Goal: Information Seeking & Learning: Learn about a topic

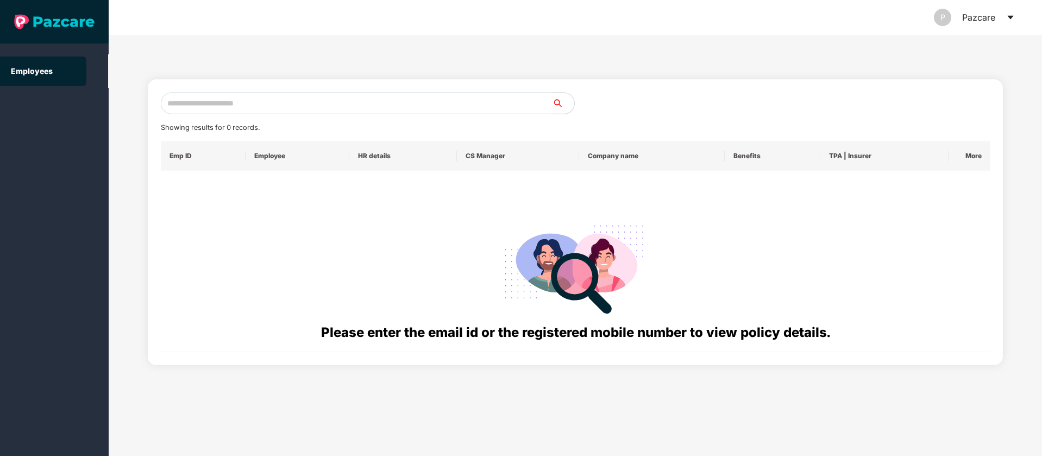
click at [1010, 15] on icon "caret-down" at bounding box center [1010, 17] width 9 height 9
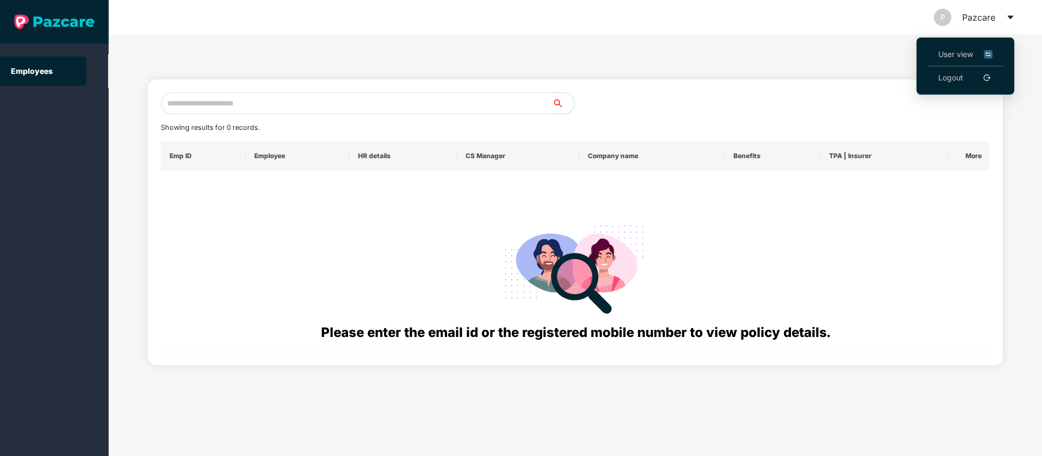
click at [989, 59] on img at bounding box center [988, 54] width 9 height 12
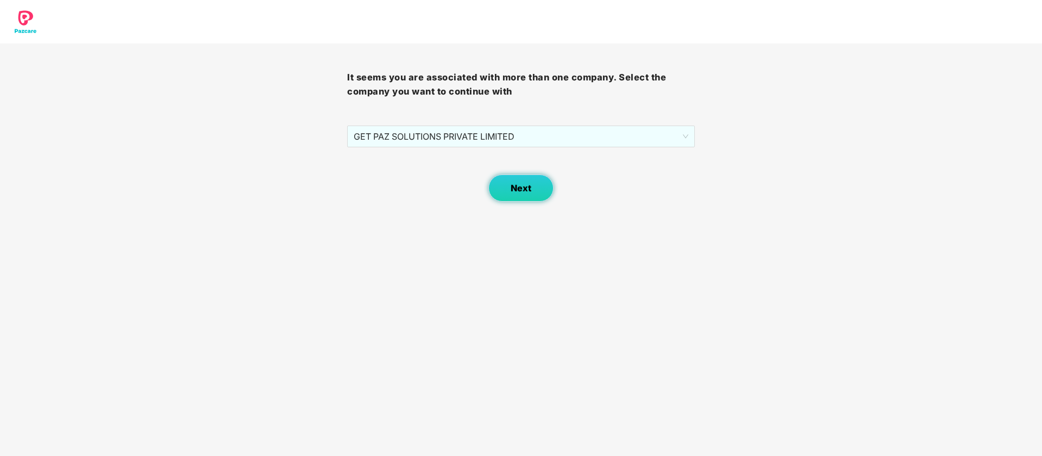
click at [510, 194] on button "Next" at bounding box center [520, 187] width 65 height 27
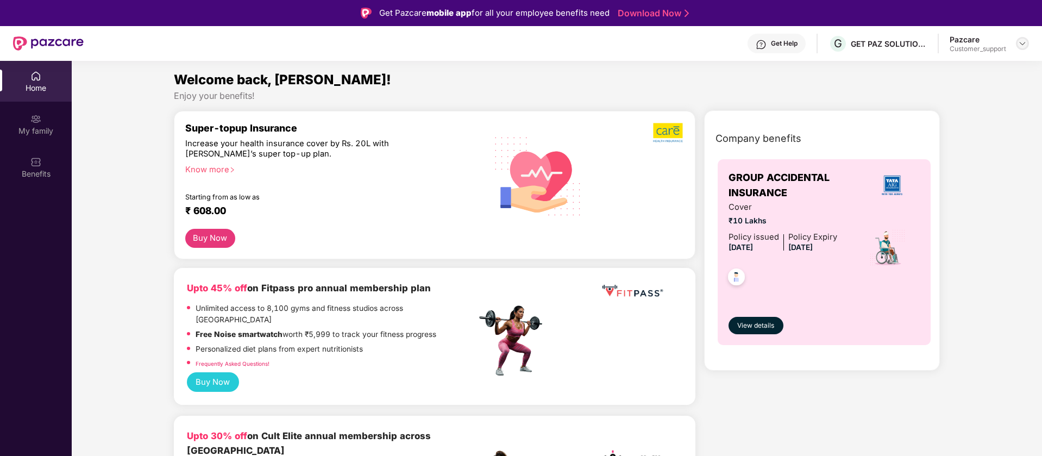
click at [1023, 41] on img at bounding box center [1022, 43] width 9 height 9
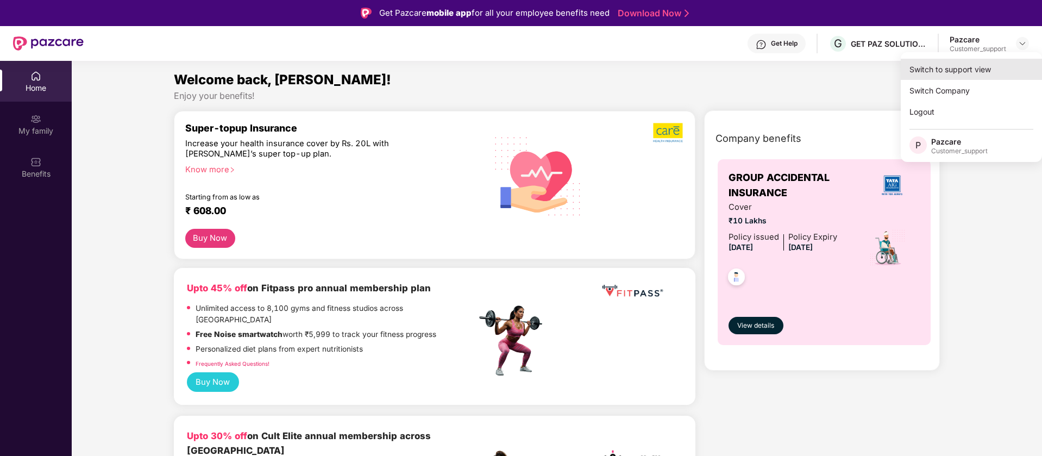
click at [987, 68] on div "Switch to support view" at bounding box center [971, 69] width 141 height 21
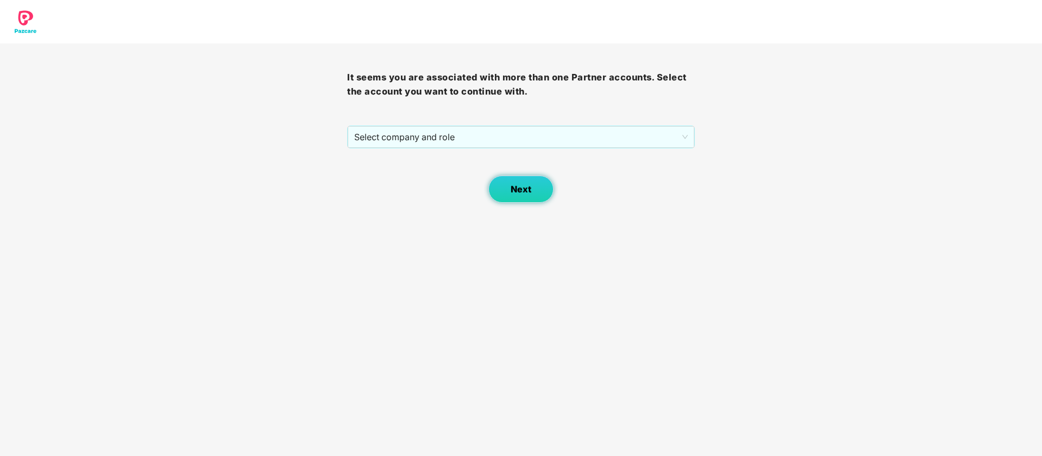
click at [594, 130] on span "Select company and role" at bounding box center [520, 137] width 333 height 21
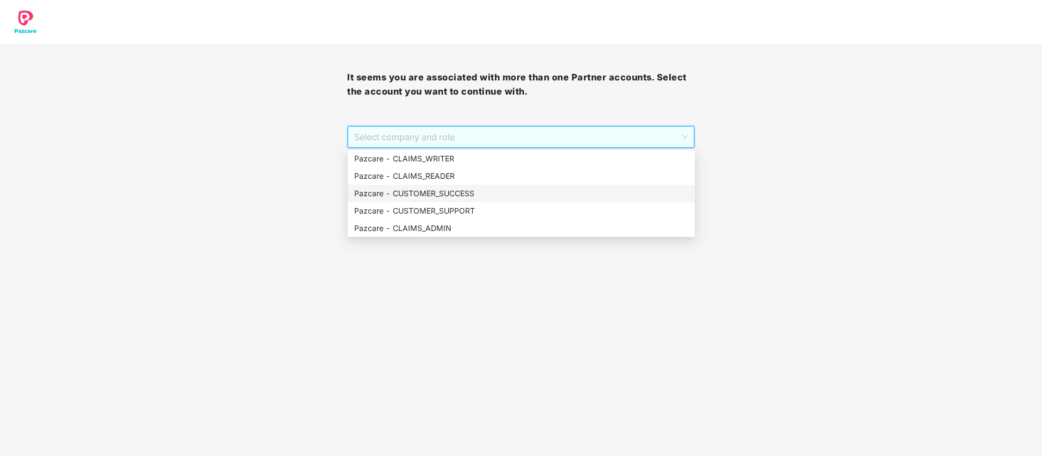
click at [463, 192] on div "Pazcare - CUSTOMER_SUCCESS" at bounding box center [521, 193] width 334 height 12
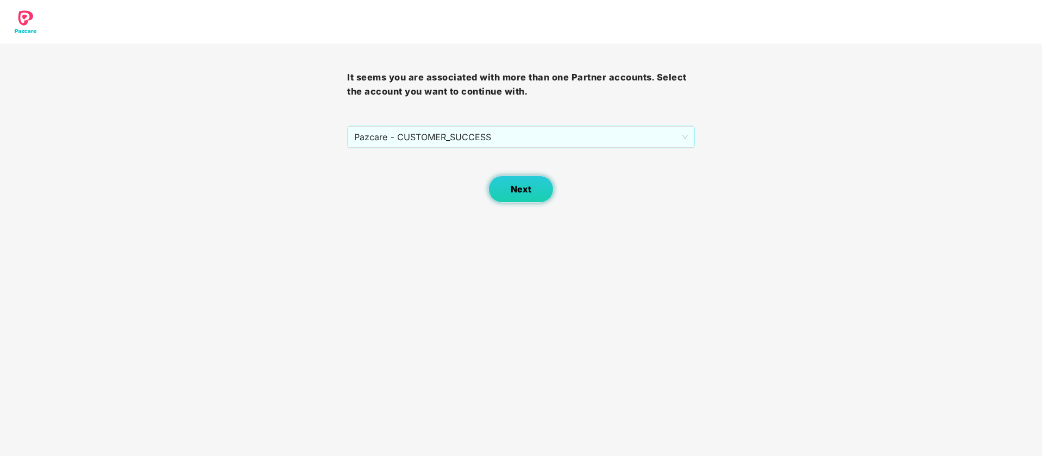
click at [510, 196] on button "Next" at bounding box center [520, 188] width 65 height 27
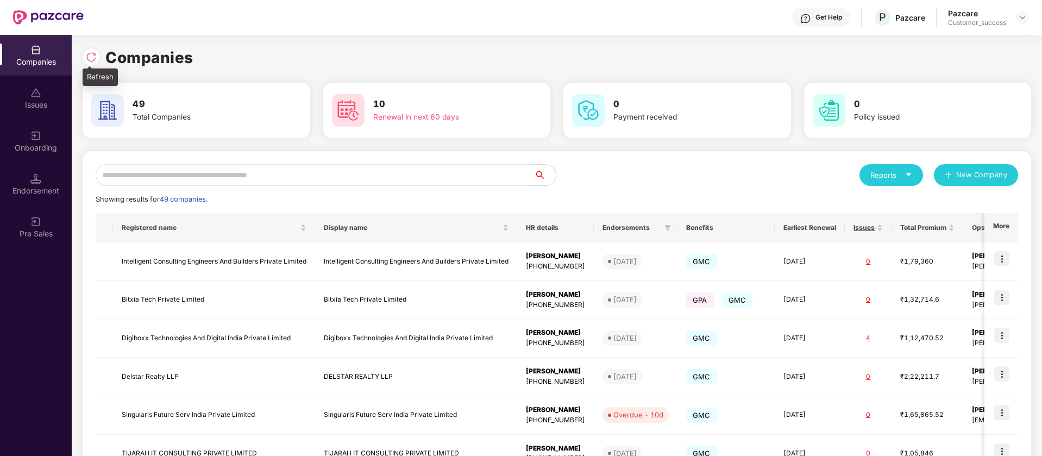
click at [92, 61] on img at bounding box center [91, 57] width 11 height 11
click at [183, 171] on input "text" at bounding box center [315, 175] width 438 height 22
type input "*"
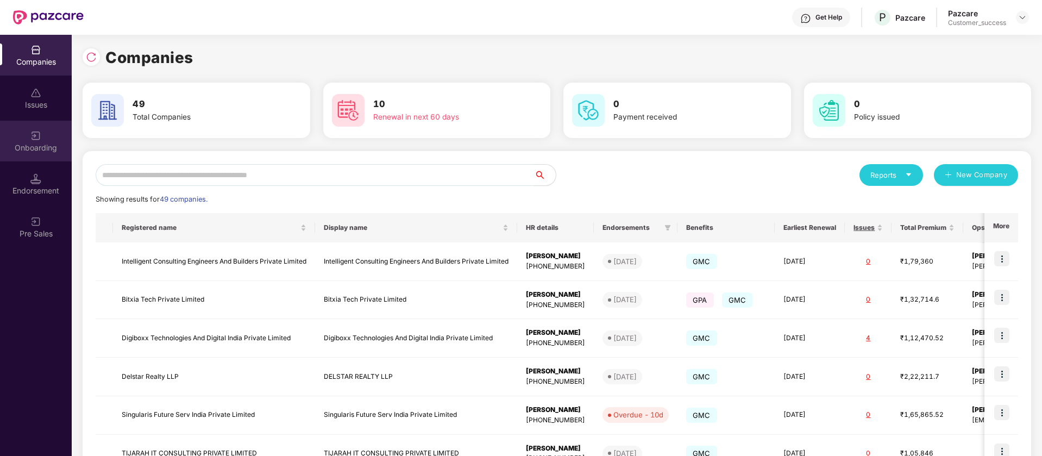
click at [46, 143] on div "Onboarding" at bounding box center [36, 147] width 72 height 11
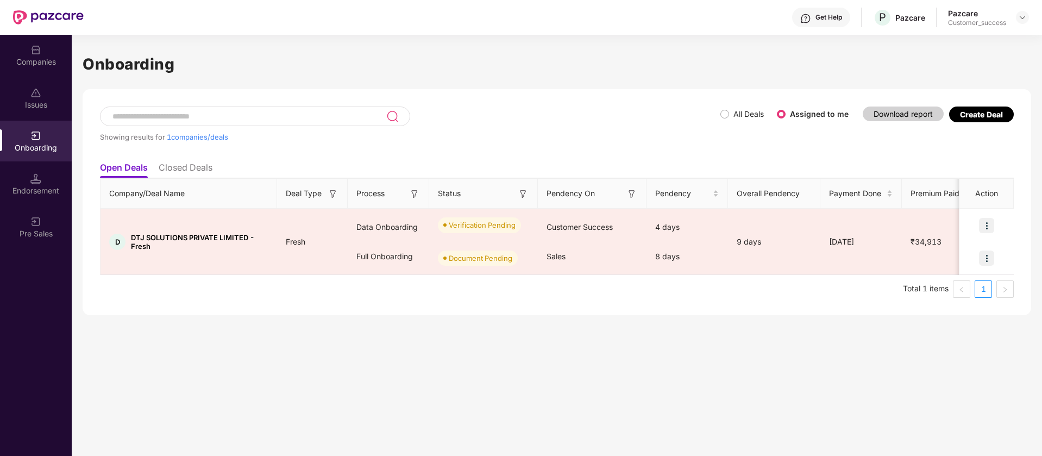
click at [719, 115] on div "Showing results for 1 companies/deals" at bounding box center [410, 131] width 620 height 50
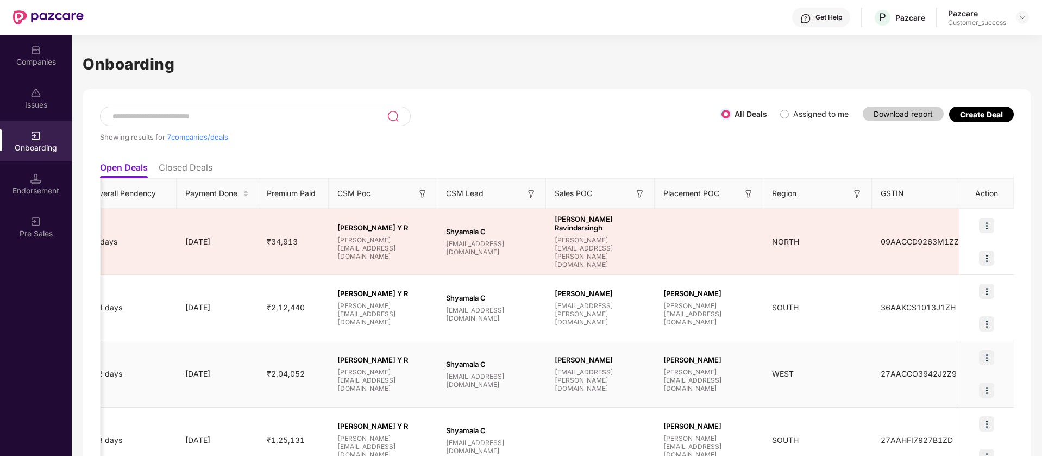
scroll to position [0, 676]
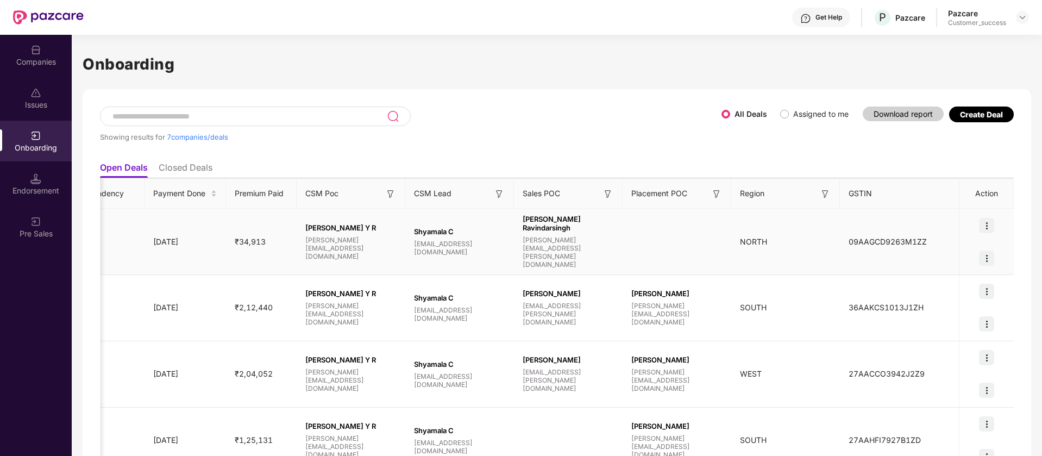
click at [985, 225] on img at bounding box center [986, 225] width 15 height 15
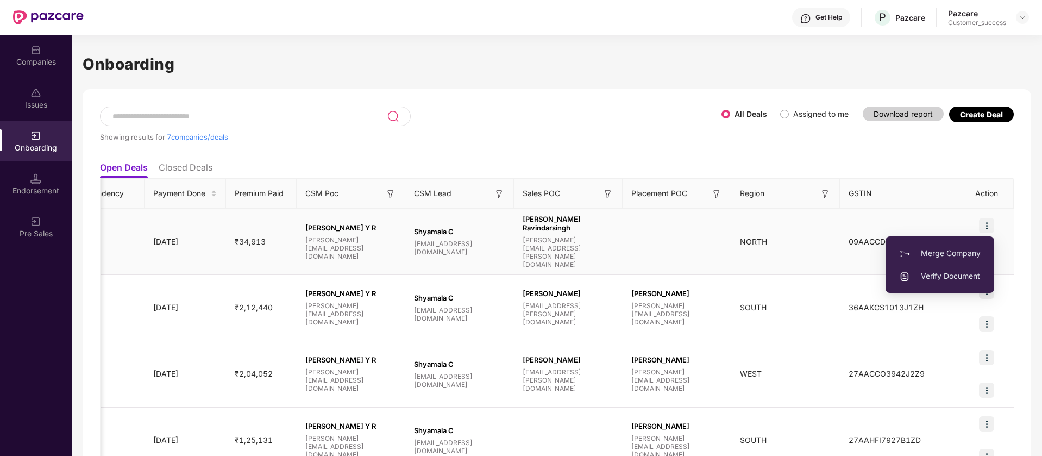
click at [943, 278] on span "Verify Document" at bounding box center [939, 276] width 81 height 12
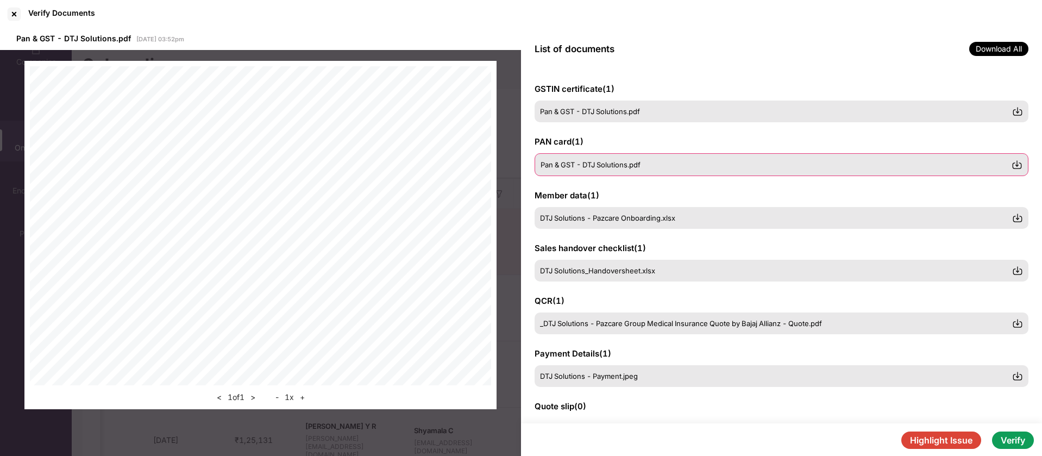
click at [610, 166] on span "Pan & GST - DTJ Solutions.pdf" at bounding box center [591, 164] width 100 height 9
click at [602, 218] on span "DTJ Solutions - Pazcare Onboarding.xlsx" at bounding box center [608, 217] width 135 height 9
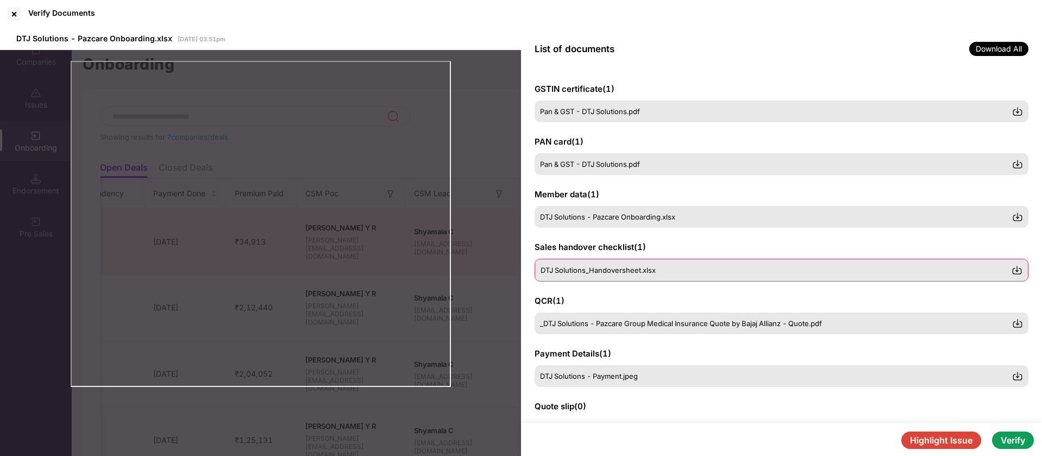
click at [600, 260] on div "DTJ Solutions_Handoversheet.xlsx" at bounding box center [782, 270] width 494 height 23
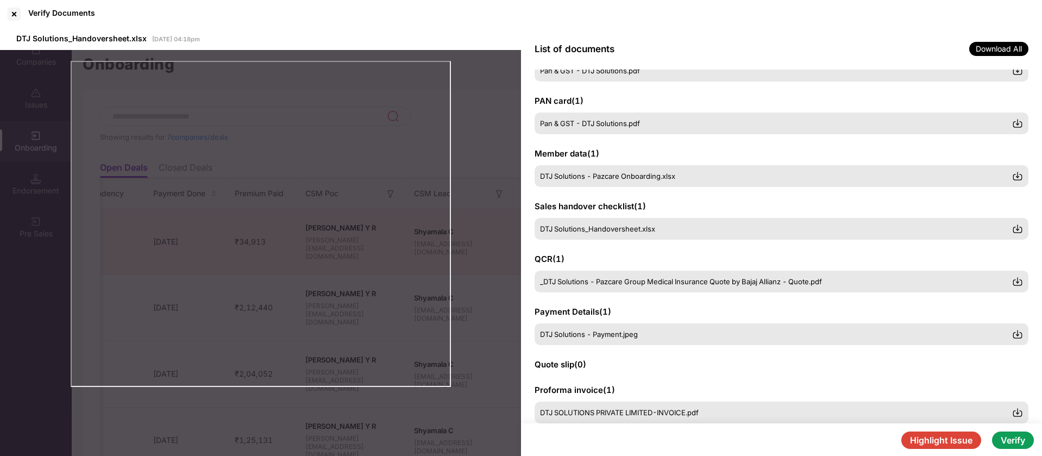
scroll to position [119, 0]
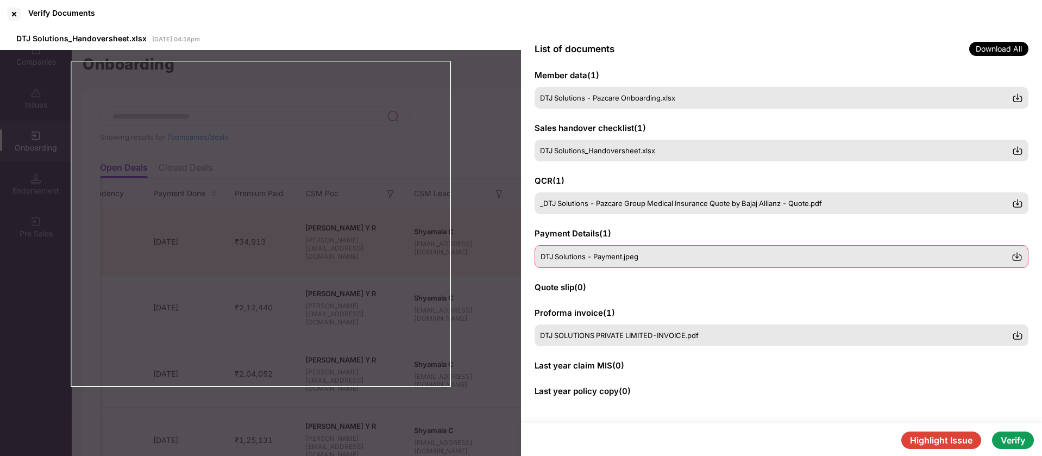
click at [670, 255] on div "DTJ Solutions - Payment.jpeg" at bounding box center [776, 256] width 471 height 9
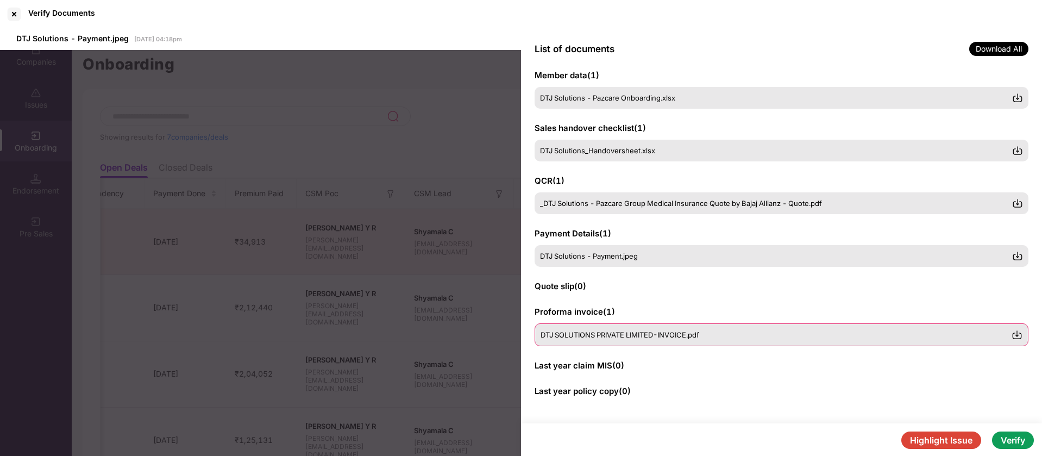
click at [620, 334] on span "DTJ SOLUTIONS PRIVATE LIMITED-INVOICE.pdf" at bounding box center [620, 334] width 159 height 9
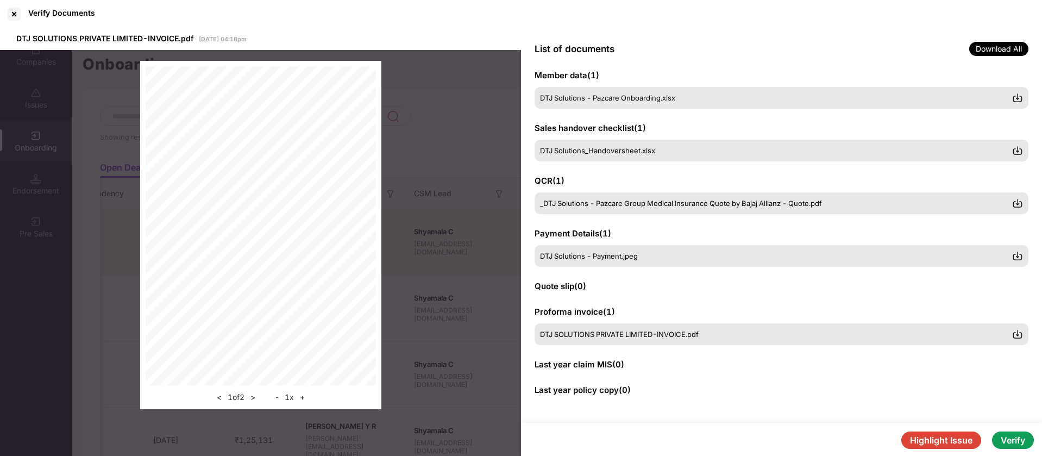
click at [1015, 442] on button "Verify" at bounding box center [1013, 439] width 42 height 17
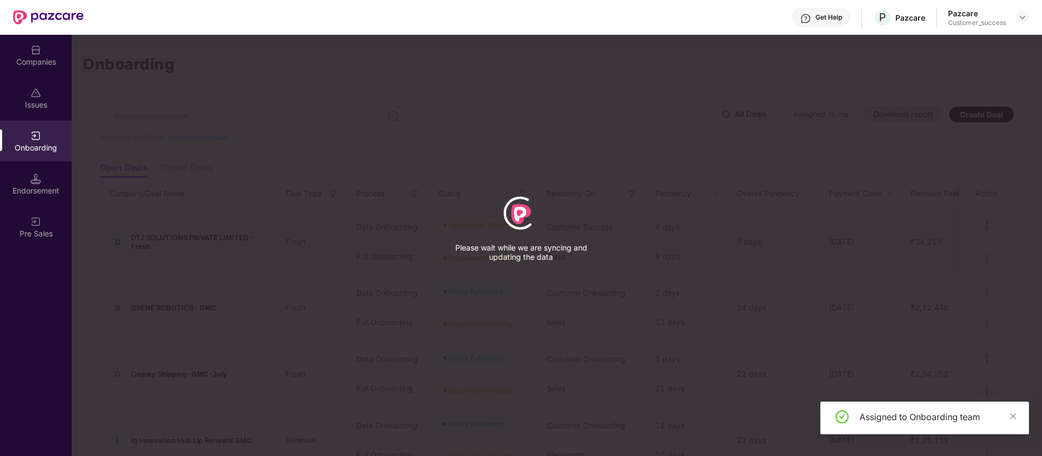
click at [952, 419] on div "Assigned to Onboarding team" at bounding box center [937, 416] width 156 height 13
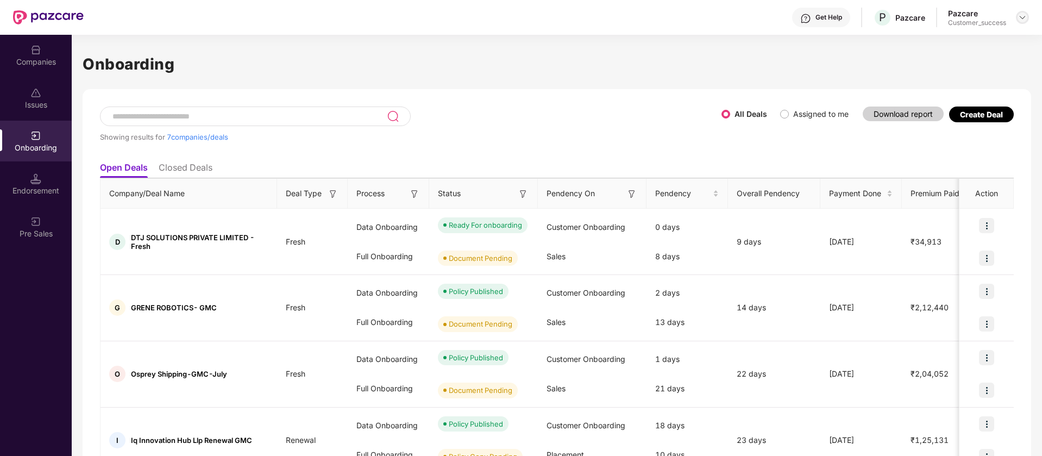
click at [1021, 13] on img at bounding box center [1022, 17] width 9 height 9
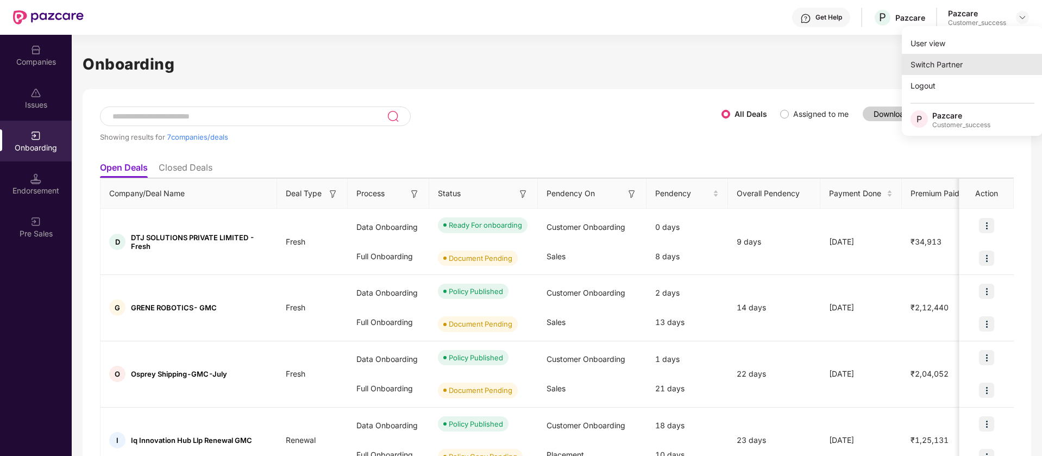
drag, startPoint x: 979, startPoint y: 67, endPoint x: 973, endPoint y: 68, distance: 5.5
click at [973, 68] on div "Switch Partner" at bounding box center [972, 64] width 141 height 21
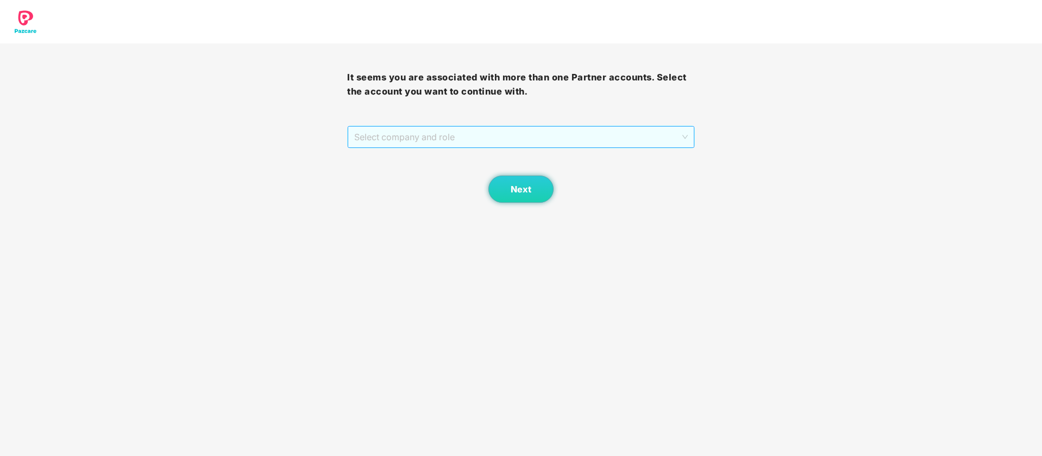
click at [456, 140] on span "Select company and role" at bounding box center [520, 137] width 333 height 21
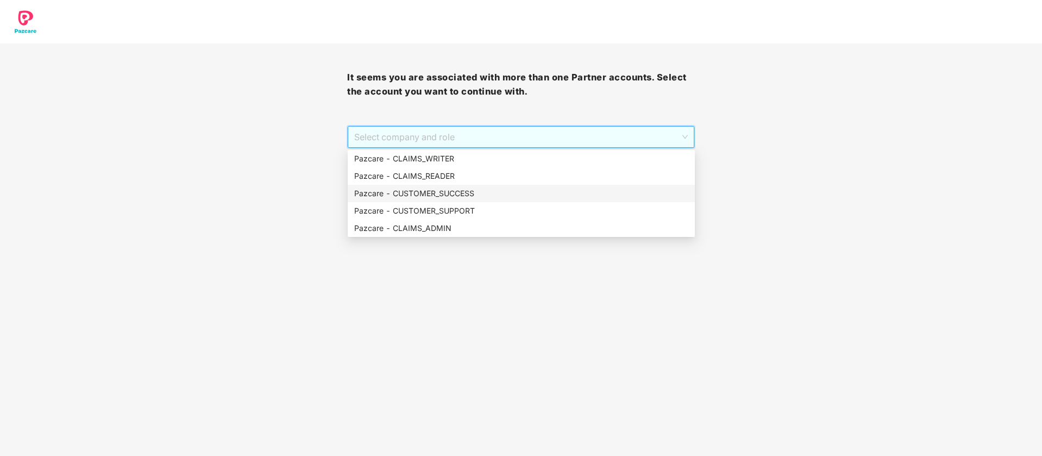
click at [443, 196] on div "Pazcare - CUSTOMER_SUCCESS" at bounding box center [521, 193] width 334 height 12
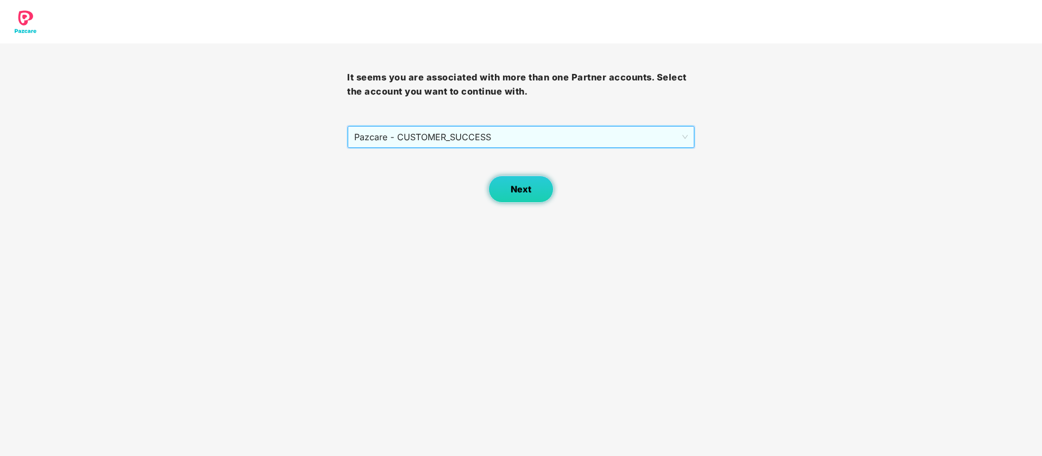
click at [514, 184] on span "Next" at bounding box center [521, 189] width 21 height 10
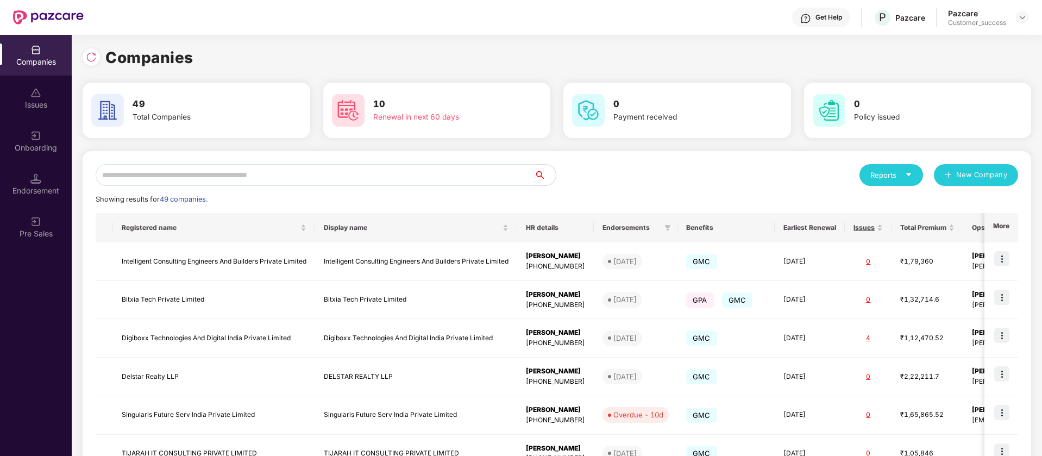
click at [337, 159] on div "Reports New Company Showing results for 49 companies. Registered name Display n…" at bounding box center [557, 414] width 949 height 527
click at [334, 173] on input "text" at bounding box center [315, 175] width 438 height 22
paste input "**********"
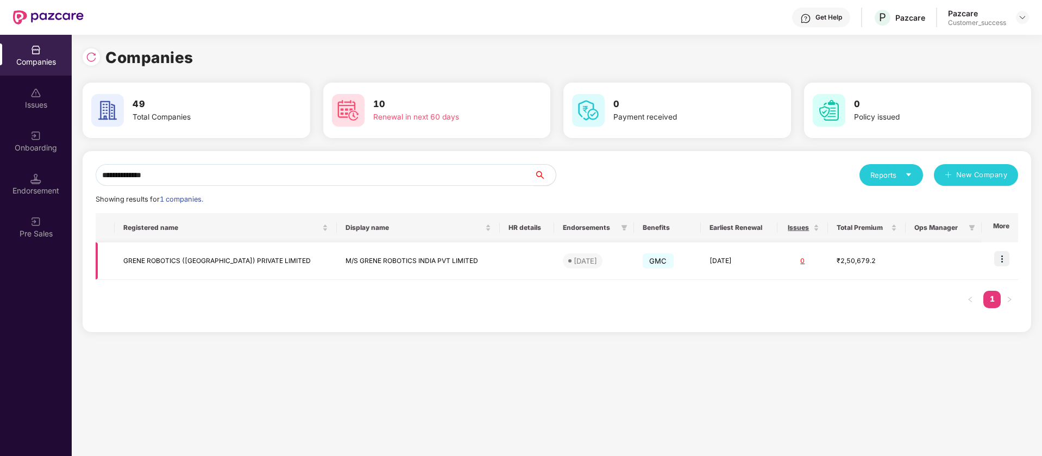
type input "**********"
click at [1001, 259] on img at bounding box center [1001, 258] width 15 height 15
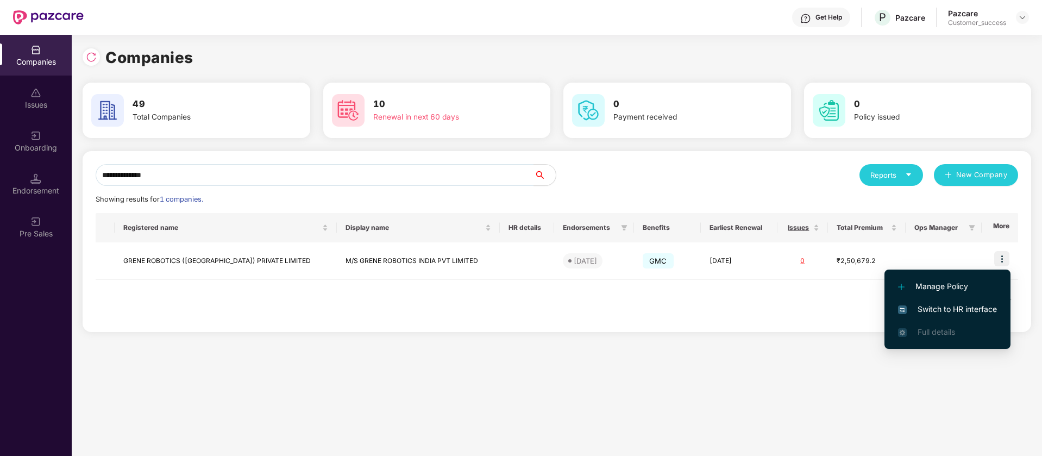
click at [976, 317] on li "Switch to HR interface" at bounding box center [947, 309] width 126 height 23
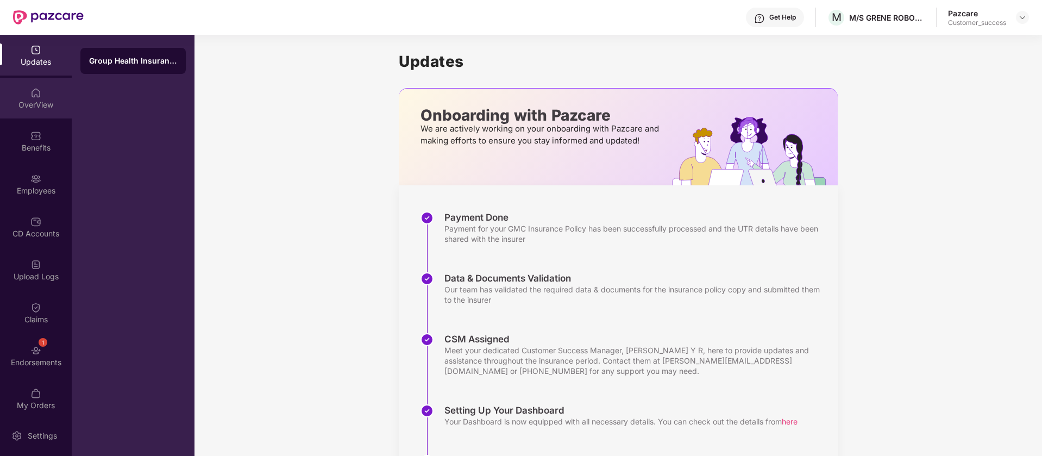
click at [48, 110] on div "OverView" at bounding box center [36, 98] width 72 height 41
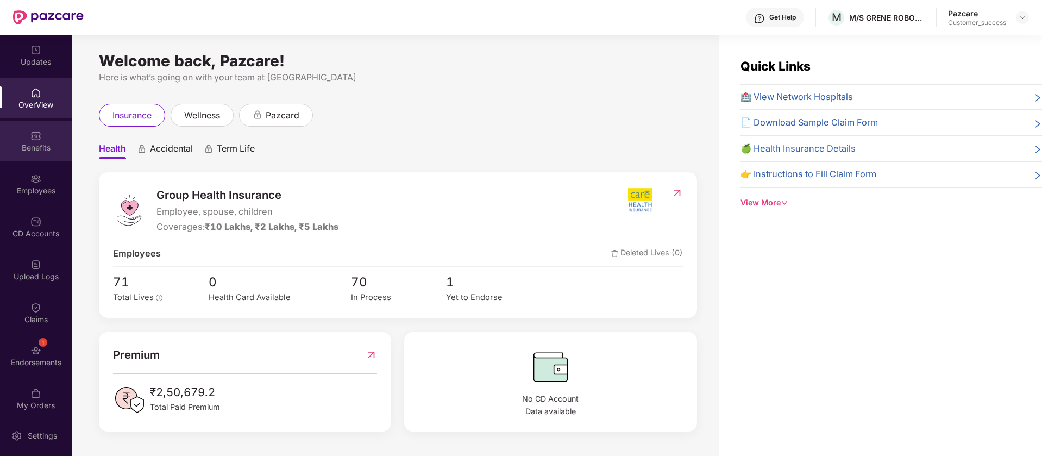
click at [47, 149] on div "Benefits" at bounding box center [36, 147] width 72 height 11
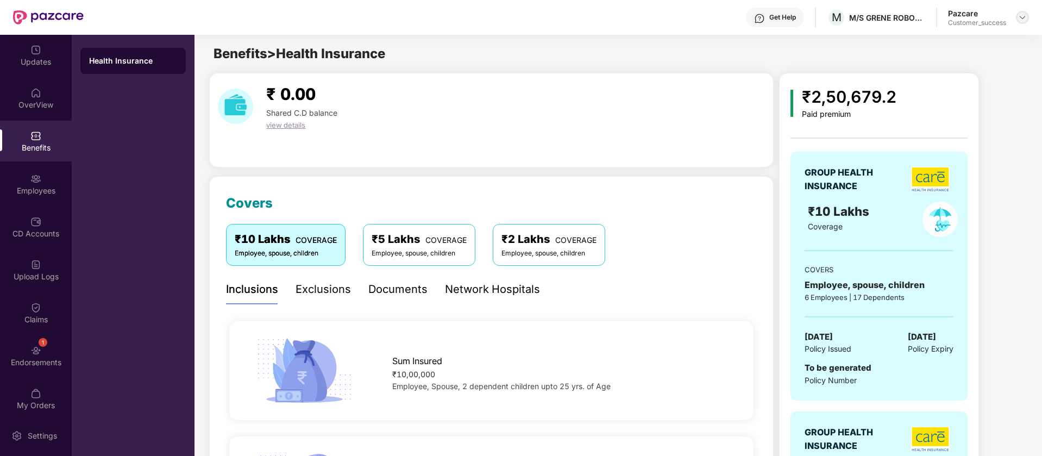
click at [1023, 18] on img at bounding box center [1022, 17] width 9 height 9
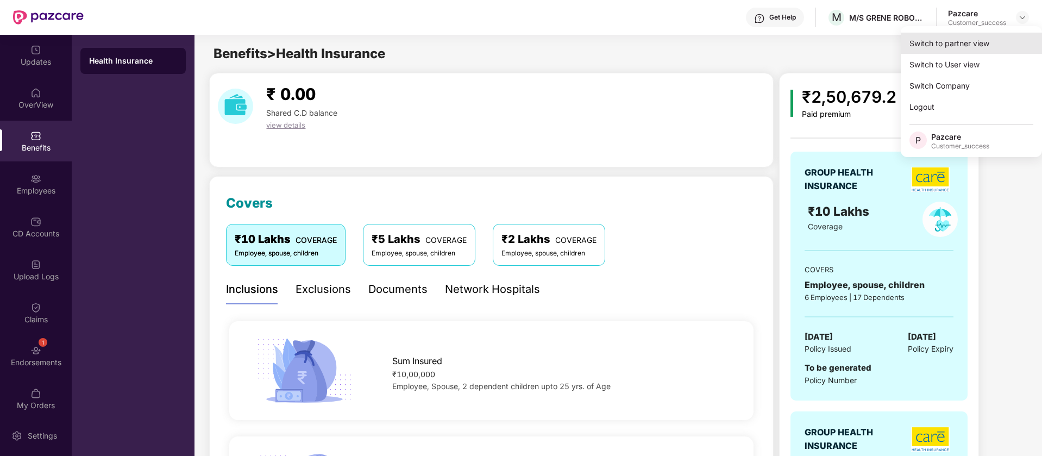
click at [996, 45] on div "Switch to partner view" at bounding box center [971, 43] width 141 height 21
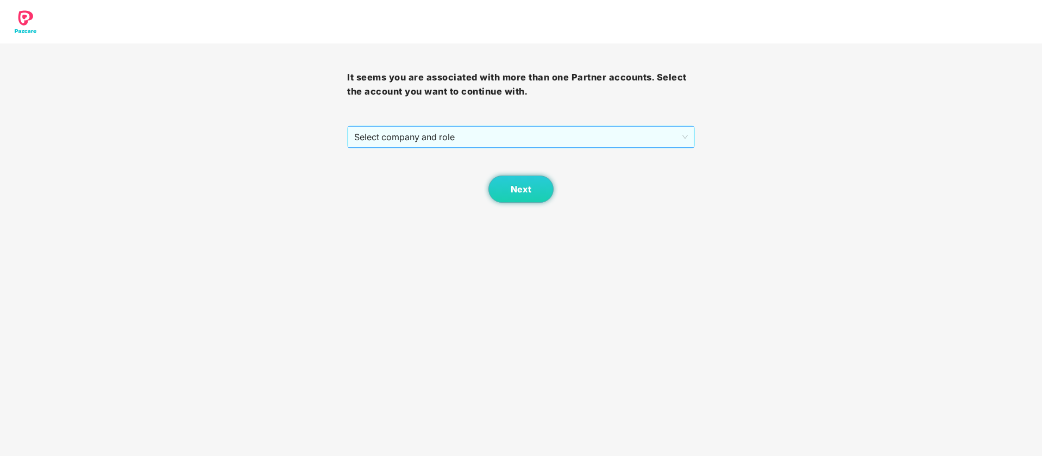
click at [421, 127] on span "Select company and role" at bounding box center [520, 137] width 333 height 21
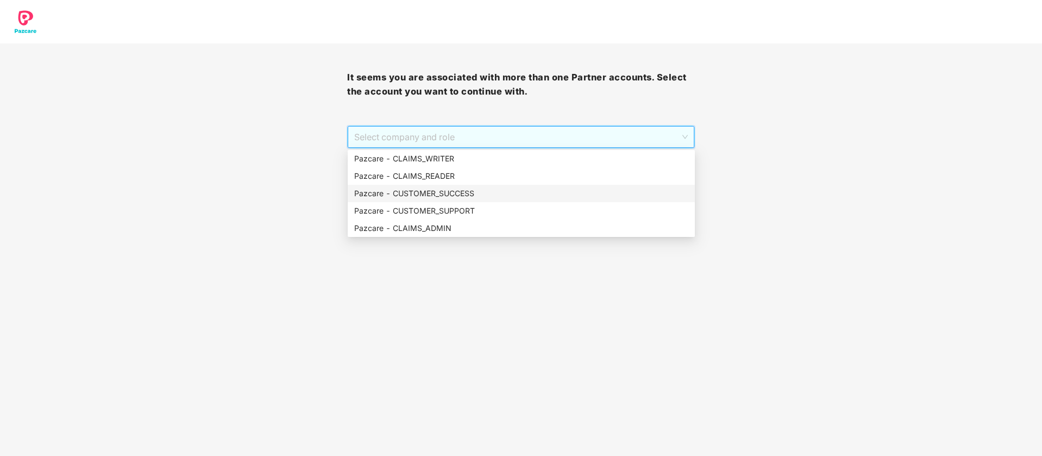
click at [425, 198] on div "Pazcare - CUSTOMER_SUCCESS" at bounding box center [521, 193] width 334 height 12
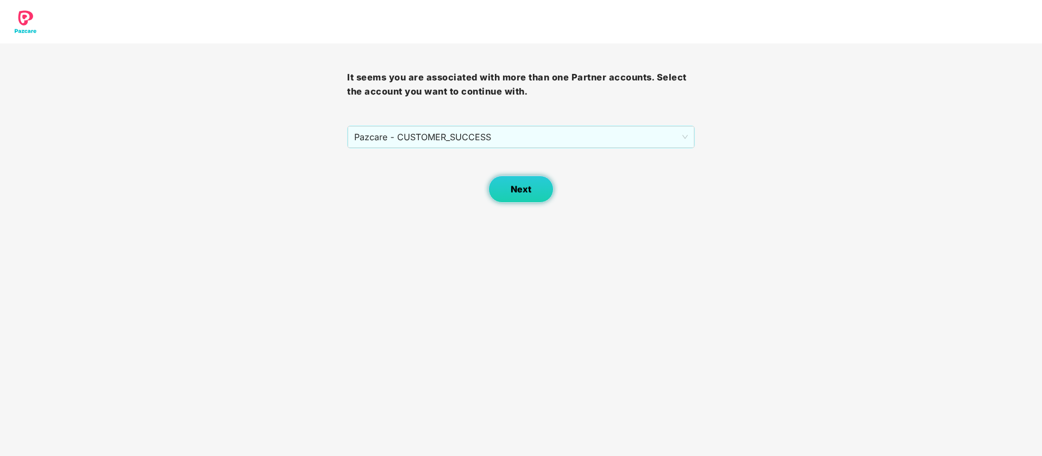
click at [516, 195] on button "Next" at bounding box center [520, 188] width 65 height 27
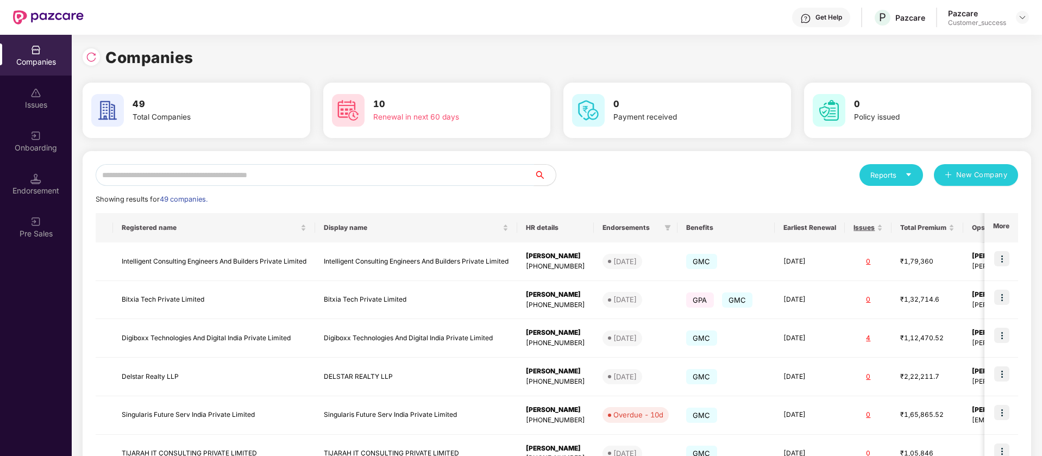
click at [303, 167] on input "text" at bounding box center [315, 175] width 438 height 22
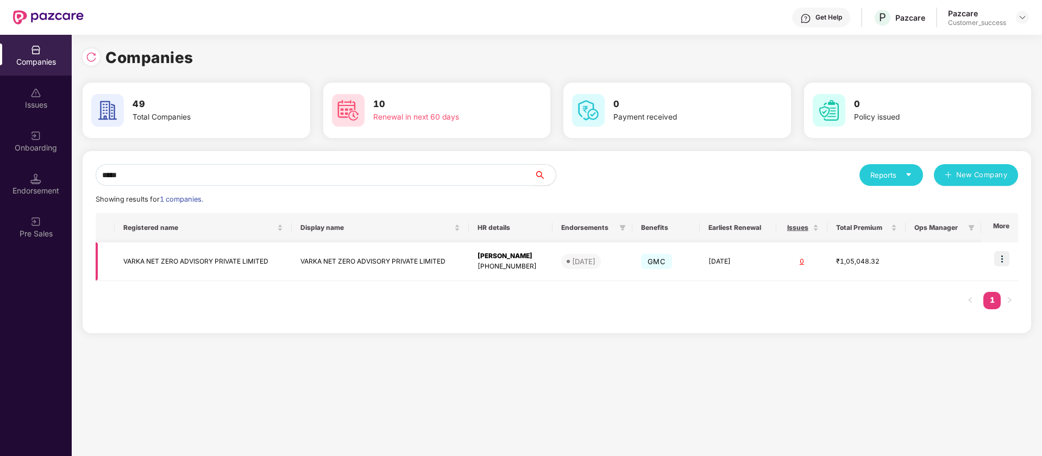
type input "*****"
click at [1003, 258] on img at bounding box center [1001, 258] width 15 height 15
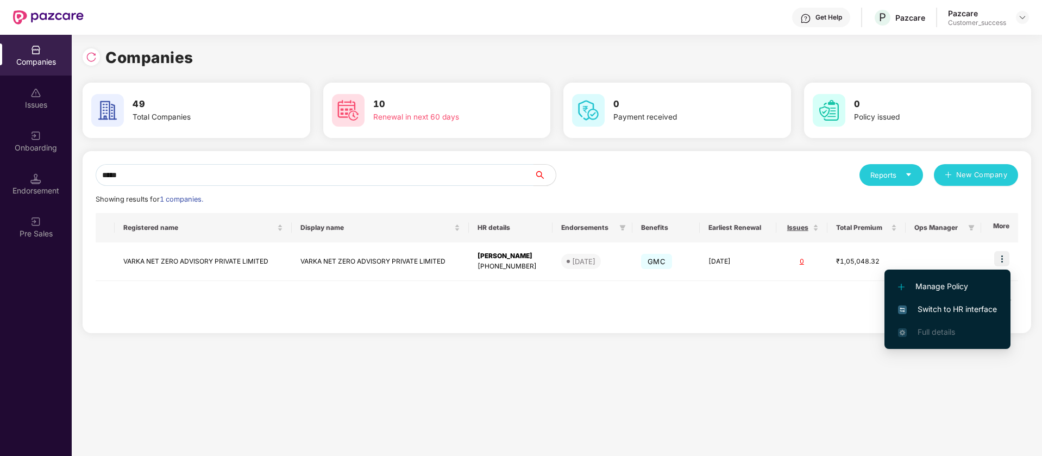
click at [951, 311] on span "Switch to HR interface" at bounding box center [947, 309] width 99 height 12
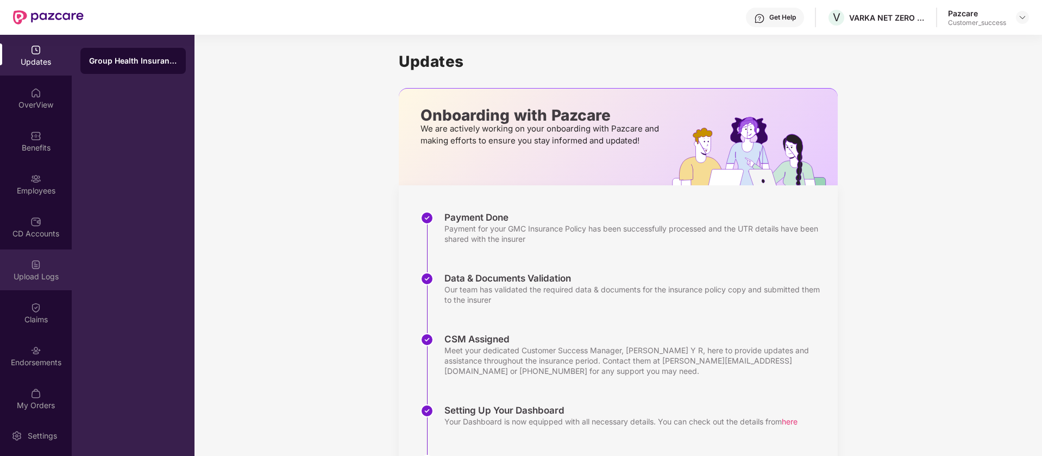
click at [22, 270] on div "Upload Logs" at bounding box center [36, 269] width 72 height 41
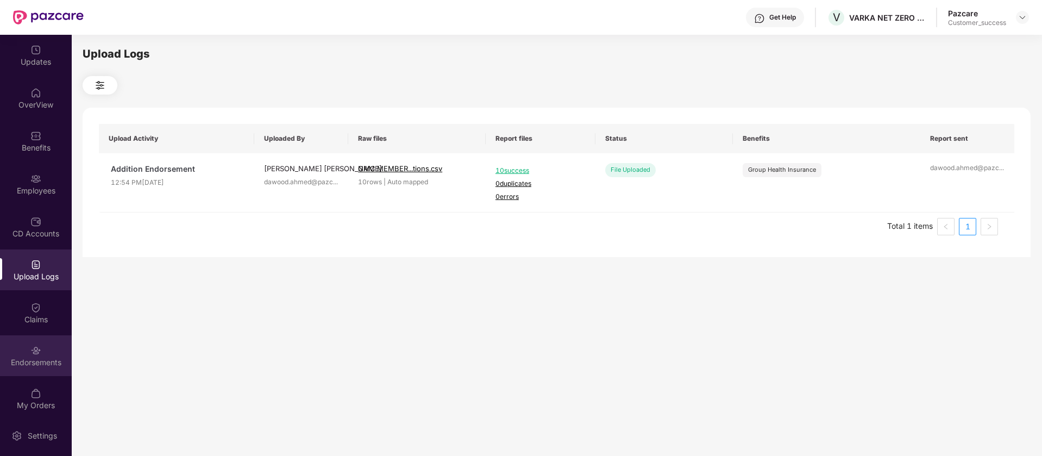
click at [35, 342] on div "Endorsements" at bounding box center [36, 355] width 72 height 41
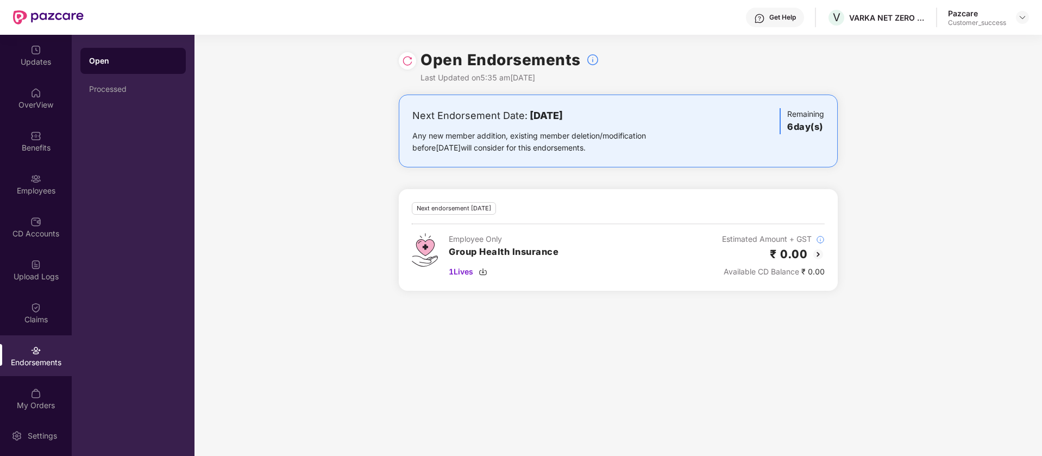
click at [815, 252] on img at bounding box center [818, 254] width 13 height 13
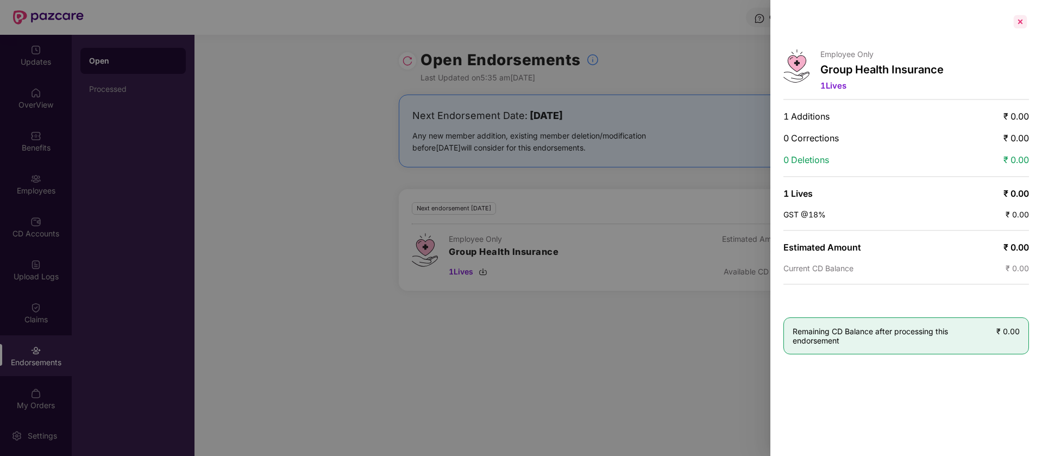
click at [1025, 20] on div at bounding box center [1020, 21] width 17 height 17
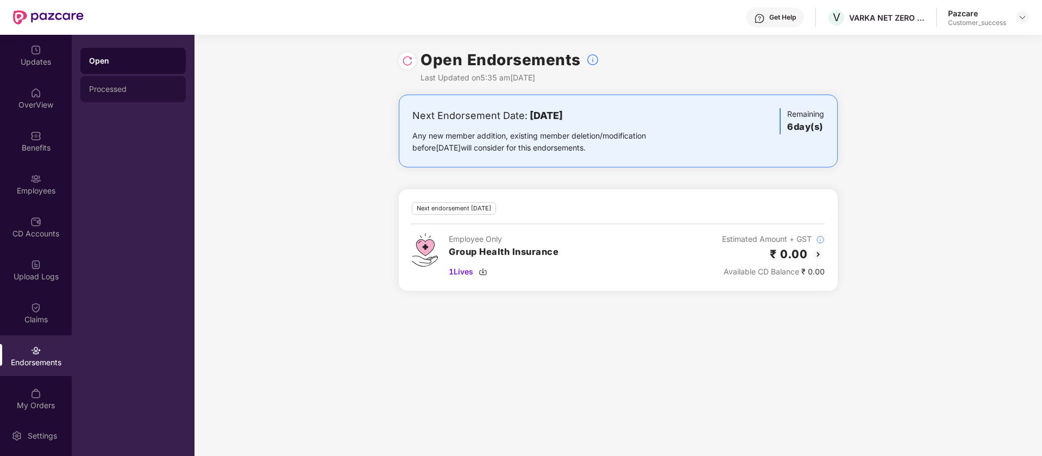
click at [115, 87] on div "Processed" at bounding box center [133, 89] width 88 height 9
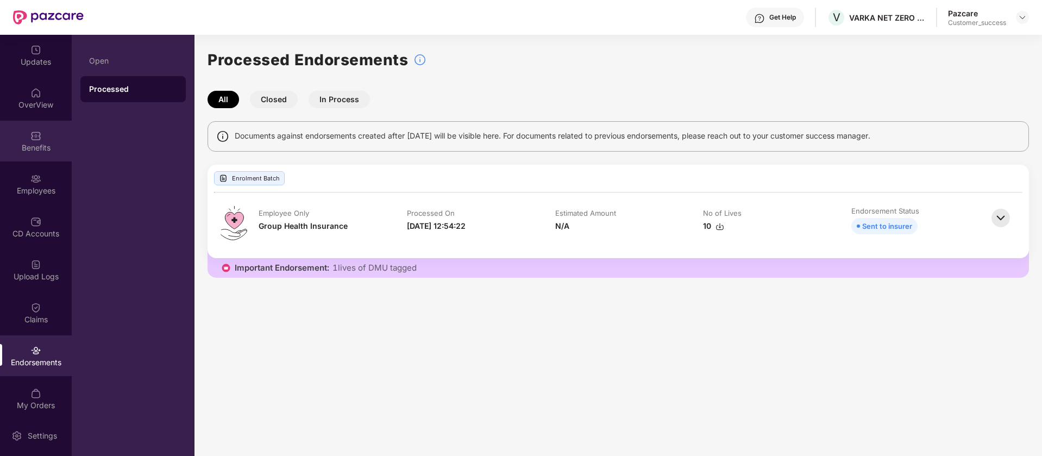
click at [43, 145] on div "Benefits" at bounding box center [36, 147] width 72 height 11
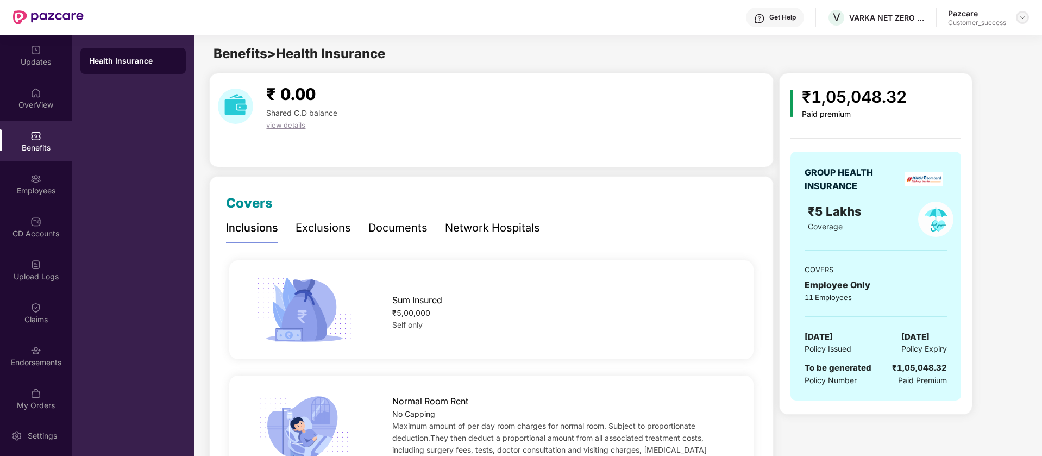
click at [1023, 18] on img at bounding box center [1022, 17] width 9 height 9
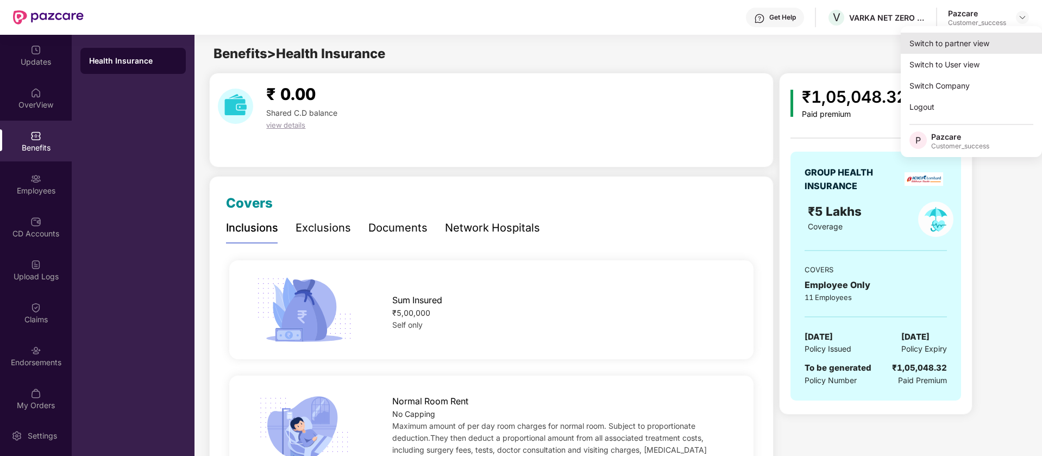
click at [990, 46] on div "Switch to partner view" at bounding box center [971, 43] width 141 height 21
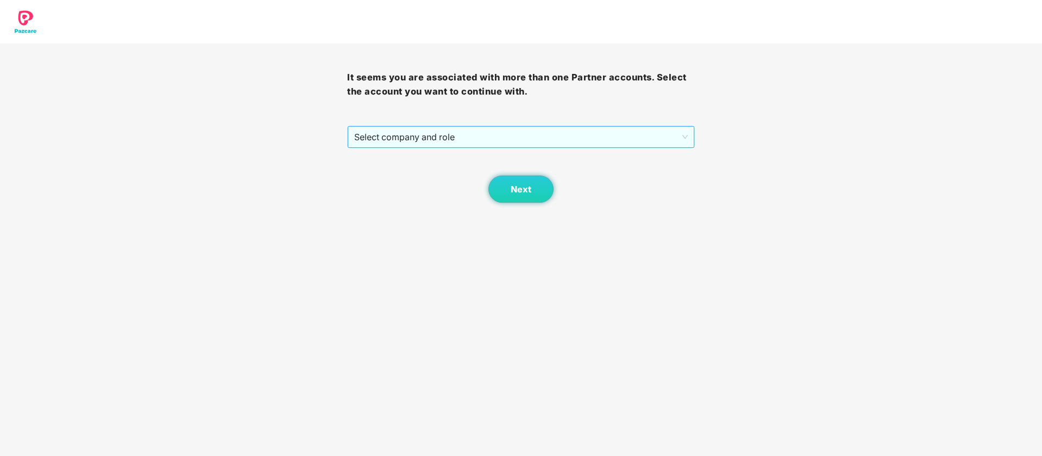
click at [546, 143] on span "Select company and role" at bounding box center [520, 137] width 333 height 21
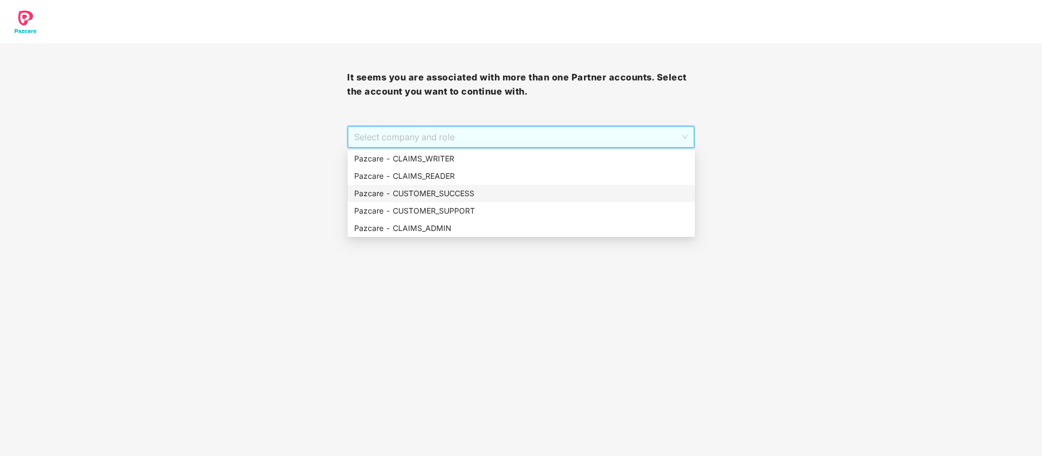
click at [475, 196] on div "Pazcare - CUSTOMER_SUCCESS" at bounding box center [521, 193] width 334 height 12
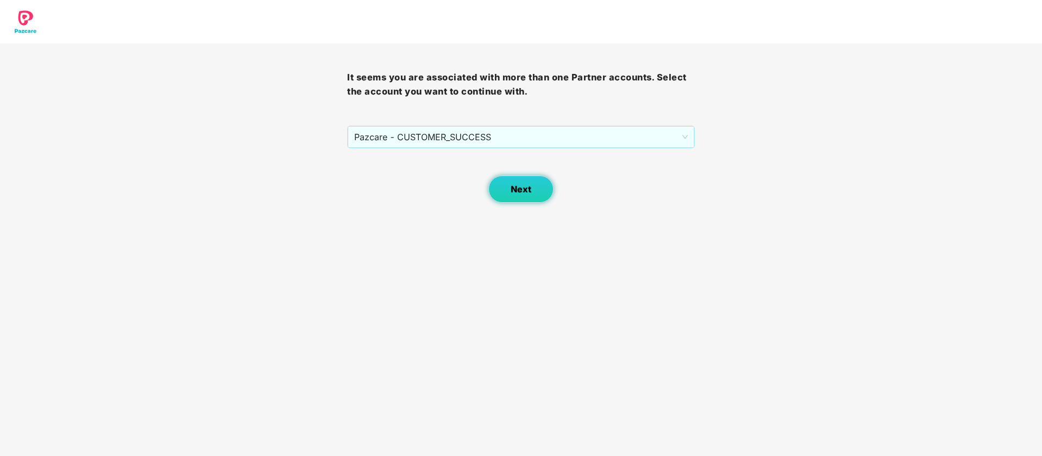
click at [518, 190] on span "Next" at bounding box center [521, 189] width 21 height 10
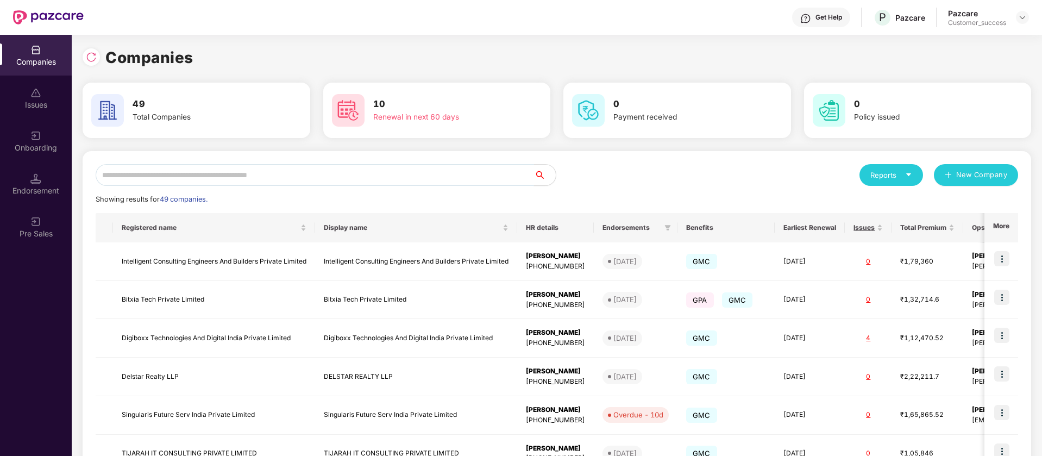
click at [177, 173] on input "text" at bounding box center [315, 175] width 438 height 22
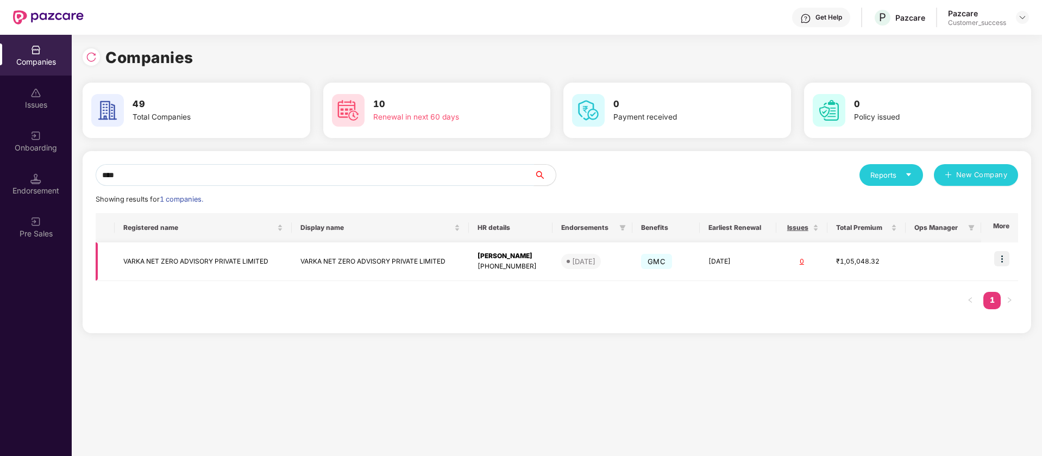
type input "****"
click at [1004, 259] on img at bounding box center [1001, 258] width 15 height 15
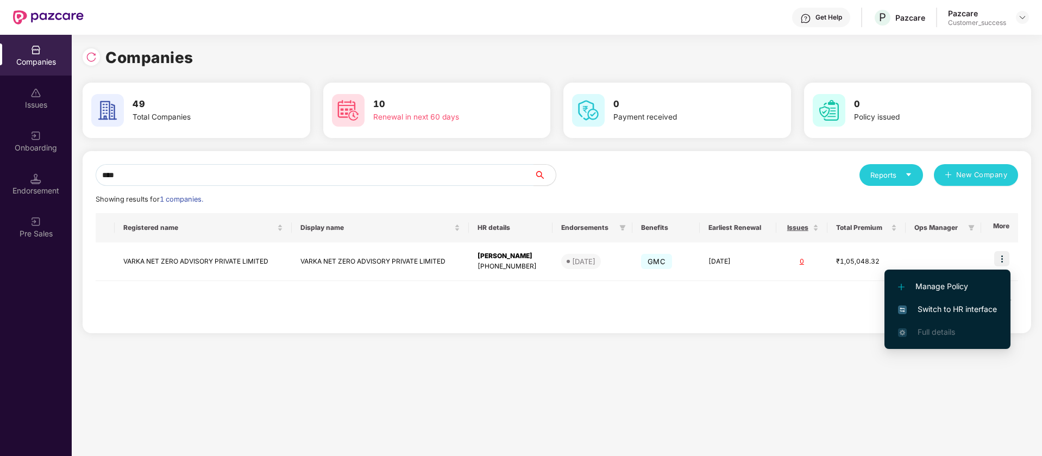
click at [966, 309] on span "Switch to HR interface" at bounding box center [947, 309] width 99 height 12
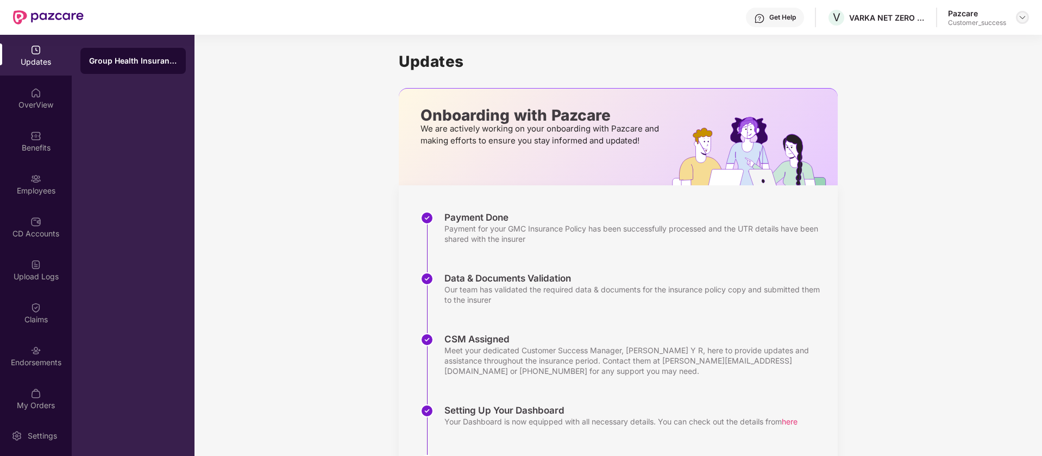
click at [1024, 16] on img at bounding box center [1022, 17] width 9 height 9
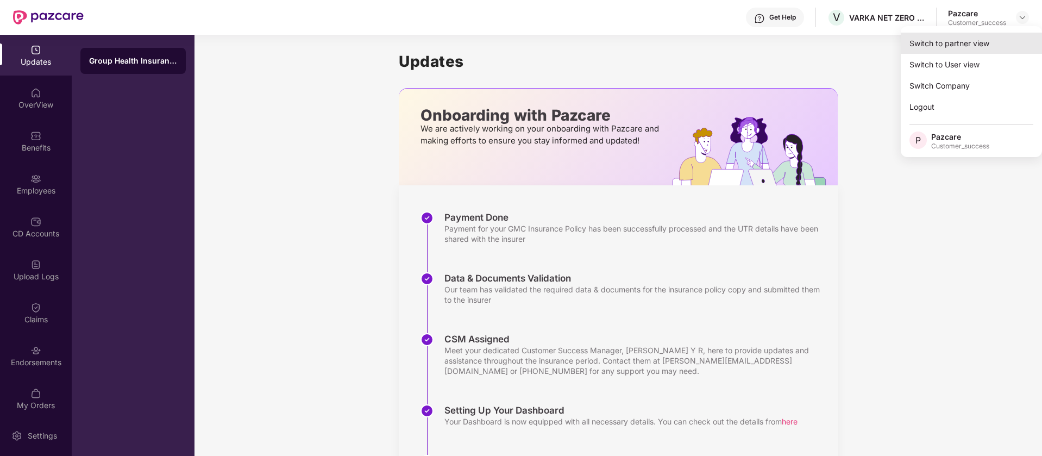
click at [982, 40] on div "Switch to partner view" at bounding box center [971, 43] width 141 height 21
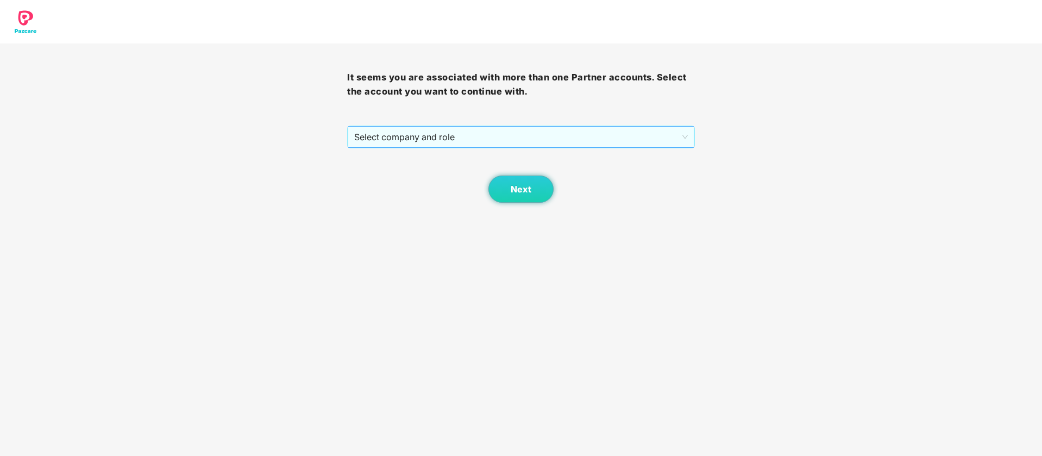
click at [468, 145] on span "Select company and role" at bounding box center [520, 137] width 333 height 21
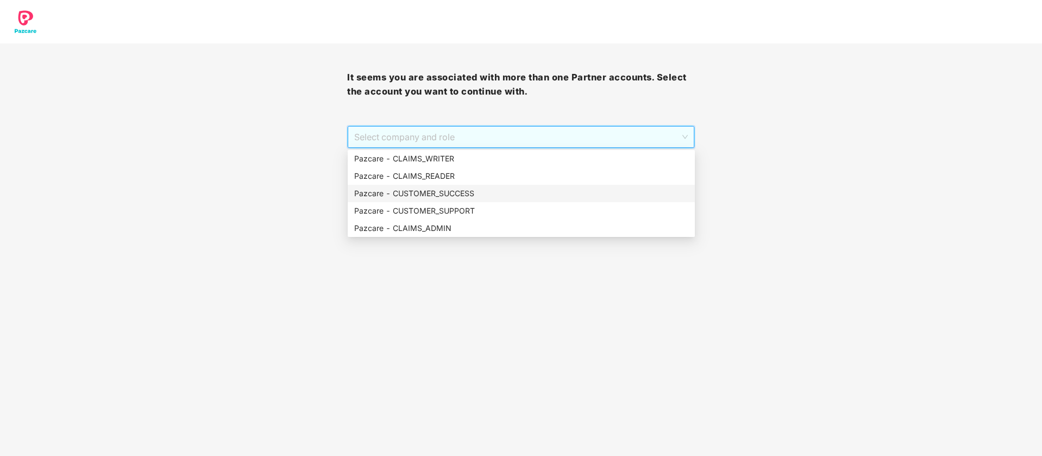
click at [497, 188] on div "Pazcare - CUSTOMER_SUCCESS" at bounding box center [521, 193] width 334 height 12
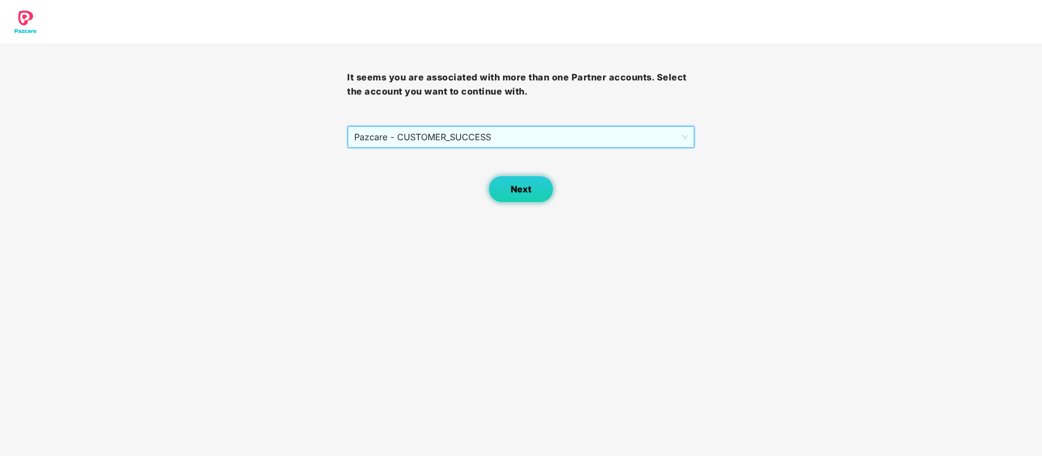
click at [533, 200] on button "Next" at bounding box center [520, 188] width 65 height 27
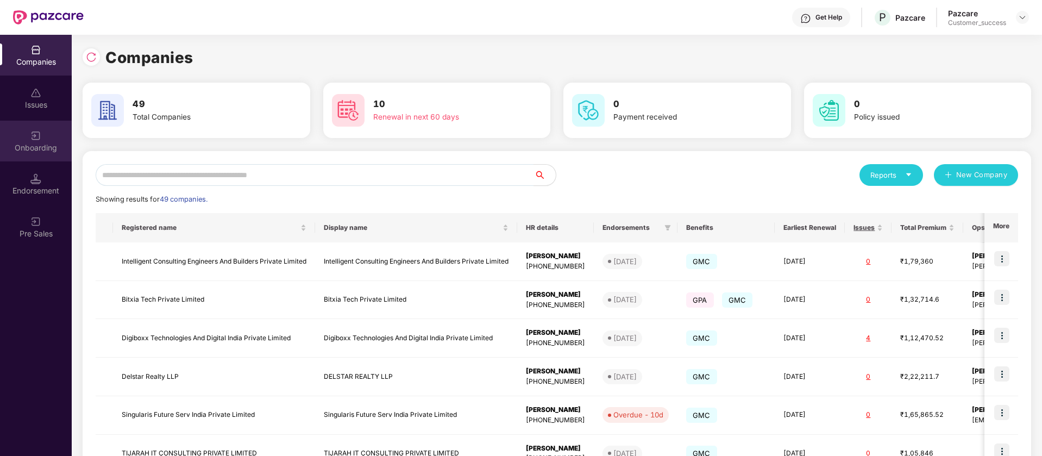
click at [42, 137] on div "Onboarding" at bounding box center [36, 141] width 72 height 41
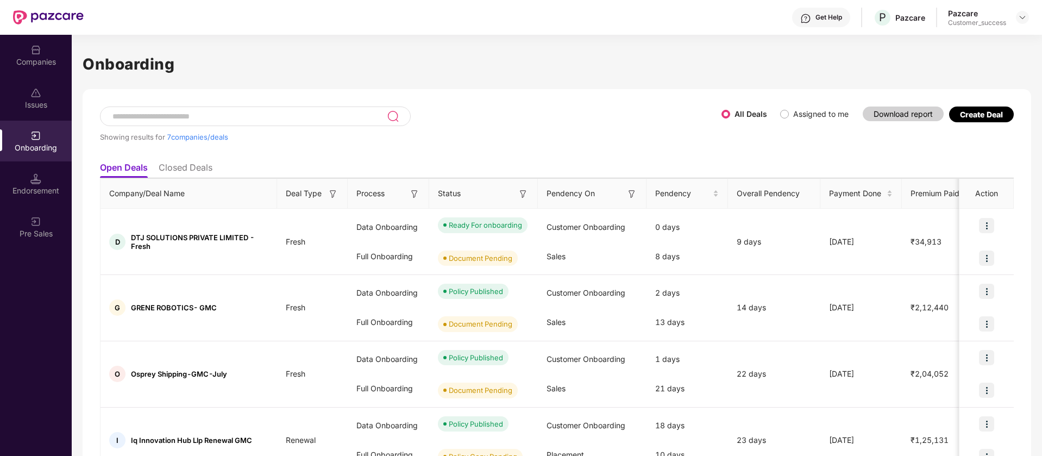
click at [228, 118] on input at bounding box center [248, 116] width 275 height 9
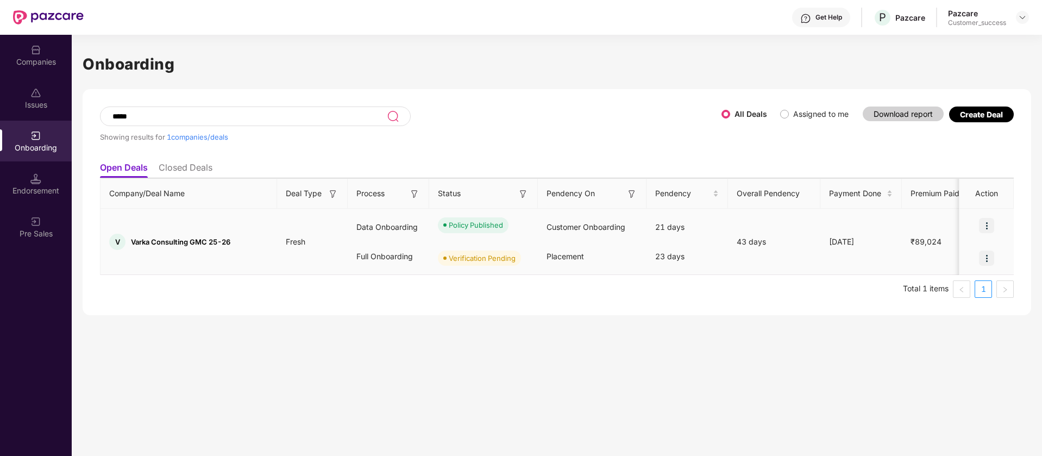
type input "*****"
click at [988, 225] on img at bounding box center [986, 225] width 15 height 15
click at [967, 256] on span "View Document" at bounding box center [942, 253] width 78 height 12
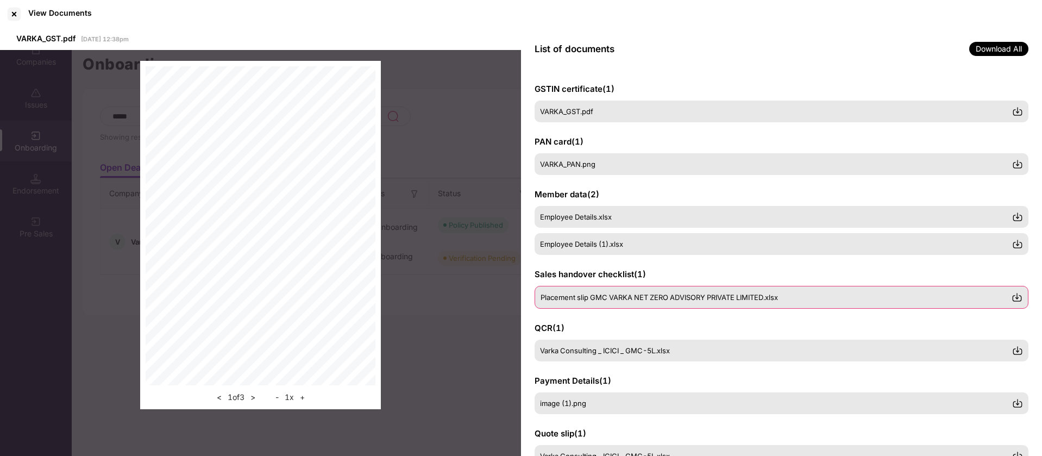
click at [653, 305] on div "Placement slip GMC VARKA NET ZERO ADVISORY PRIVATE LIMITED.xlsx" at bounding box center [782, 297] width 494 height 23
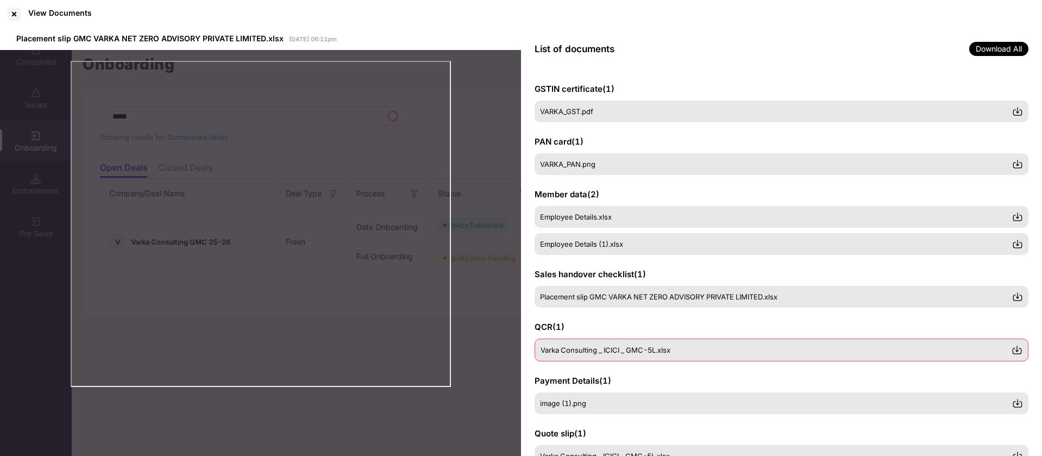
click at [614, 361] on div "Varka Consulting _ ICICI _ GMC-5L.xlsx" at bounding box center [782, 349] width 494 height 23
click at [1017, 349] on img at bounding box center [1017, 349] width 11 height 11
click at [7, 16] on div at bounding box center [13, 13] width 17 height 17
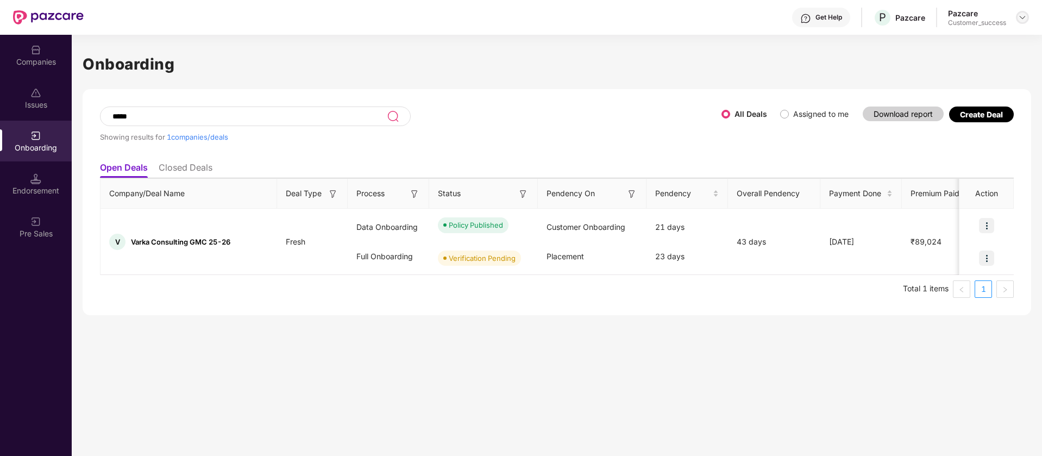
click at [1025, 17] on img at bounding box center [1022, 17] width 9 height 9
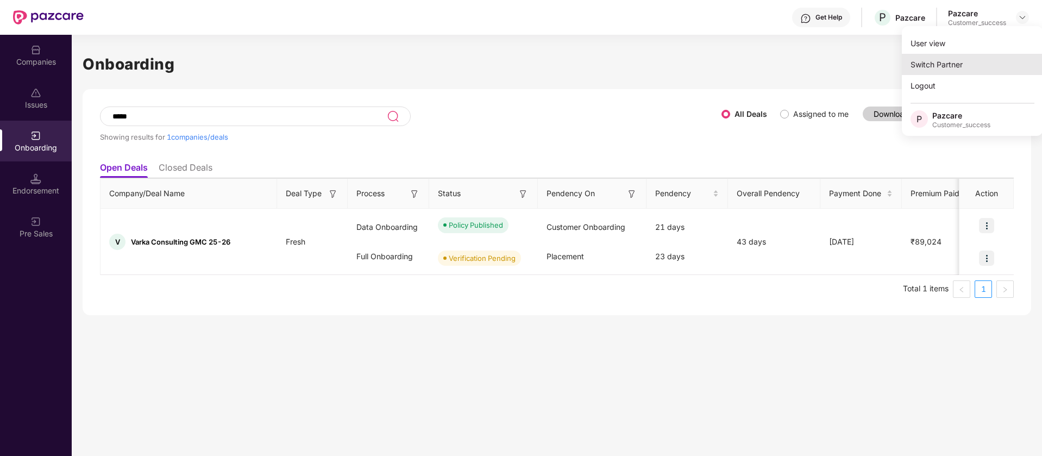
click at [999, 56] on div "Switch Partner" at bounding box center [972, 64] width 141 height 21
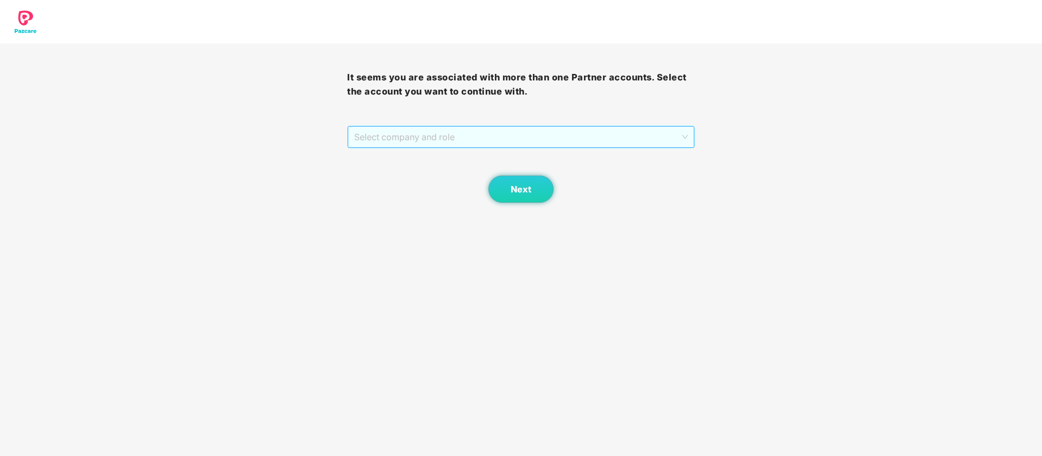
click at [514, 133] on span "Select company and role" at bounding box center [520, 137] width 333 height 21
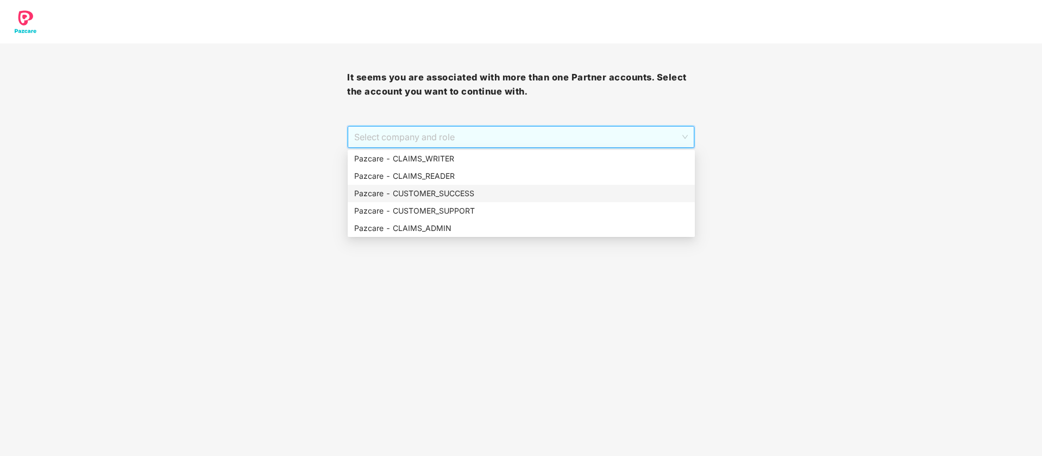
click at [505, 193] on div "Pazcare - CUSTOMER_SUCCESS" at bounding box center [521, 193] width 334 height 12
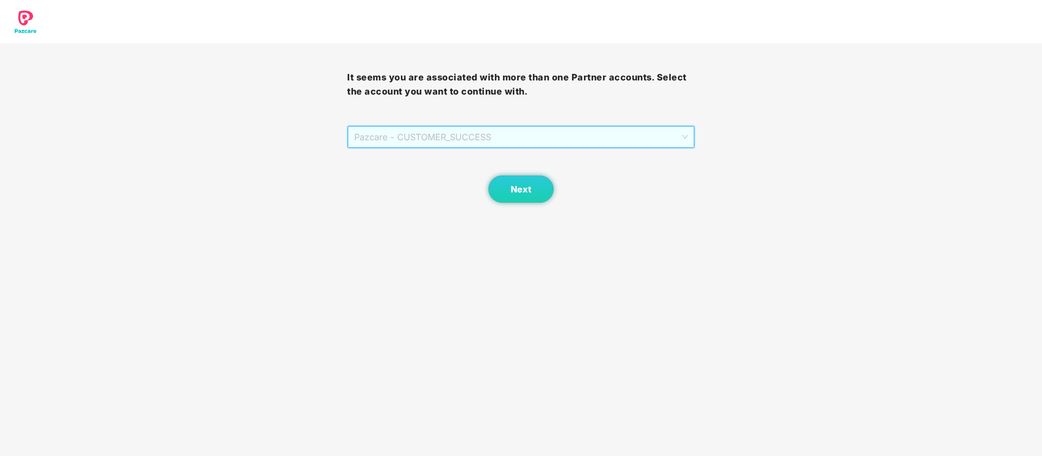
click at [541, 139] on span "Pazcare - CUSTOMER_SUCCESS" at bounding box center [520, 137] width 333 height 21
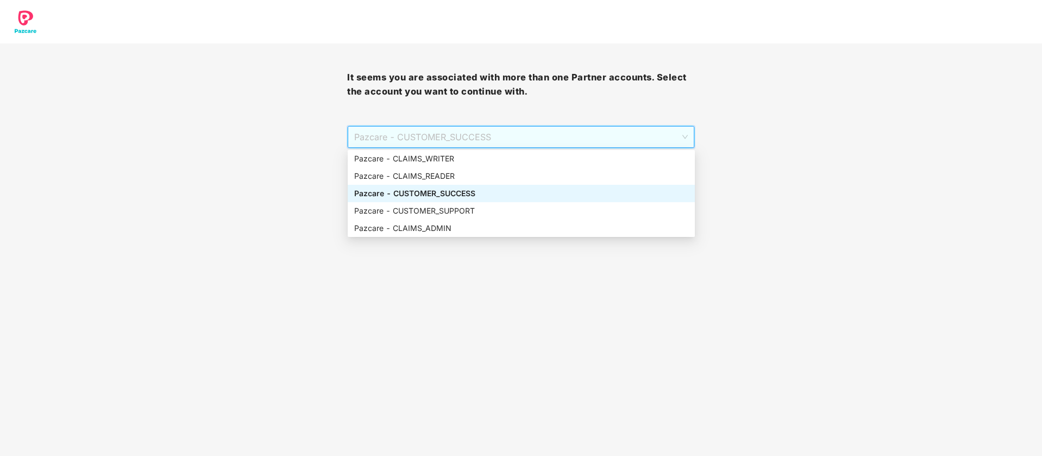
click at [504, 194] on div "Pazcare - CUSTOMER_SUCCESS" at bounding box center [521, 193] width 334 height 12
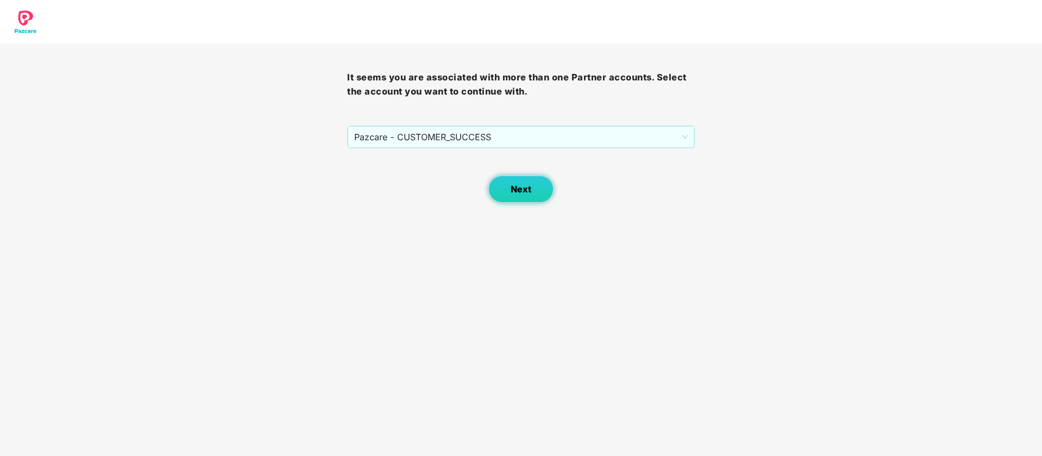
click at [504, 193] on button "Next" at bounding box center [520, 188] width 65 height 27
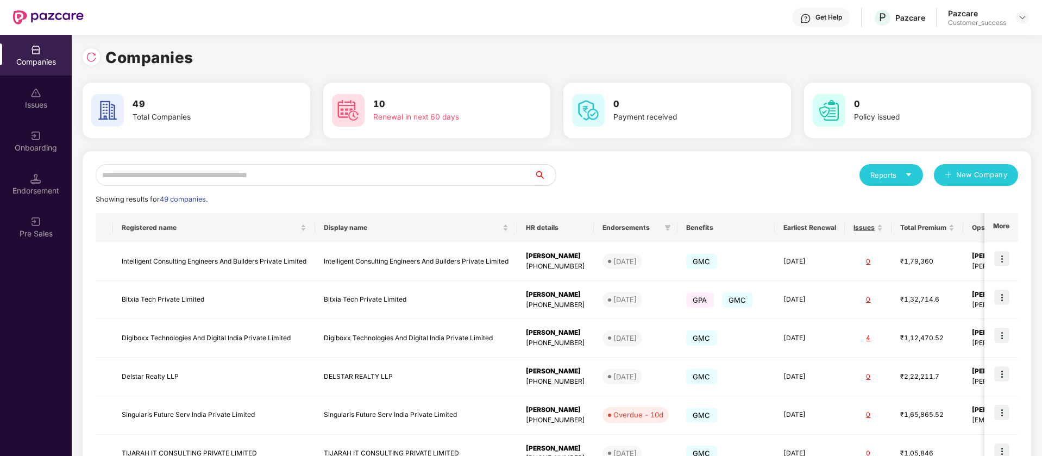
click at [309, 181] on input "text" at bounding box center [315, 175] width 438 height 22
type input "*"
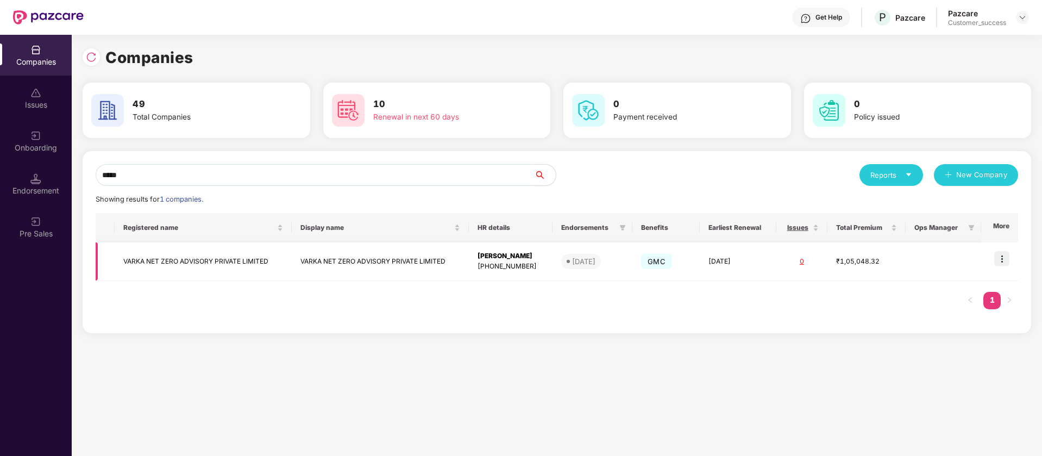
type input "*****"
click at [1007, 256] on img at bounding box center [1001, 258] width 15 height 15
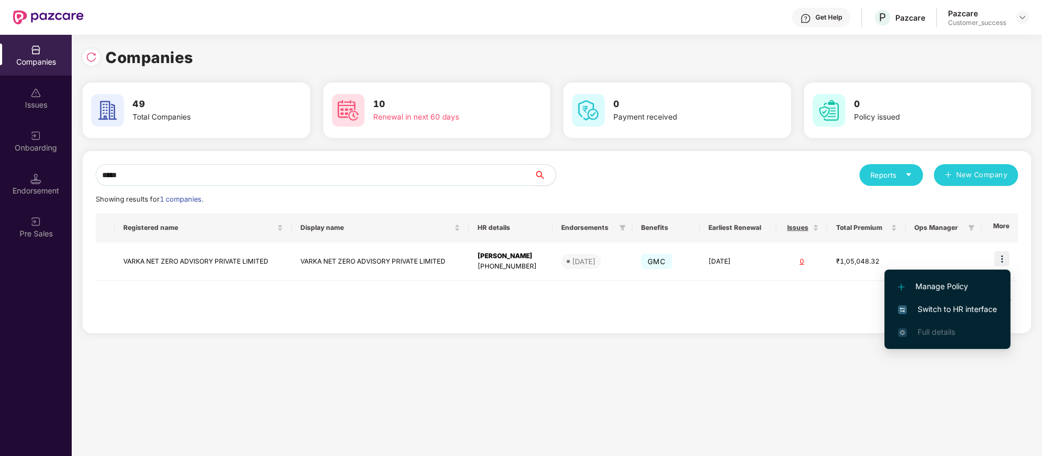
click at [963, 305] on span "Switch to HR interface" at bounding box center [947, 309] width 99 height 12
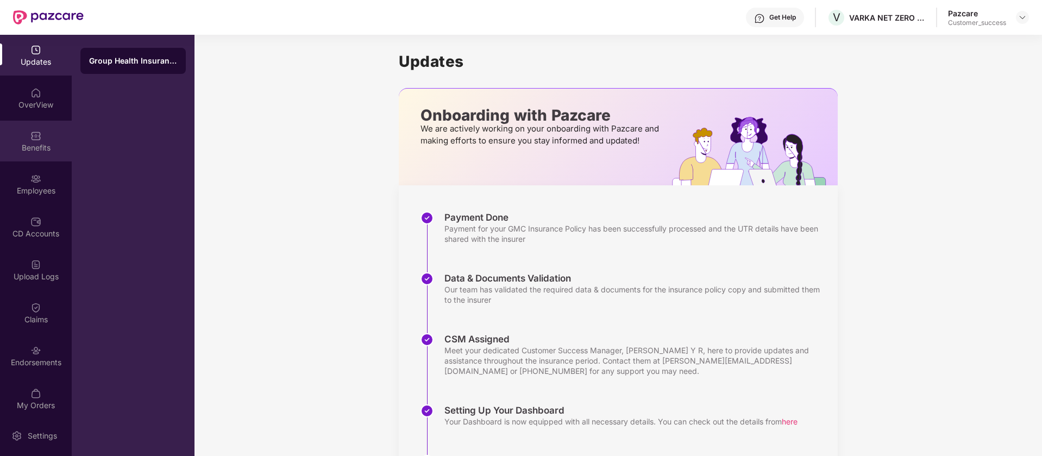
click at [41, 130] on div "Benefits" at bounding box center [36, 141] width 72 height 41
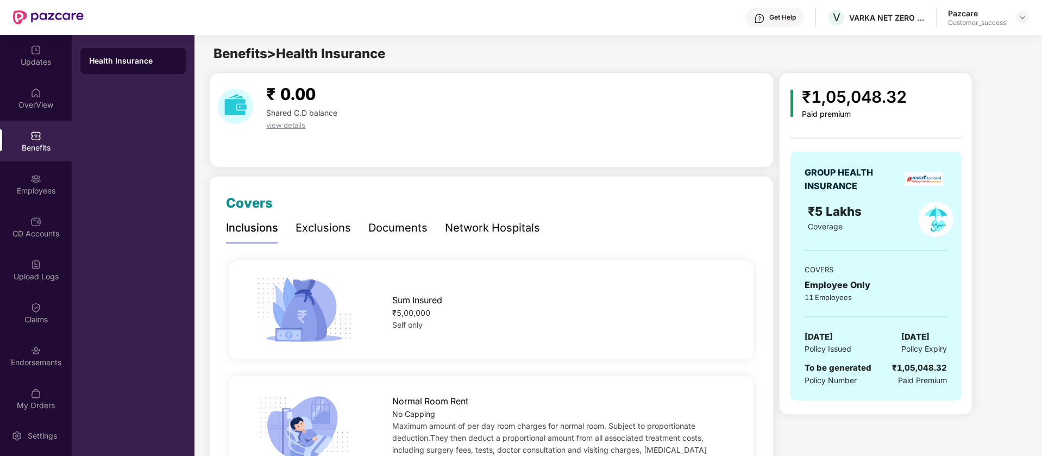
click at [332, 230] on div "Exclusions" at bounding box center [323, 227] width 55 height 17
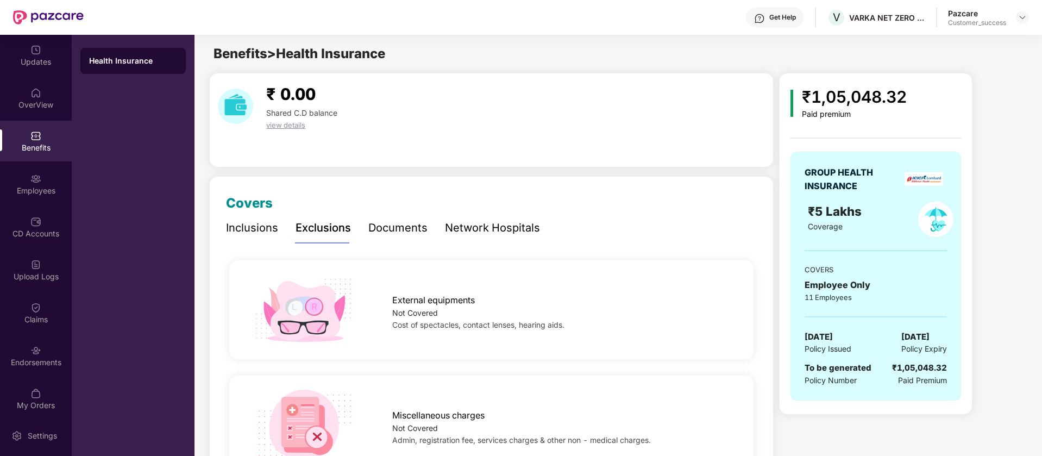
click at [425, 227] on div "Documents" at bounding box center [397, 227] width 59 height 17
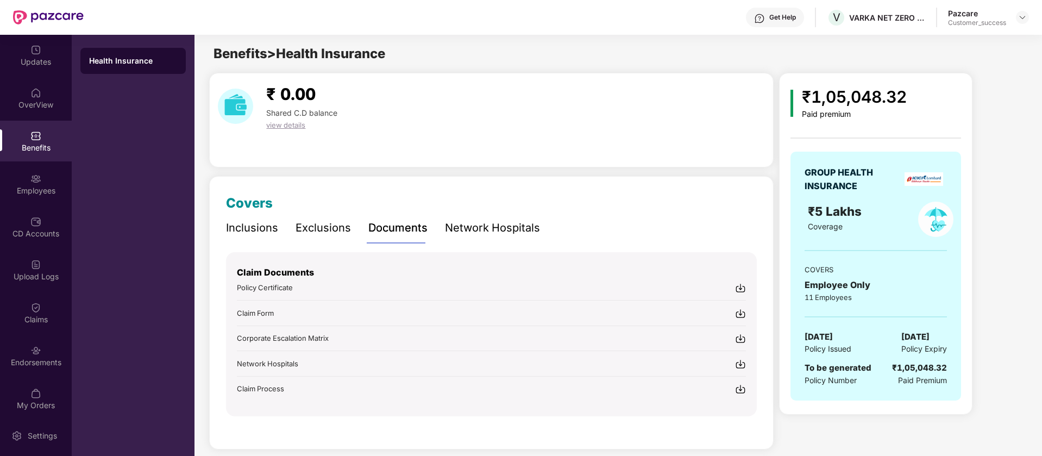
click at [742, 287] on img at bounding box center [740, 287] width 11 height 11
click at [1020, 18] on img at bounding box center [1022, 17] width 9 height 9
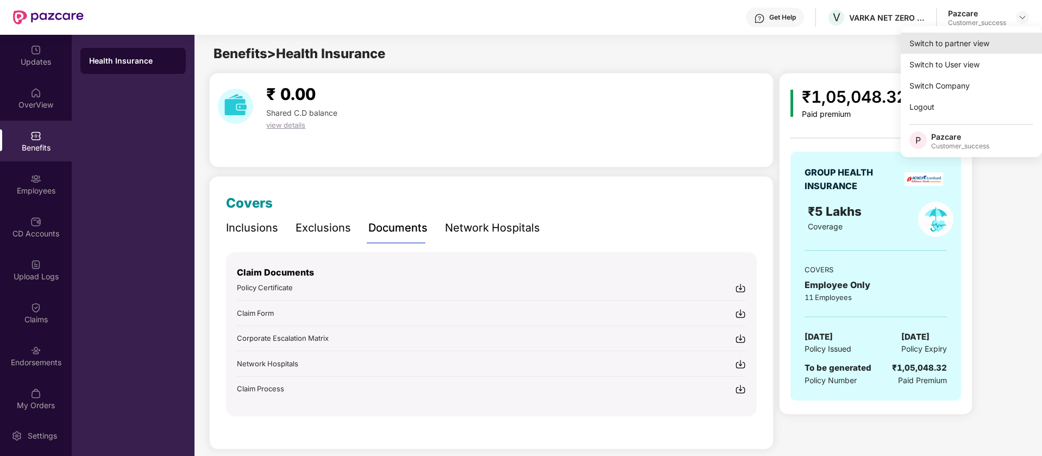
click at [970, 46] on div "Switch to partner view" at bounding box center [971, 43] width 141 height 21
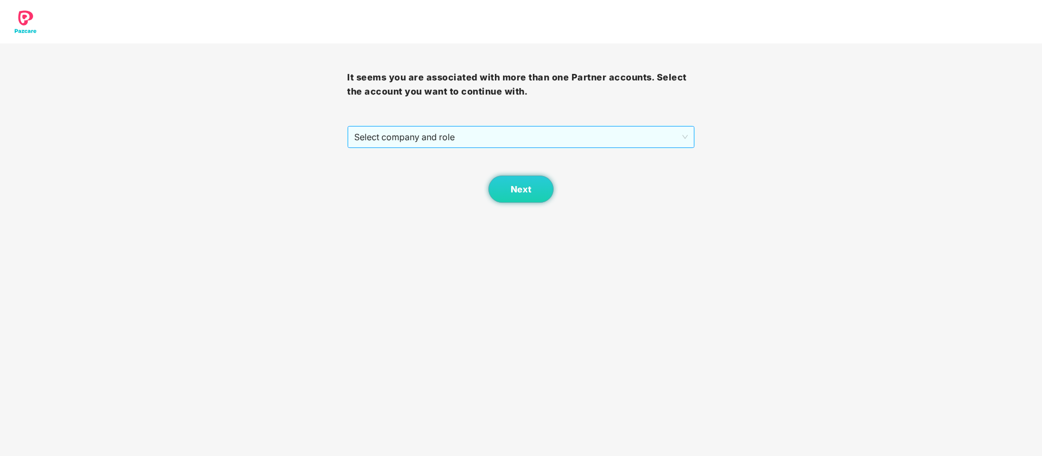
click at [603, 134] on span "Select company and role" at bounding box center [520, 137] width 333 height 21
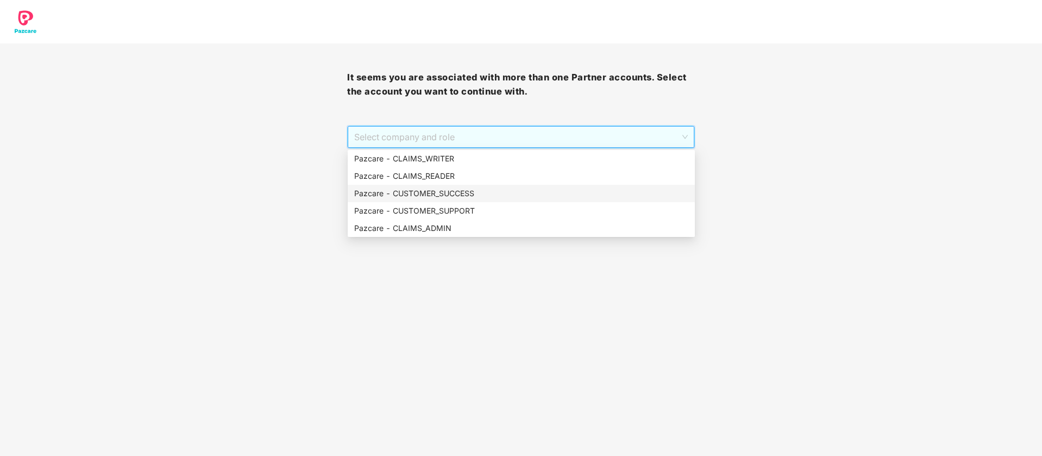
click at [486, 193] on div "Pazcare - CUSTOMER_SUCCESS" at bounding box center [521, 193] width 334 height 12
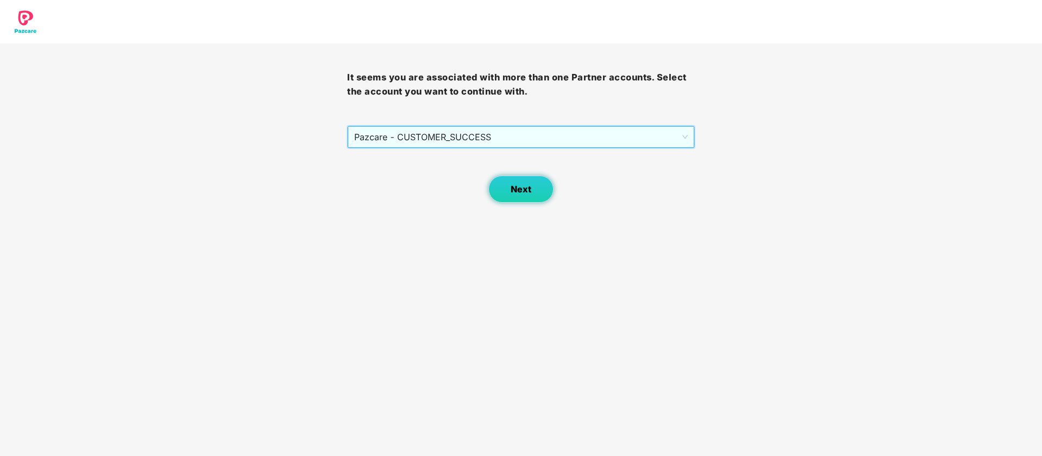
click at [542, 194] on button "Next" at bounding box center [520, 188] width 65 height 27
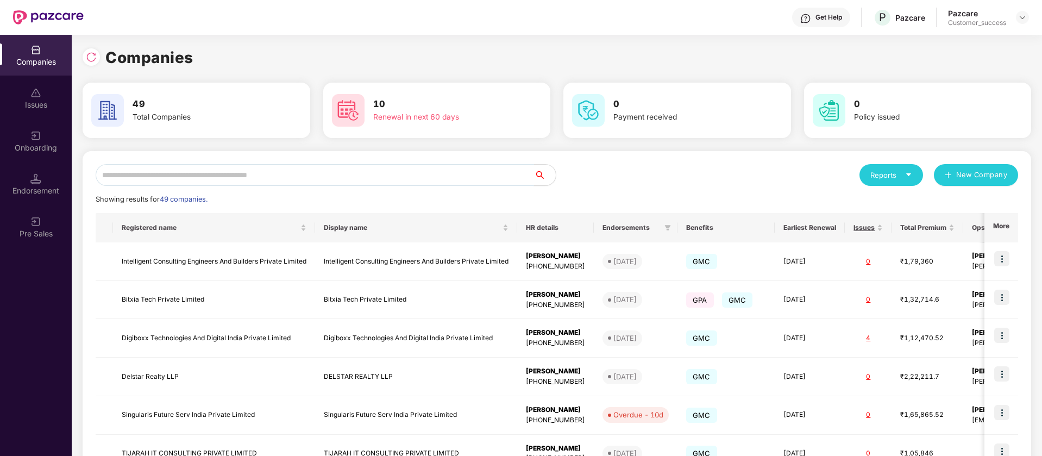
click at [273, 171] on input "text" at bounding box center [315, 175] width 438 height 22
click at [1025, 15] on img at bounding box center [1022, 17] width 9 height 9
click at [979, 54] on div "Switch Partner" at bounding box center [972, 64] width 141 height 21
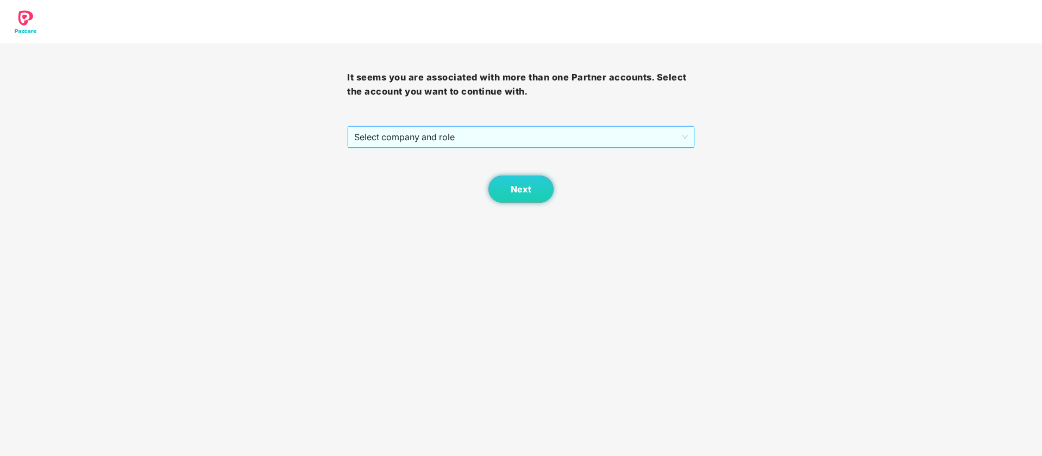
click at [477, 133] on span "Select company and role" at bounding box center [520, 137] width 333 height 21
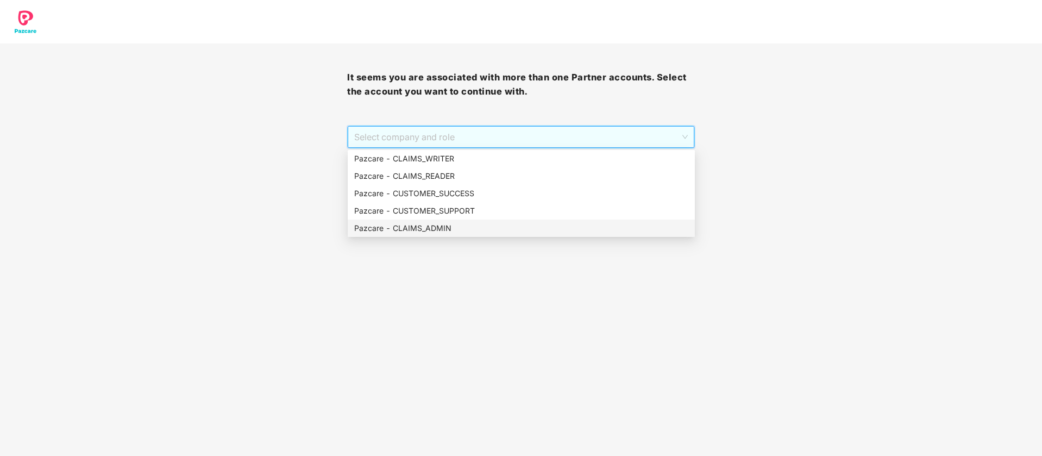
click at [460, 229] on div "Pazcare - CLAIMS_ADMIN" at bounding box center [521, 228] width 334 height 12
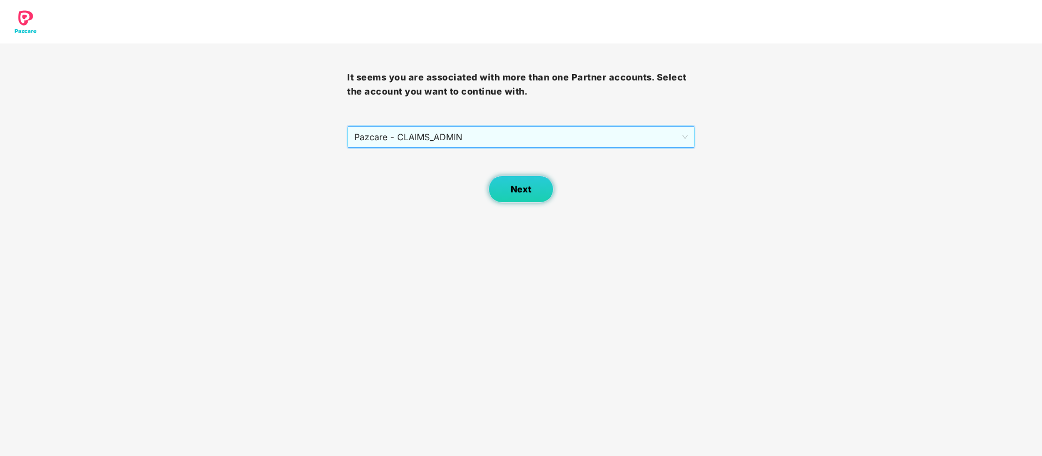
click at [527, 192] on span "Next" at bounding box center [521, 189] width 21 height 10
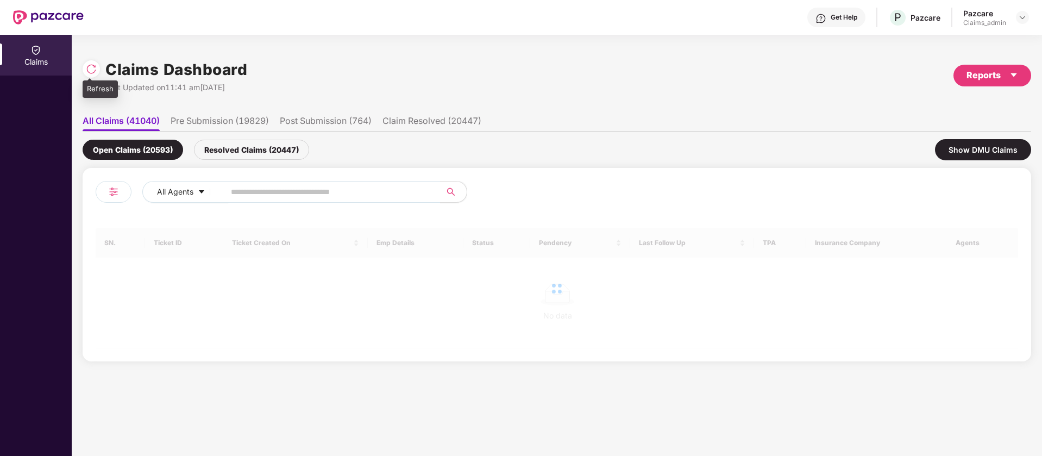
click at [92, 68] on img at bounding box center [91, 69] width 11 height 11
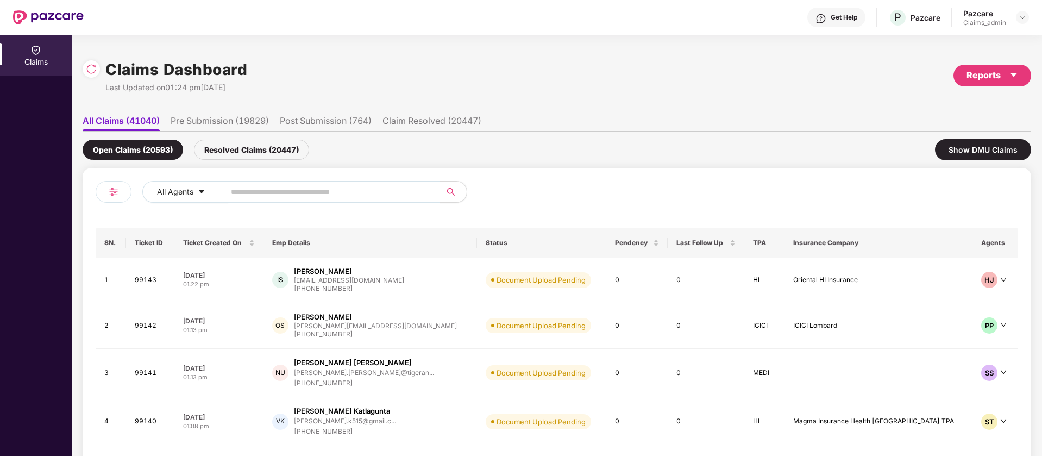
click at [92, 68] on img at bounding box center [91, 69] width 11 height 11
click at [304, 185] on input "text" at bounding box center [328, 192] width 195 height 16
paste input "******"
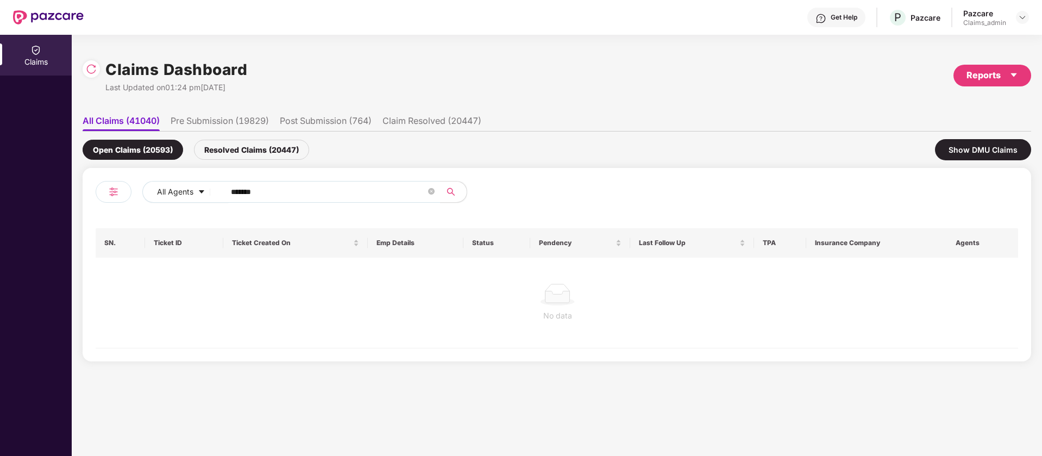
click at [257, 156] on div "Resolved Claims (20447)" at bounding box center [251, 150] width 115 height 20
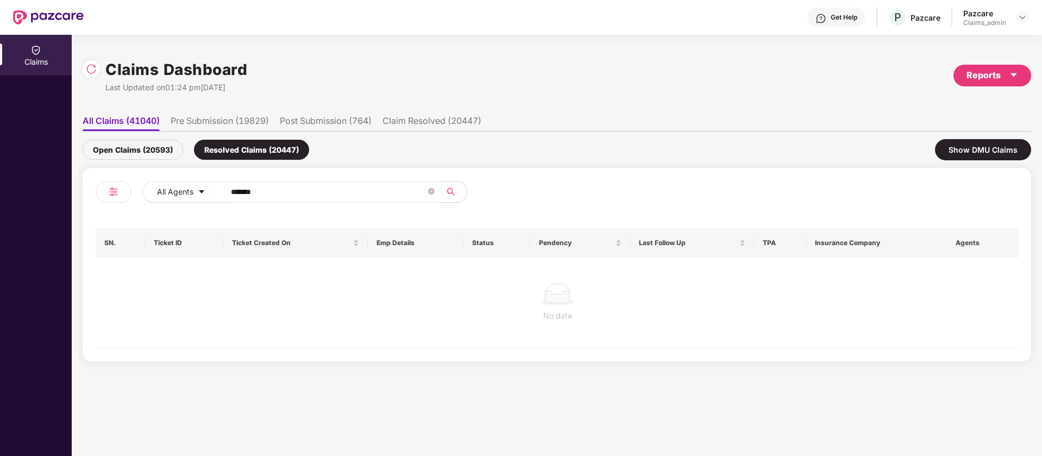
click at [137, 150] on div "Open Claims (20593)" at bounding box center [133, 150] width 101 height 20
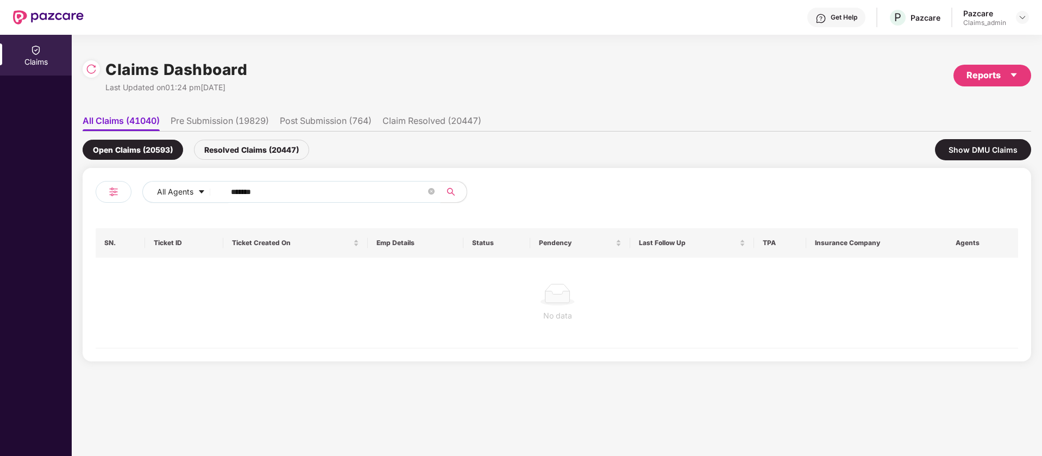
click at [359, 193] on input "******" at bounding box center [328, 192] width 195 height 16
type input "******"
click at [431, 192] on icon "close-circle" at bounding box center [431, 191] width 7 height 7
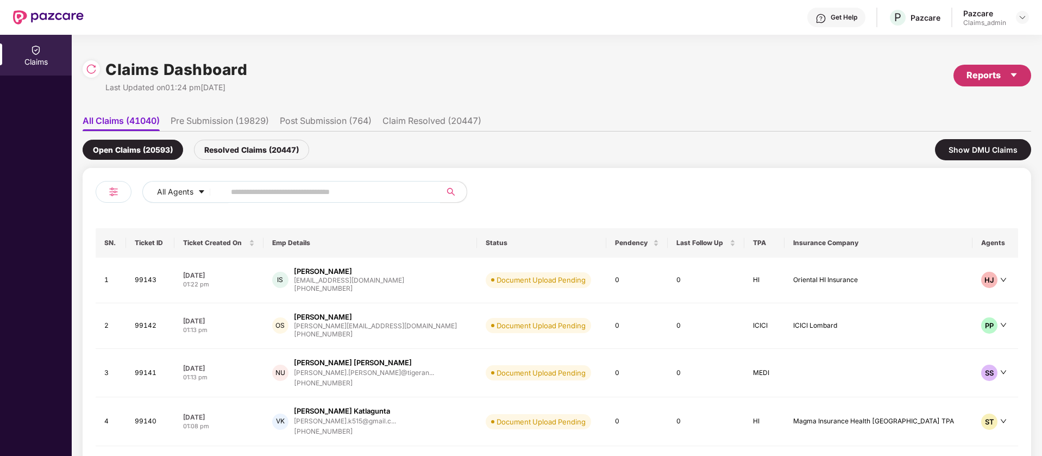
click at [998, 82] on div "Reports" at bounding box center [992, 75] width 52 height 14
click at [1020, 105] on img at bounding box center [1018, 103] width 11 height 11
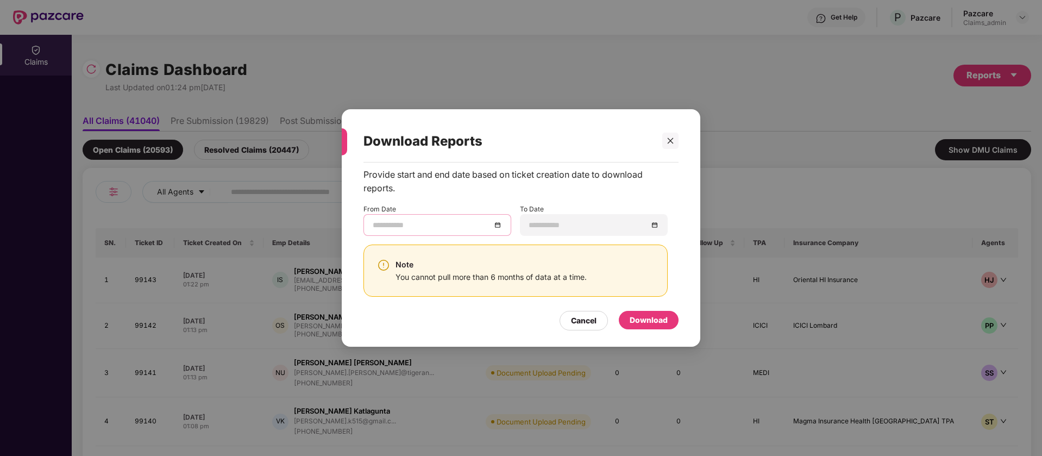
click at [453, 222] on input at bounding box center [432, 225] width 118 height 12
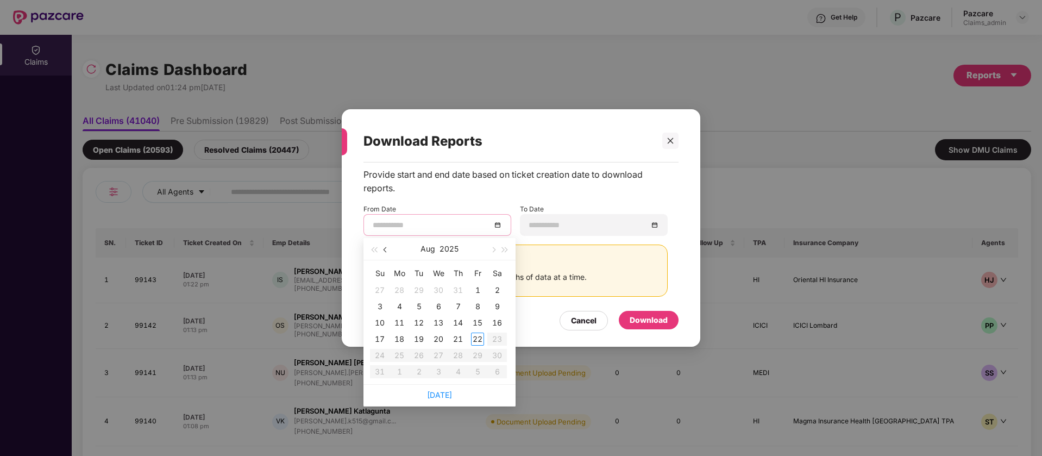
click at [383, 248] on button "button" at bounding box center [386, 249] width 12 height 22
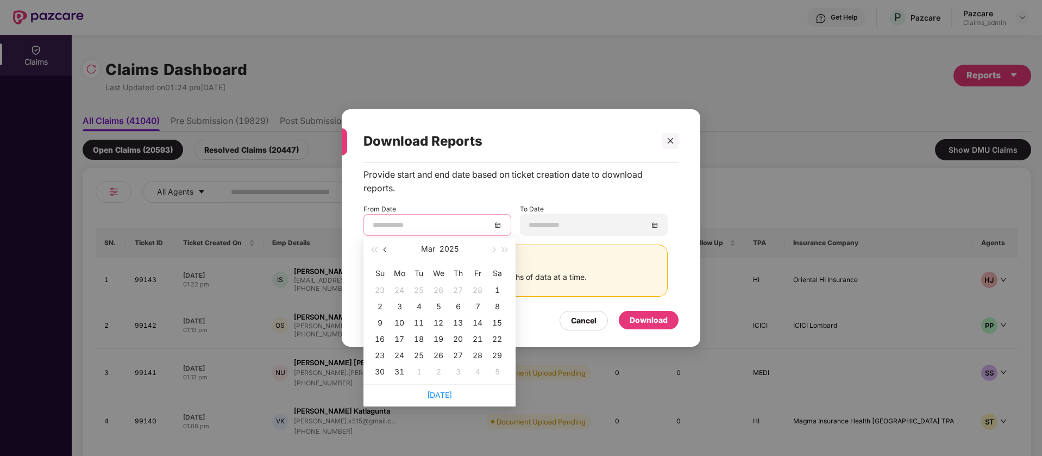
click at [383, 248] on button "button" at bounding box center [386, 249] width 12 height 22
type input "**********"
click at [382, 355] on div "23" at bounding box center [379, 355] width 13 height 13
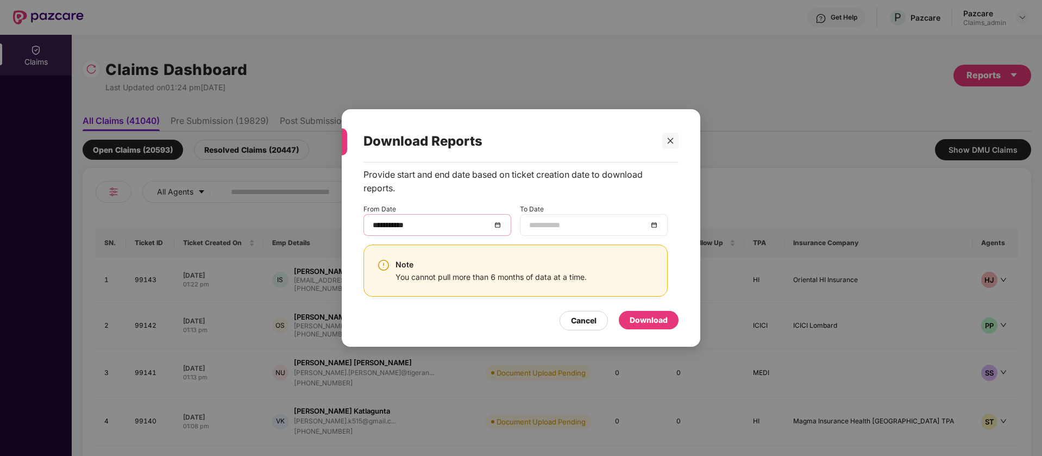
click at [575, 229] on input at bounding box center [588, 225] width 118 height 12
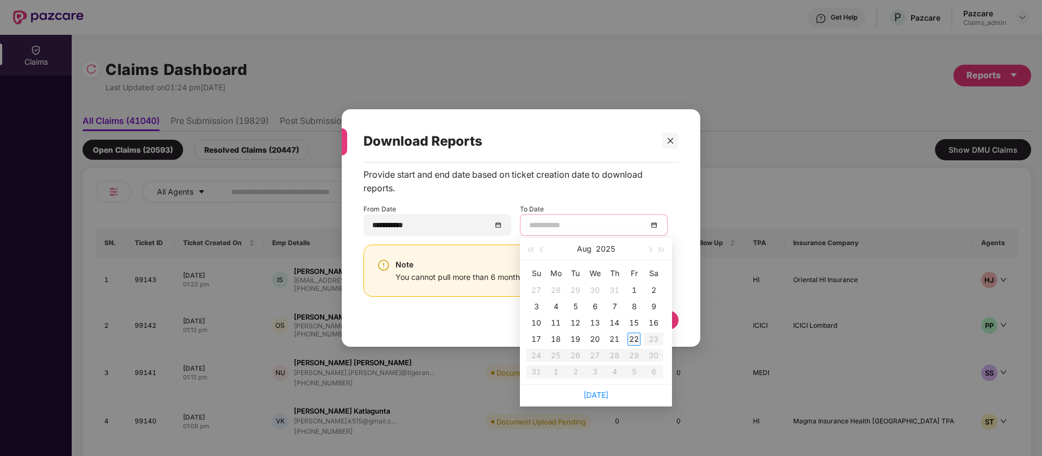
type input "**********"
click at [628, 338] on div "22" at bounding box center [633, 338] width 13 height 13
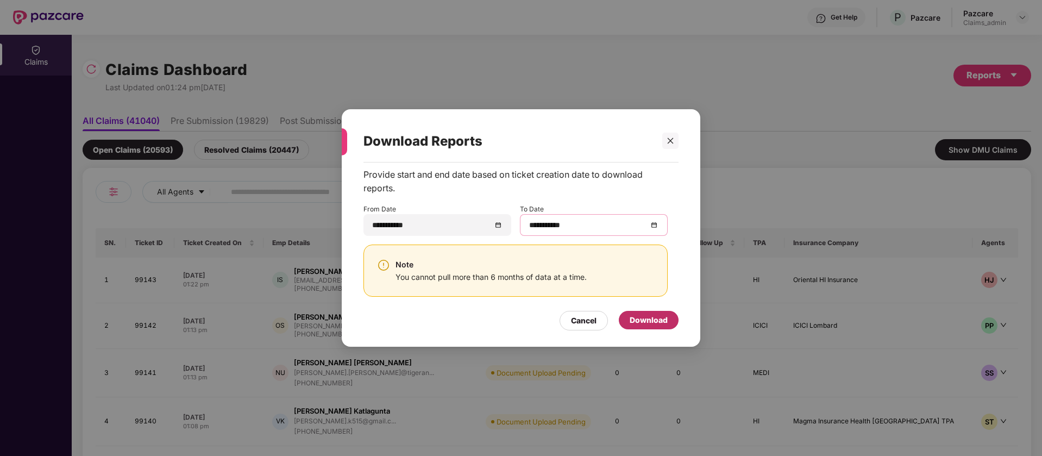
click at [650, 319] on div "Download" at bounding box center [649, 320] width 38 height 12
click at [668, 143] on icon "close" at bounding box center [671, 141] width 8 height 8
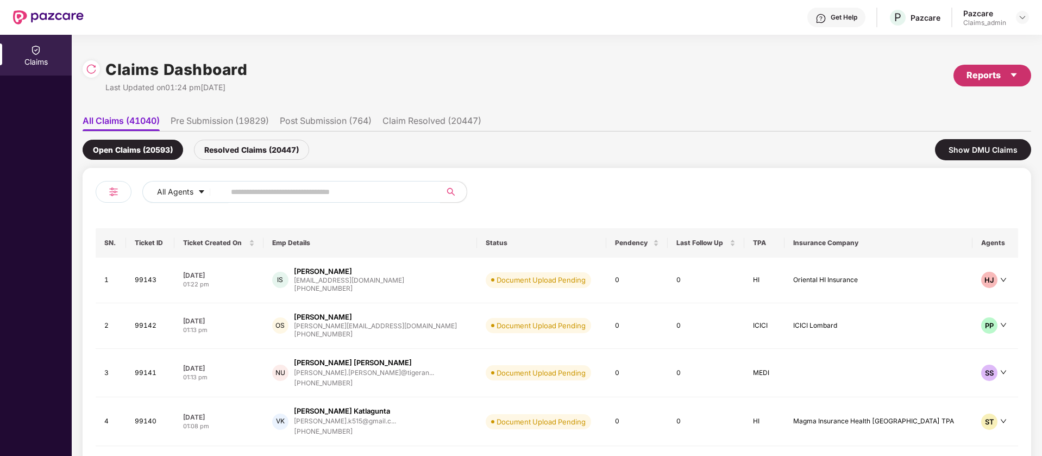
click at [997, 74] on div "Reports" at bounding box center [992, 75] width 52 height 14
click at [948, 118] on li "Claims Pendency Report" at bounding box center [963, 126] width 136 height 22
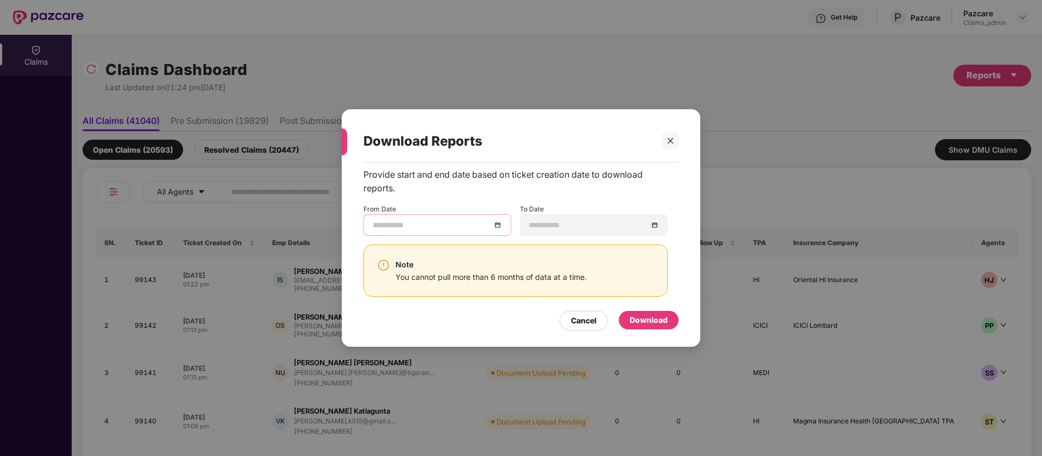
click at [426, 227] on input at bounding box center [432, 225] width 118 height 12
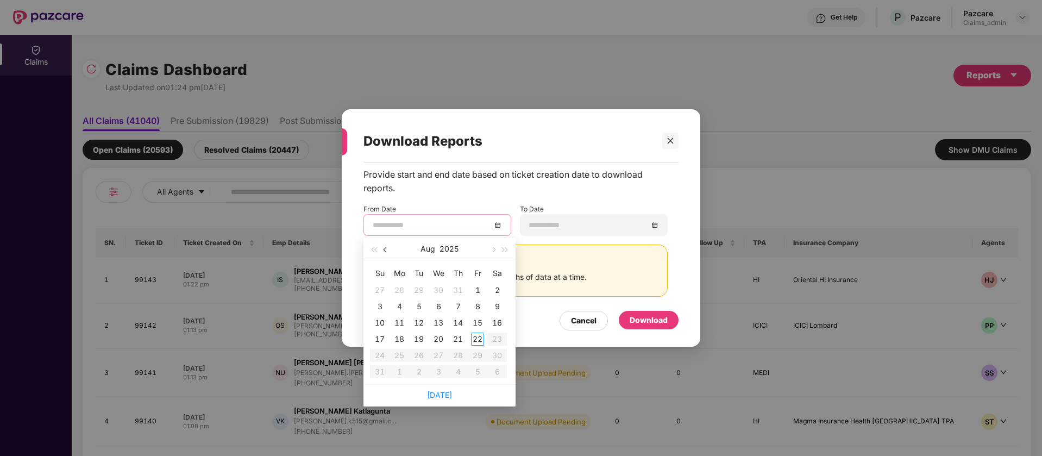
click at [385, 250] on span "button" at bounding box center [386, 249] width 5 height 5
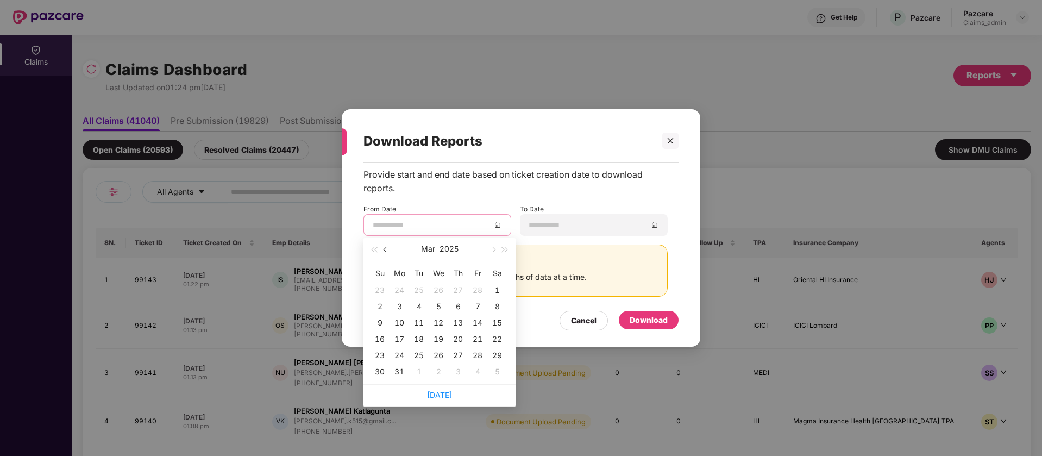
click at [385, 250] on span "button" at bounding box center [386, 249] width 5 height 5
type input "**********"
click at [385, 357] on div "23" at bounding box center [379, 355] width 13 height 13
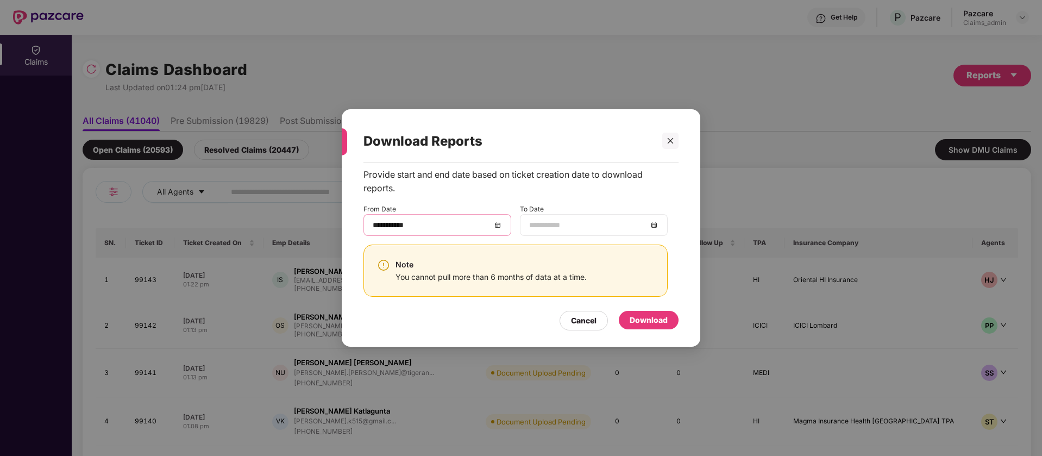
click at [601, 229] on input at bounding box center [588, 225] width 118 height 12
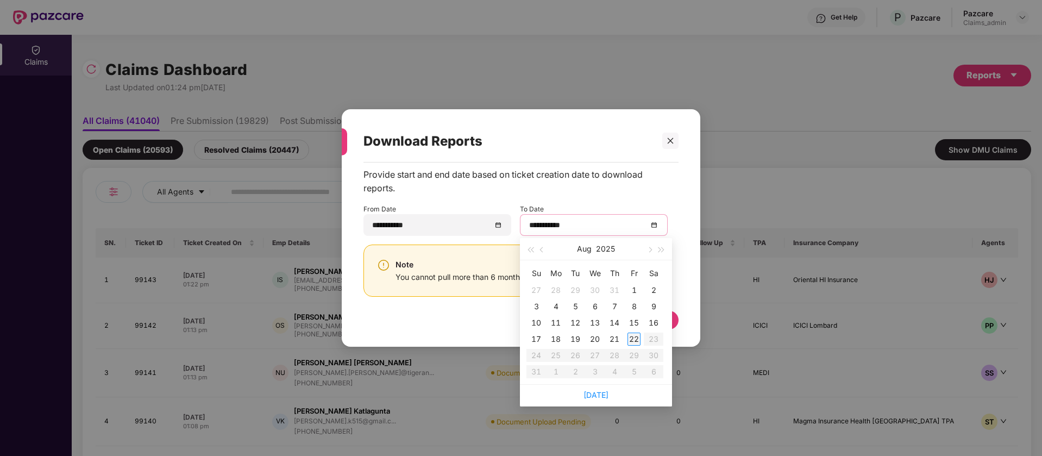
type input "**********"
click at [636, 339] on div "22" at bounding box center [633, 338] width 13 height 13
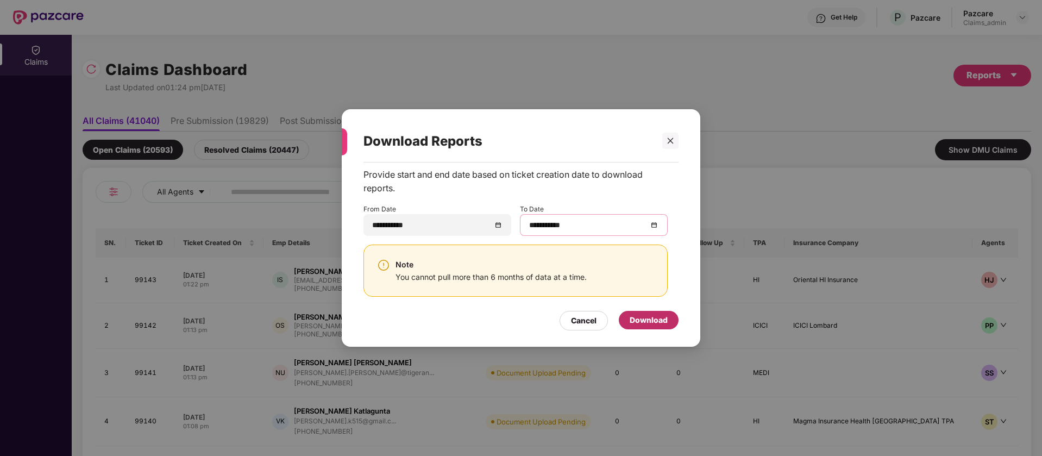
click at [651, 326] on div "Download" at bounding box center [649, 320] width 60 height 18
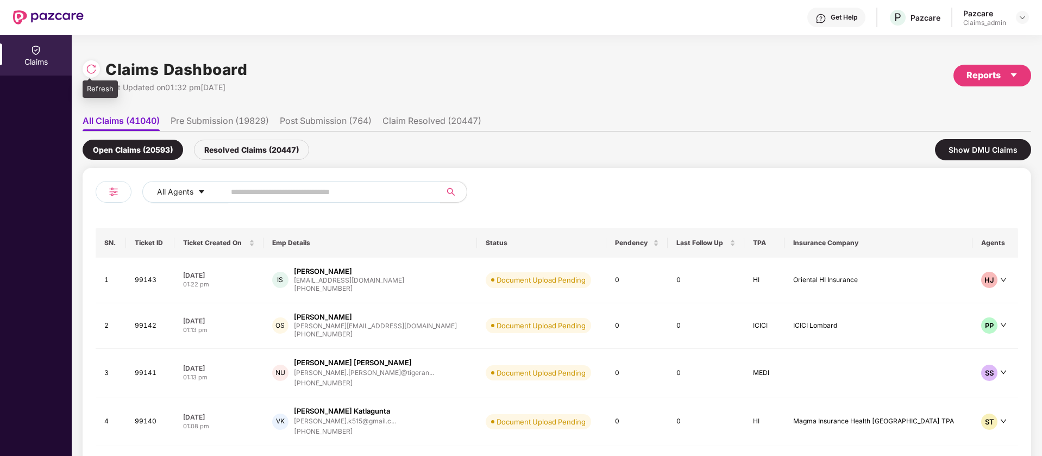
click at [91, 70] on img at bounding box center [91, 69] width 11 height 11
click at [1012, 72] on icon "caret-down" at bounding box center [1013, 75] width 9 height 9
click at [1020, 127] on img at bounding box center [1018, 125] width 11 height 11
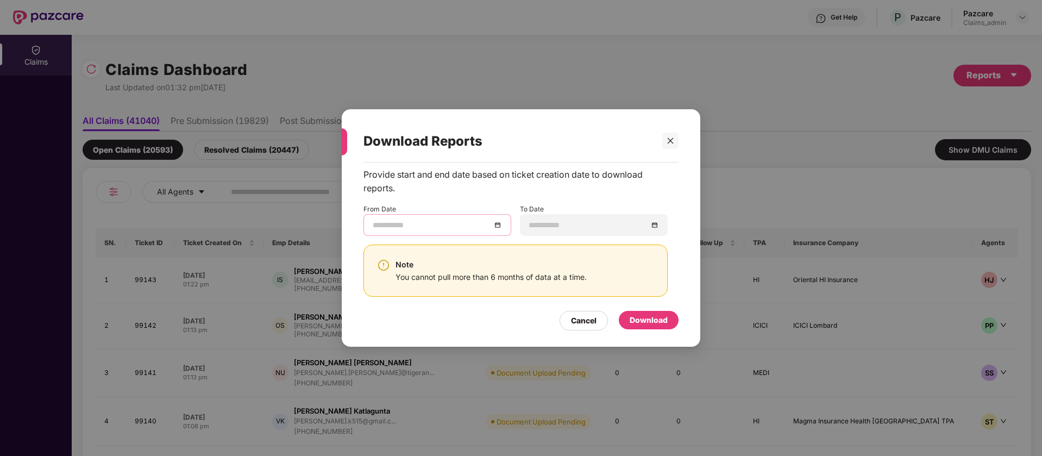
click at [425, 225] on input at bounding box center [432, 225] width 118 height 12
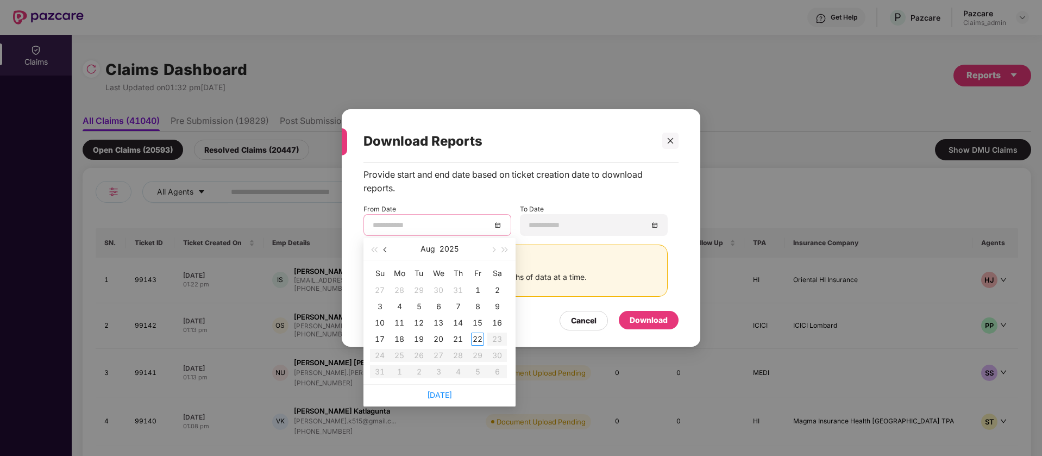
click at [386, 247] on span "button" at bounding box center [386, 249] width 5 height 5
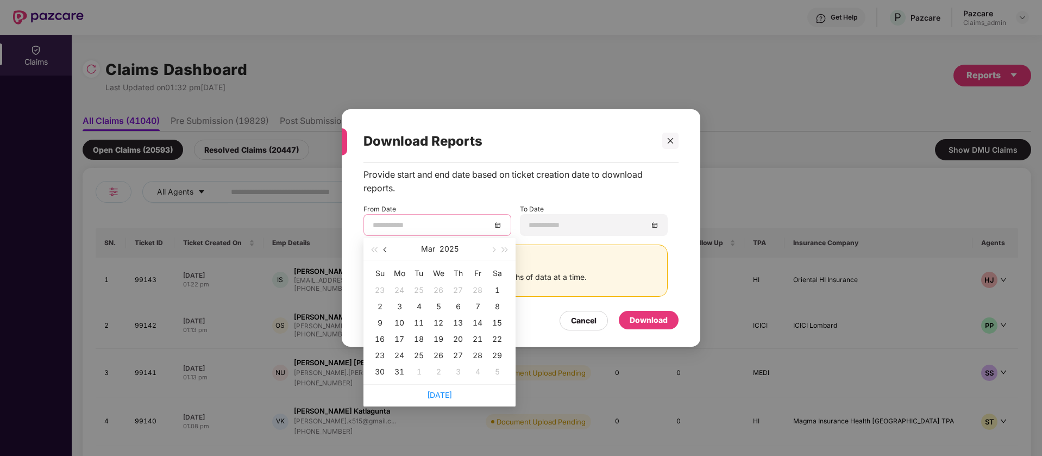
click at [386, 247] on span "button" at bounding box center [386, 249] width 5 height 5
type input "**********"
click at [377, 350] on div "23" at bounding box center [379, 355] width 13 height 13
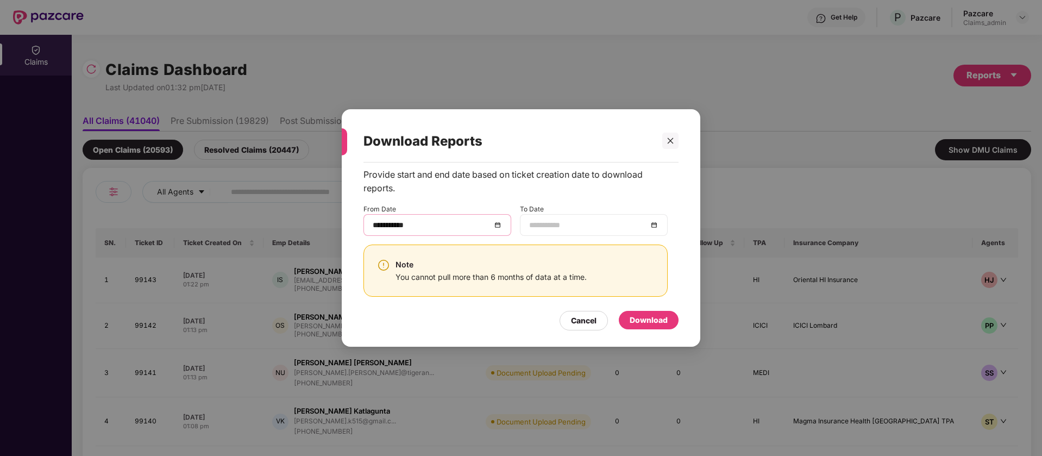
click at [579, 225] on input at bounding box center [588, 225] width 118 height 12
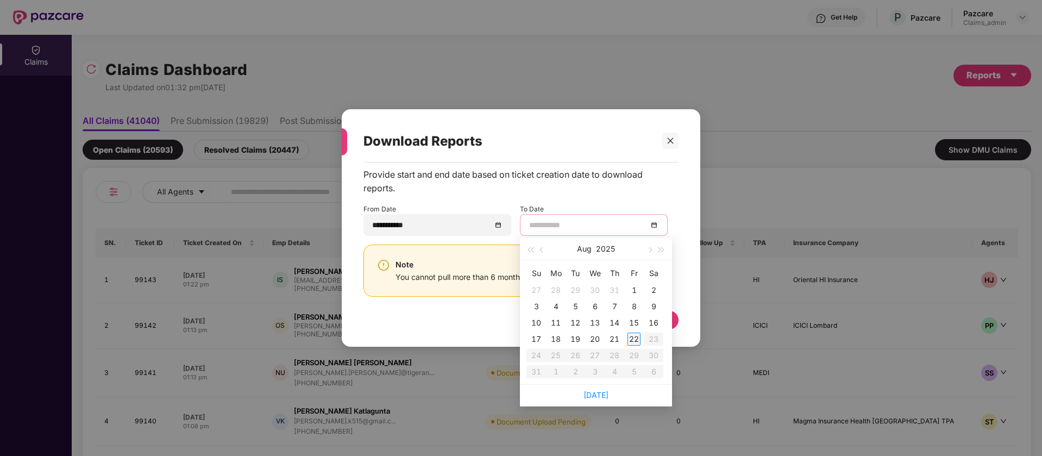
type input "**********"
click at [639, 337] on div "22" at bounding box center [633, 338] width 13 height 13
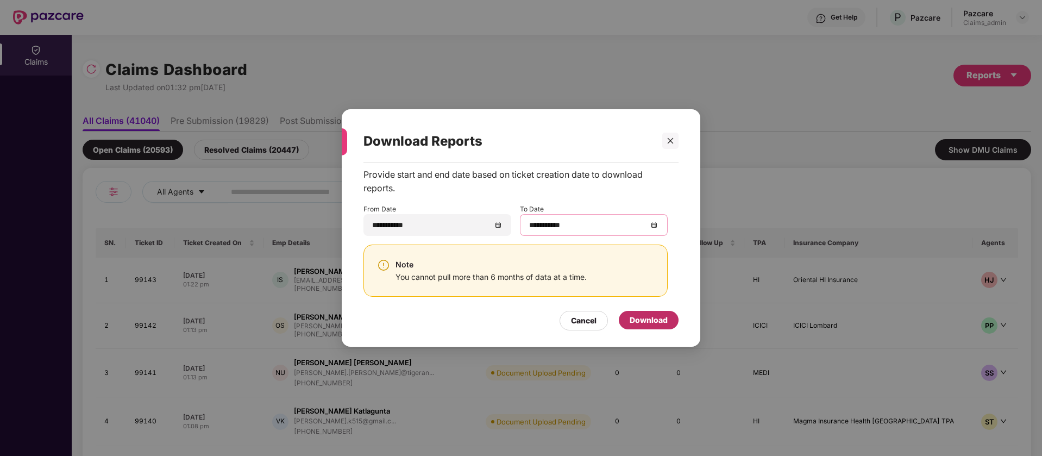
click at [651, 316] on div "Download" at bounding box center [649, 320] width 38 height 12
click at [666, 147] on div at bounding box center [670, 141] width 16 height 16
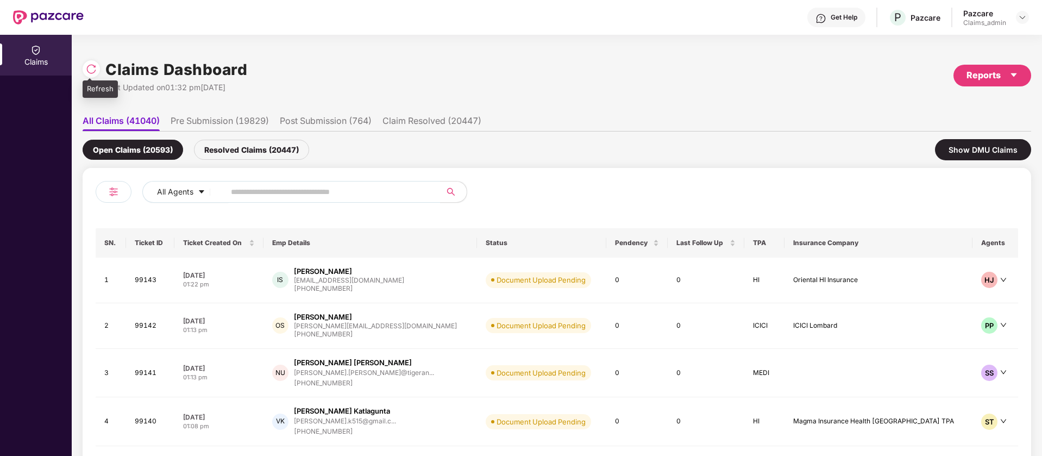
click at [91, 71] on img at bounding box center [91, 69] width 11 height 11
click at [1020, 15] on img at bounding box center [1022, 17] width 9 height 9
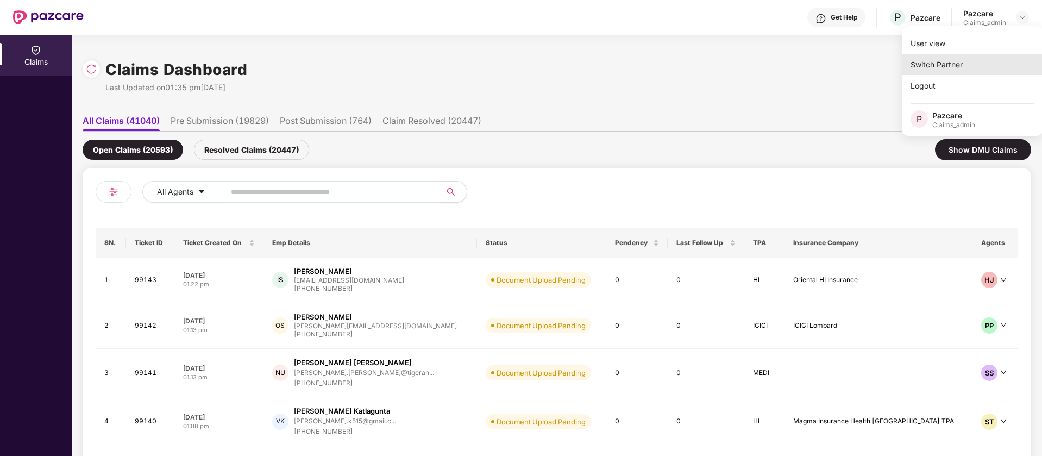
click at [972, 73] on div "Switch Partner" at bounding box center [972, 64] width 141 height 21
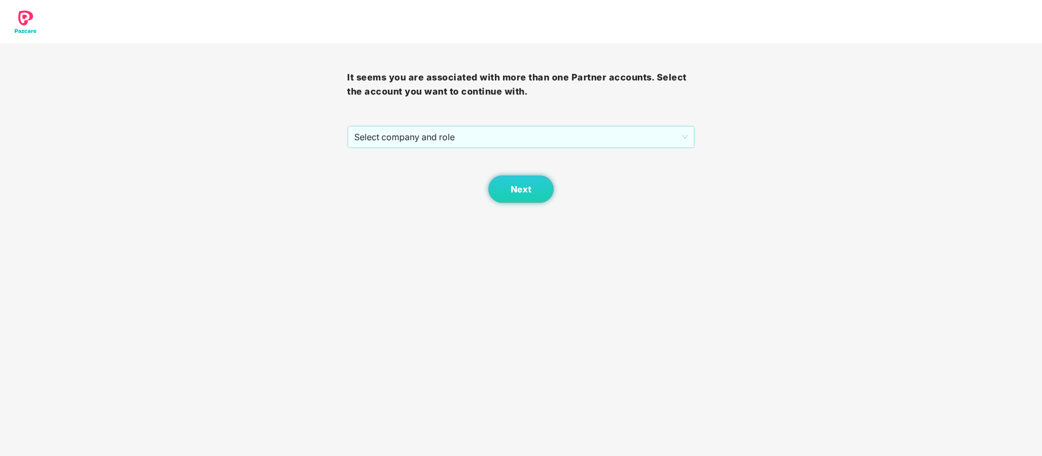
click at [631, 151] on div "Next" at bounding box center [520, 175] width 347 height 54
click at [586, 137] on span "Select company and role" at bounding box center [520, 137] width 333 height 21
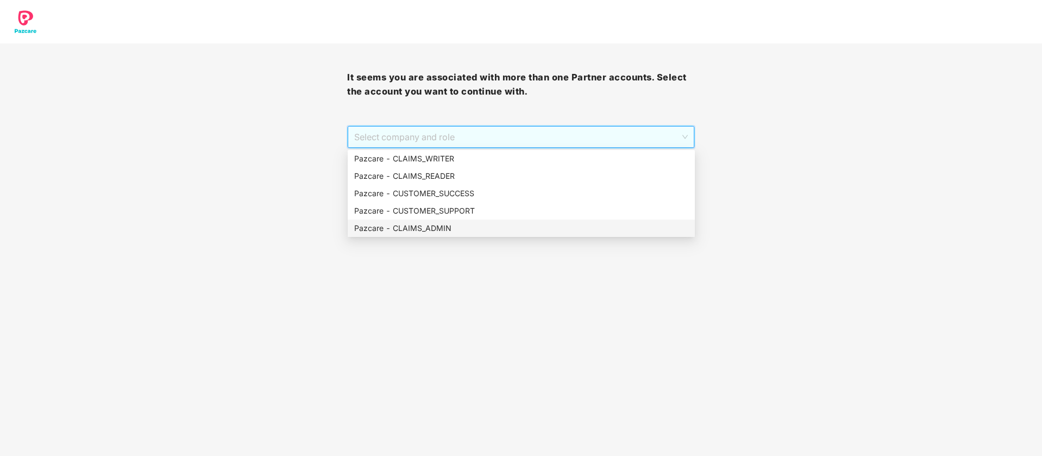
click at [491, 221] on div "Pazcare - CLAIMS_ADMIN" at bounding box center [521, 227] width 347 height 17
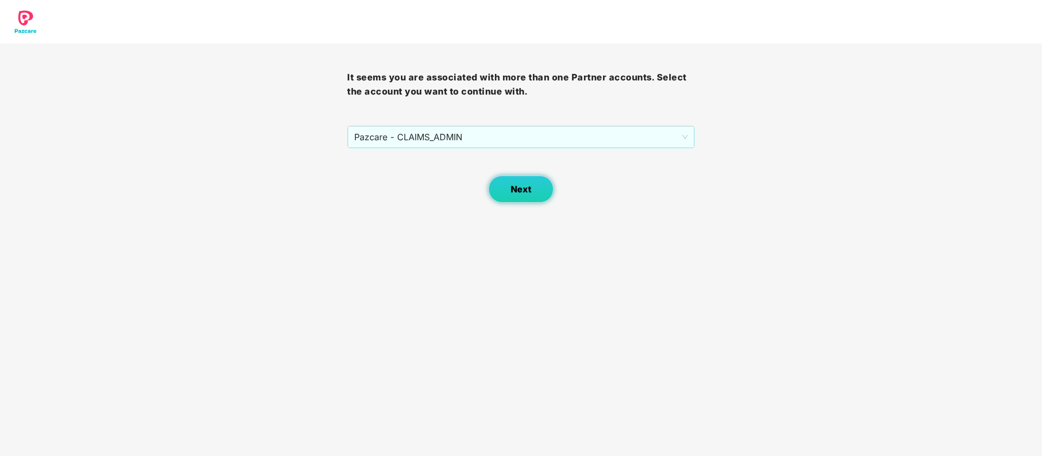
click at [506, 197] on button "Next" at bounding box center [520, 188] width 65 height 27
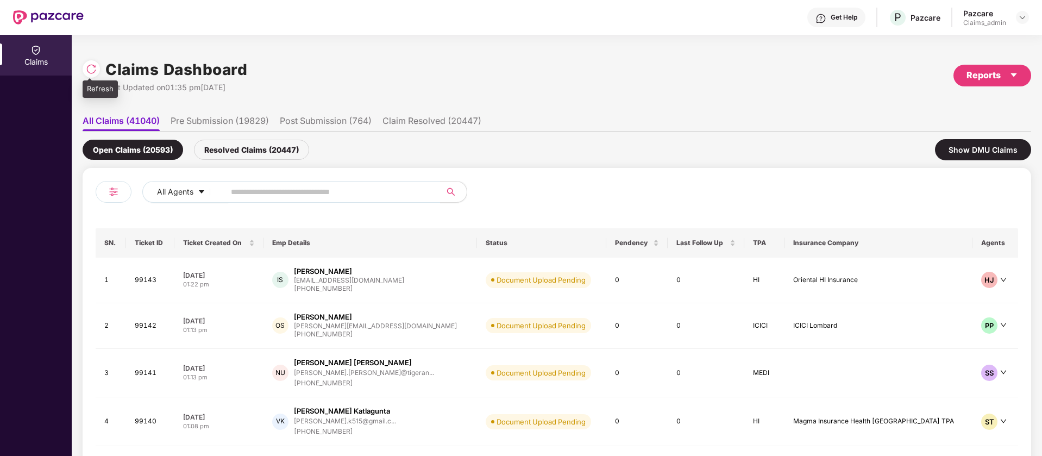
click at [92, 77] on div at bounding box center [91, 68] width 17 height 17
click at [1008, 76] on div "Reports" at bounding box center [992, 75] width 52 height 14
click at [1022, 18] on img at bounding box center [1022, 17] width 9 height 9
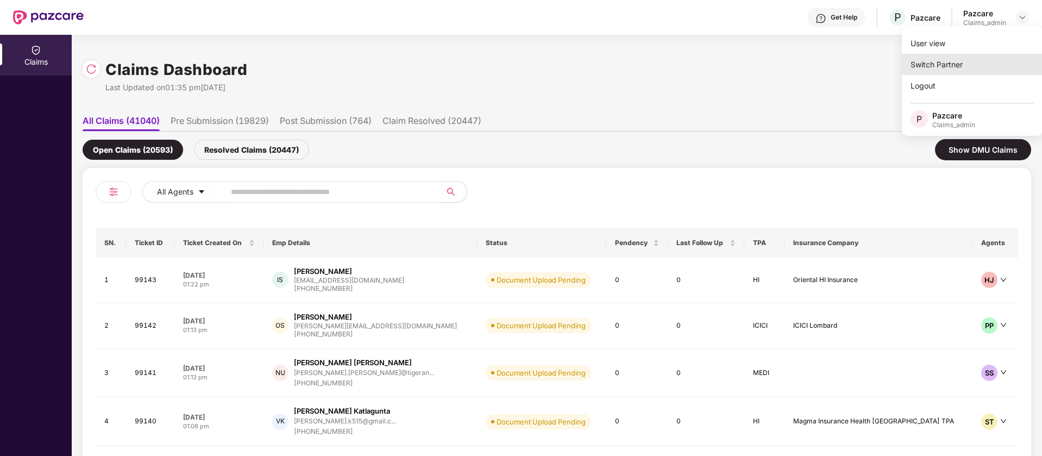
click at [976, 60] on div "Switch Partner" at bounding box center [972, 64] width 141 height 21
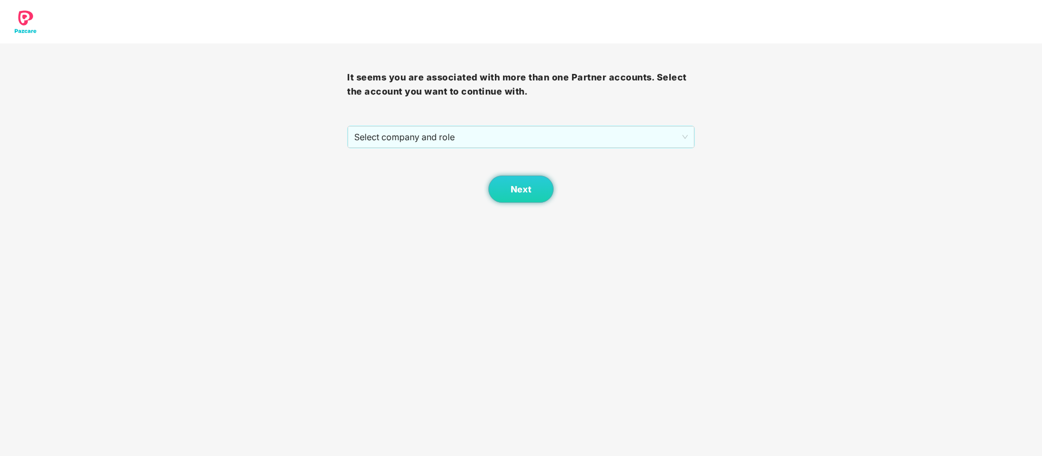
click at [602, 150] on div "Next" at bounding box center [520, 175] width 347 height 54
click at [602, 145] on span "Select company and role" at bounding box center [520, 137] width 333 height 21
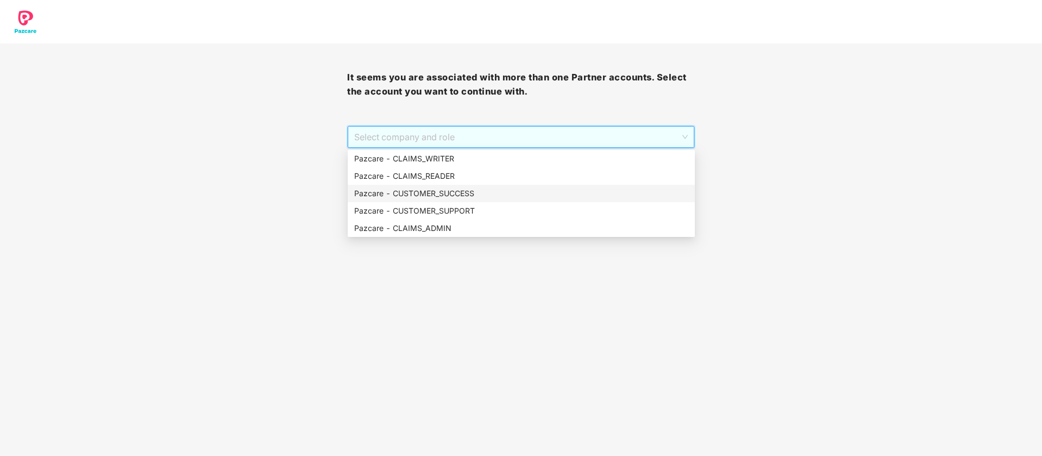
click at [540, 191] on div "Pazcare - CUSTOMER_SUCCESS" at bounding box center [521, 193] width 334 height 12
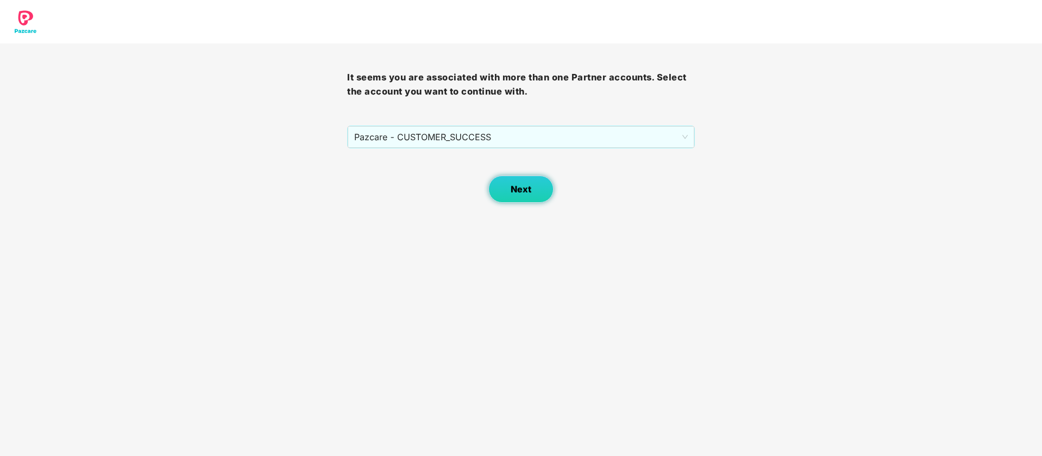
click at [539, 197] on button "Next" at bounding box center [520, 188] width 65 height 27
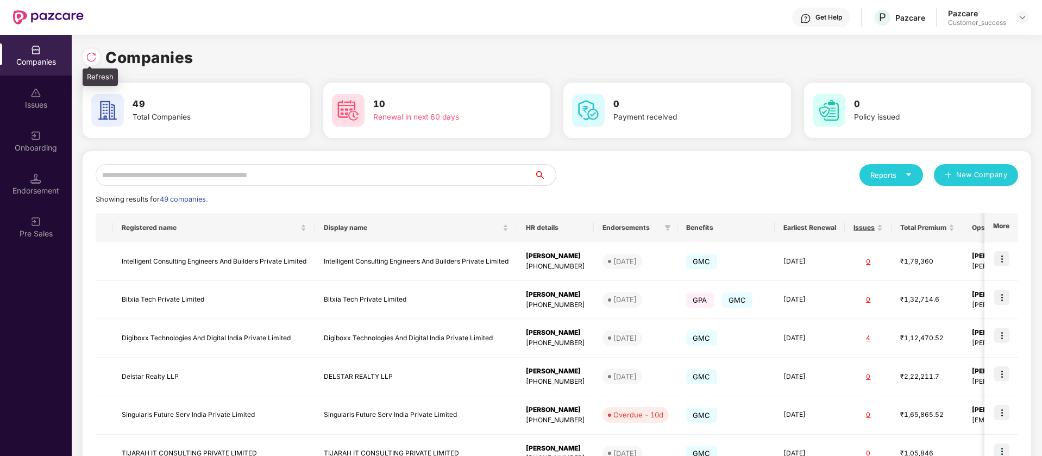
click at [88, 53] on img at bounding box center [91, 57] width 11 height 11
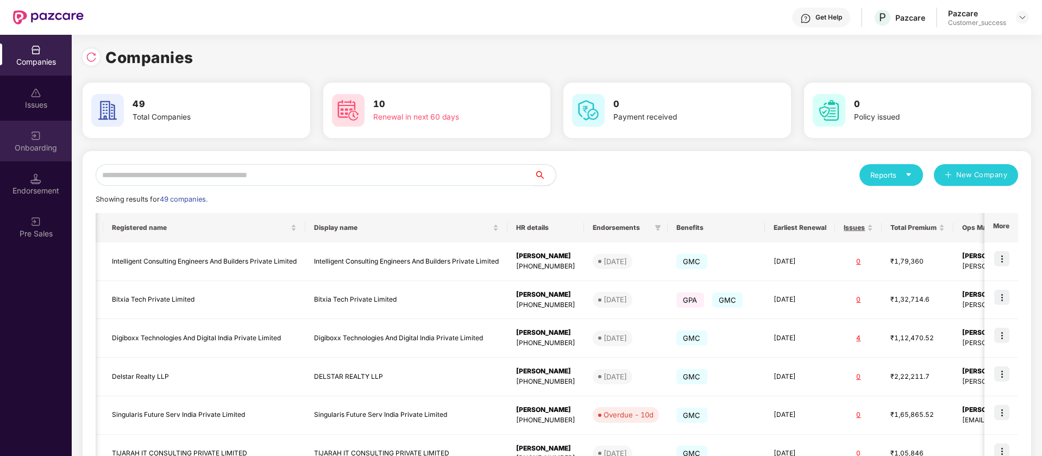
click at [43, 155] on div "Onboarding" at bounding box center [36, 141] width 72 height 41
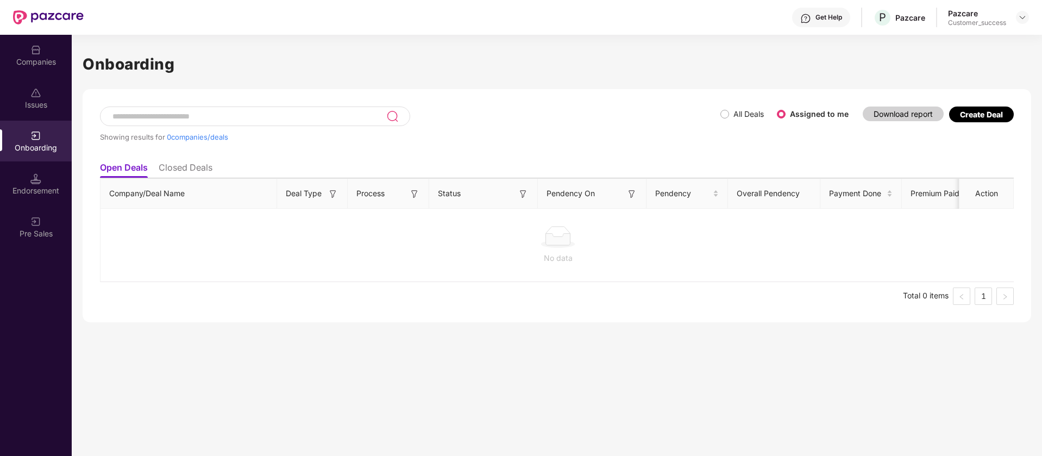
click at [720, 110] on div "Showing results for 0 companies/deals" at bounding box center [410, 131] width 620 height 50
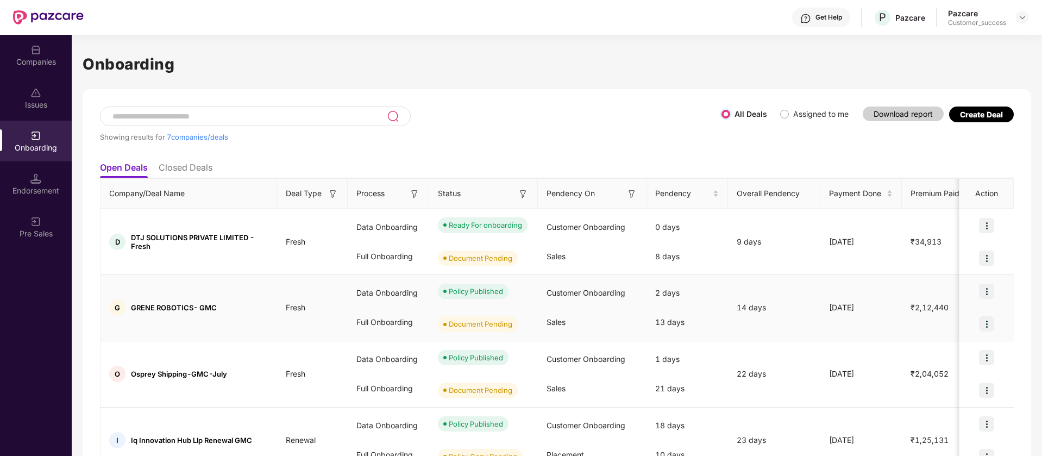
scroll to position [256, 0]
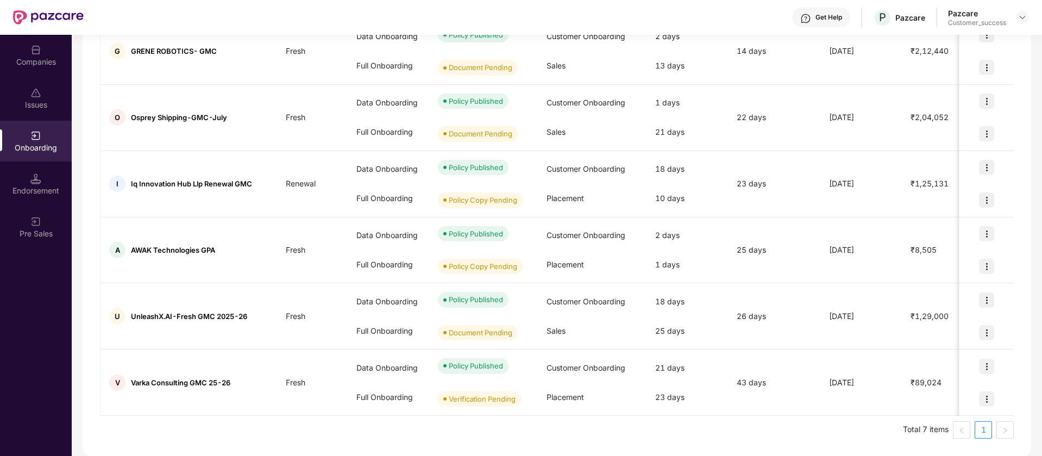
click at [1014, 432] on div "Showing results for 7 companies/deals All Deals Assigned to me Download report …" at bounding box center [557, 144] width 949 height 623
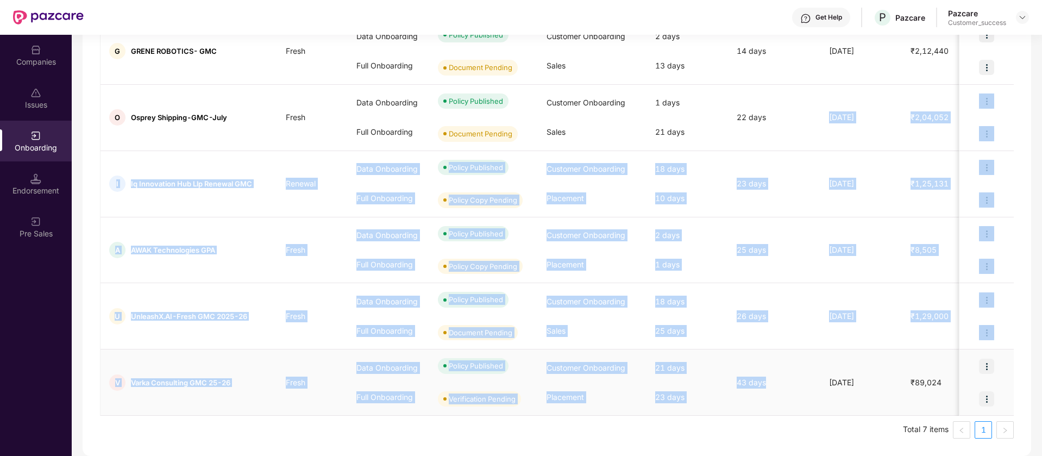
drag, startPoint x: 792, startPoint y: 119, endPoint x: 792, endPoint y: 388, distance: 268.9
click at [792, 388] on tbody "D DTJ SOLUTIONS PRIVATE LIMITED - Fresh Fresh Data Onboarding Full Onboarding R…" at bounding box center [895, 183] width 1589 height 463
click at [741, 282] on td "25 days" at bounding box center [774, 250] width 92 height 66
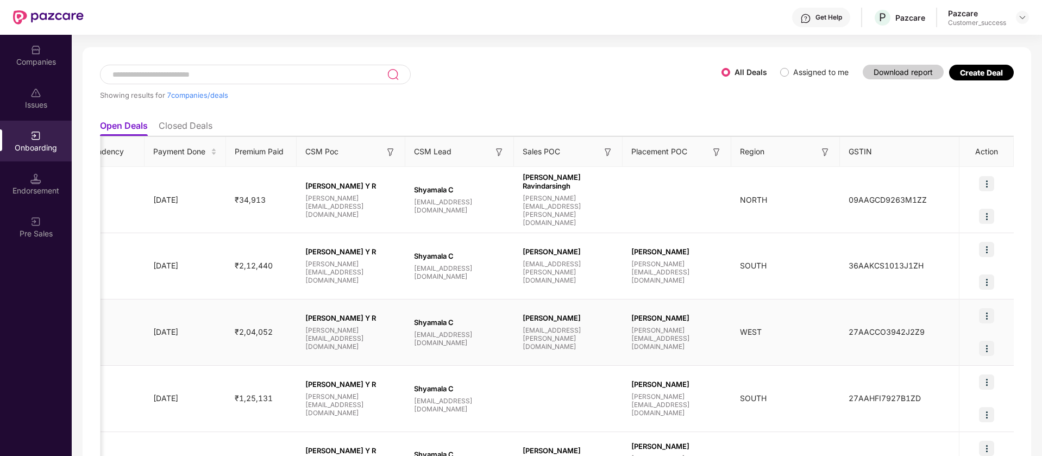
scroll to position [0, 0]
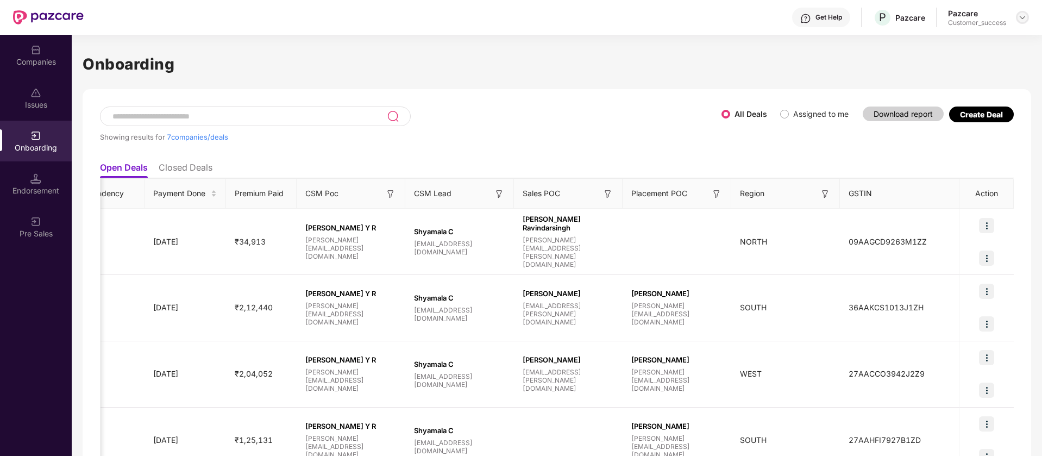
click at [1022, 20] on img at bounding box center [1022, 17] width 9 height 9
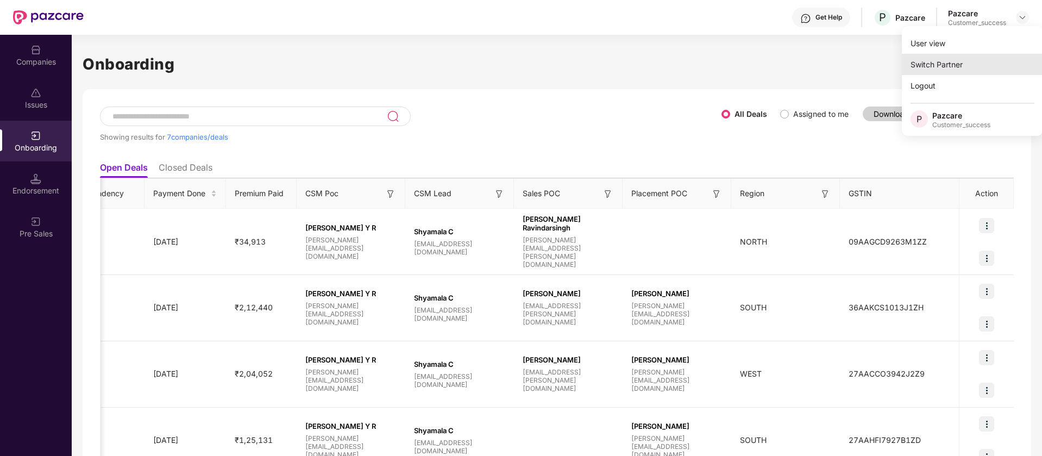
click at [966, 67] on div "Switch Partner" at bounding box center [972, 64] width 141 height 21
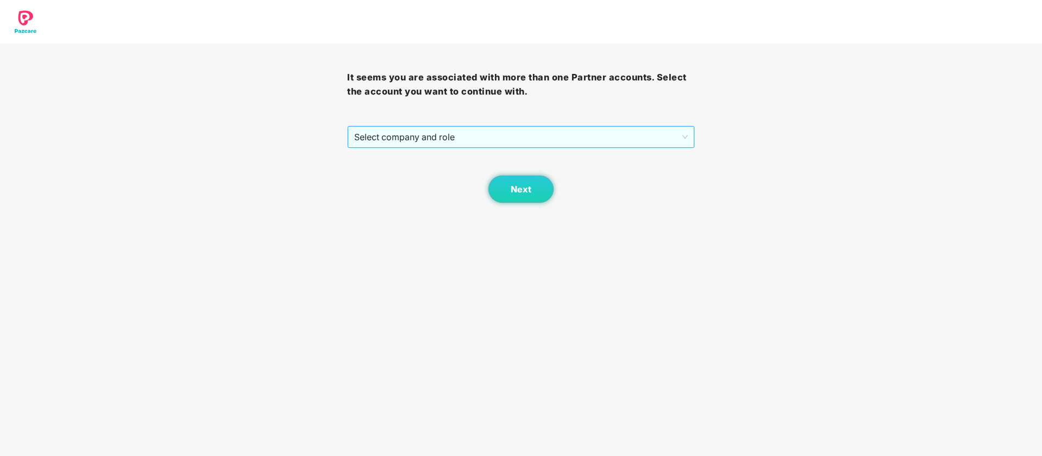
drag, startPoint x: 560, startPoint y: 136, endPoint x: 551, endPoint y: 141, distance: 10.4
click at [551, 141] on span "Select company and role" at bounding box center [520, 137] width 333 height 21
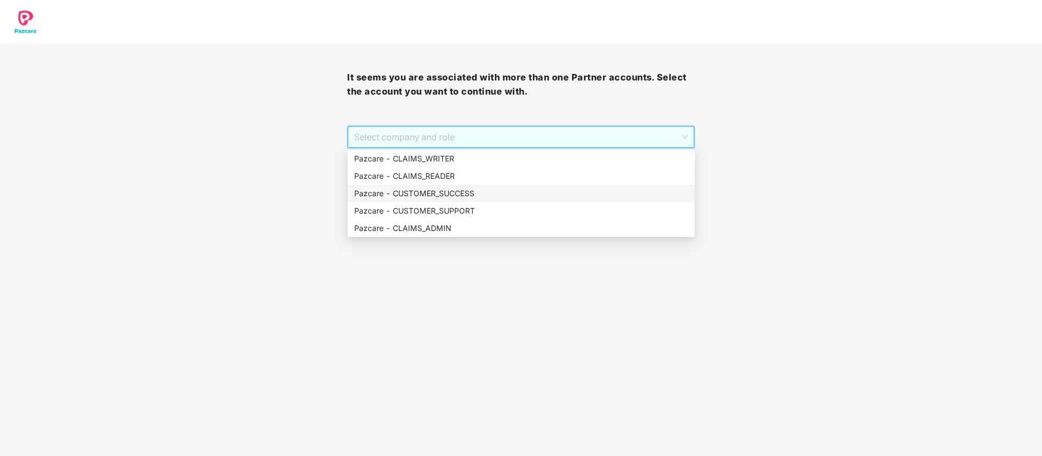
click at [441, 197] on div "Pazcare - CUSTOMER_SUCCESS" at bounding box center [521, 193] width 334 height 12
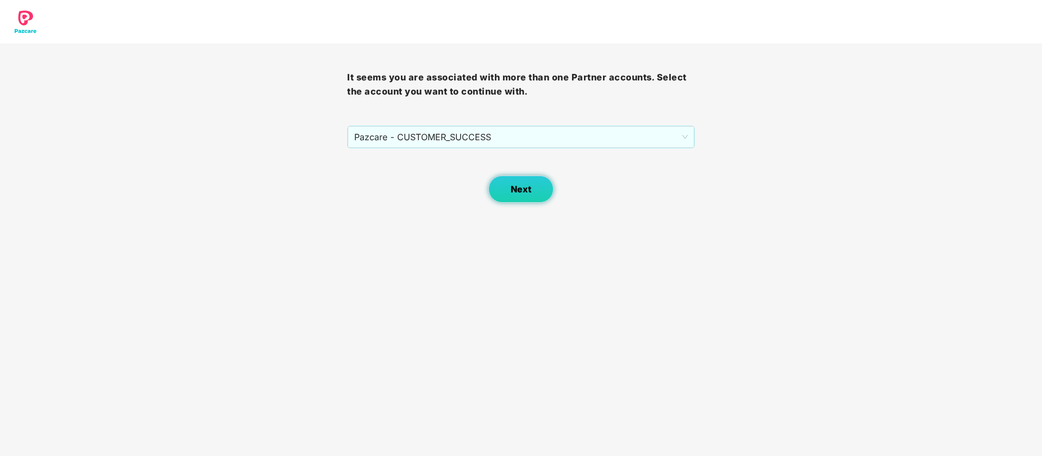
click at [511, 193] on span "Next" at bounding box center [521, 189] width 21 height 10
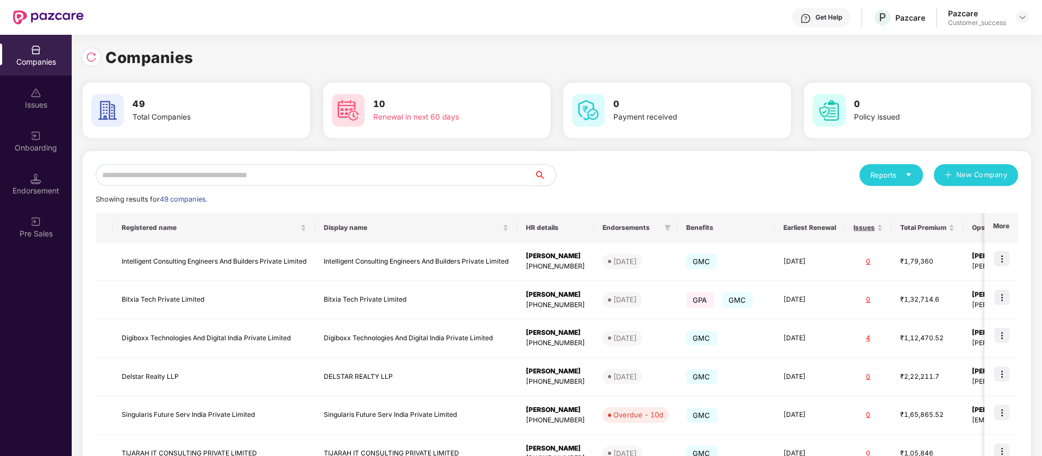
click at [279, 167] on input "text" at bounding box center [315, 175] width 438 height 22
paste input "**********"
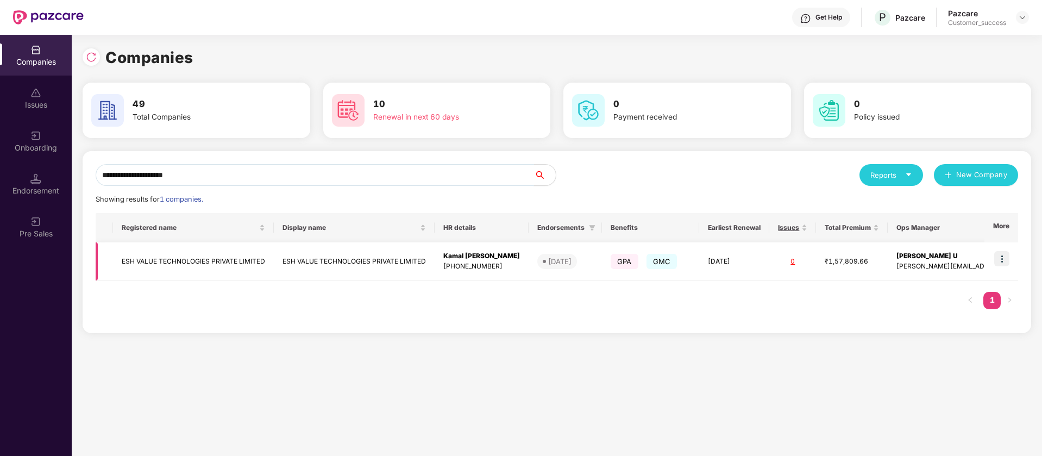
type input "**********"
click at [1003, 259] on img at bounding box center [1001, 258] width 15 height 15
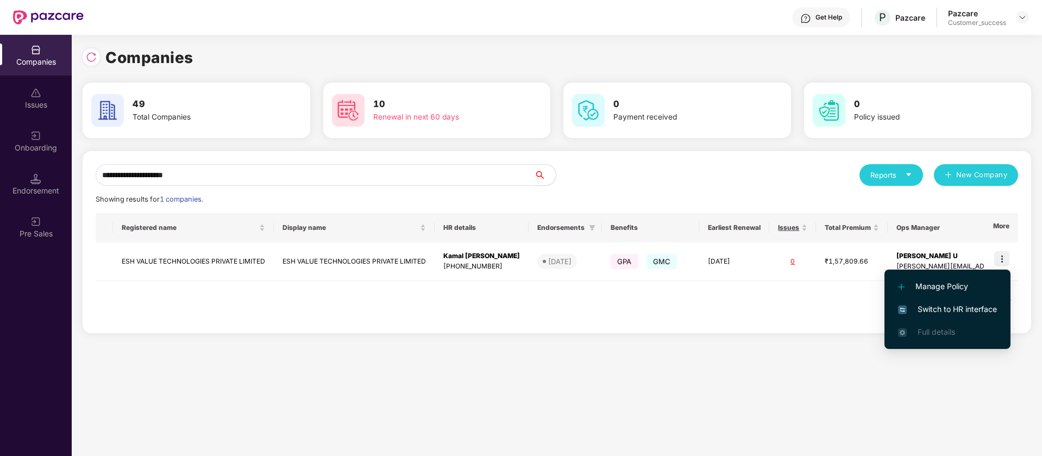
click at [944, 309] on span "Switch to HR interface" at bounding box center [947, 309] width 99 height 12
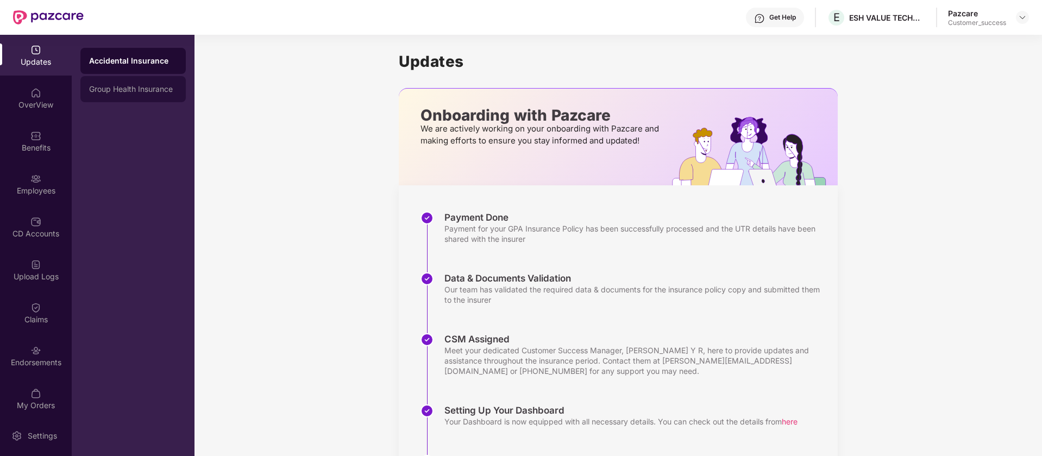
click at [88, 98] on div "Group Health Insurance" at bounding box center [132, 89] width 105 height 26
click at [43, 117] on div "OverView" at bounding box center [36, 98] width 72 height 41
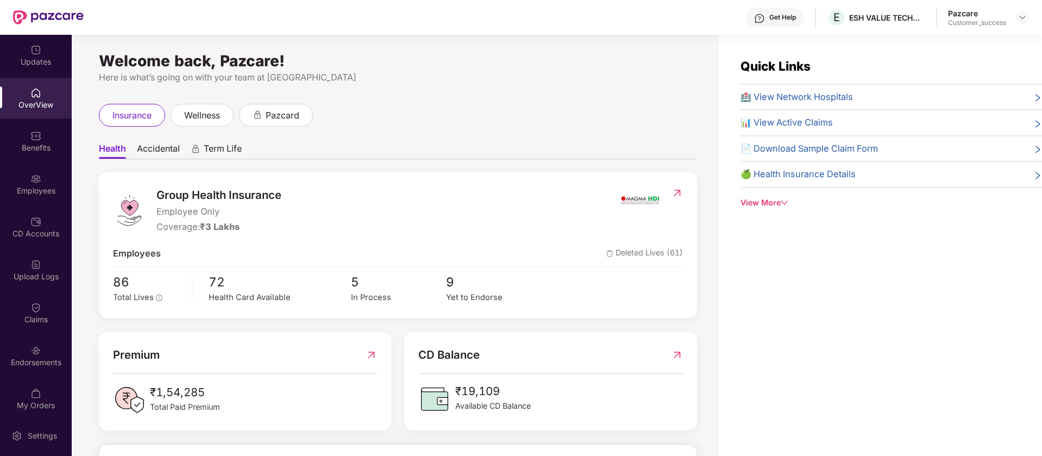
click at [150, 141] on ul "Health Accidental Term Life" at bounding box center [398, 148] width 598 height 22
click at [150, 154] on span "Accidental" at bounding box center [158, 151] width 43 height 16
click at [118, 151] on span "Health" at bounding box center [112, 151] width 26 height 16
click at [152, 149] on span "Accidental" at bounding box center [158, 151] width 43 height 16
click at [43, 140] on div "Benefits" at bounding box center [36, 141] width 72 height 41
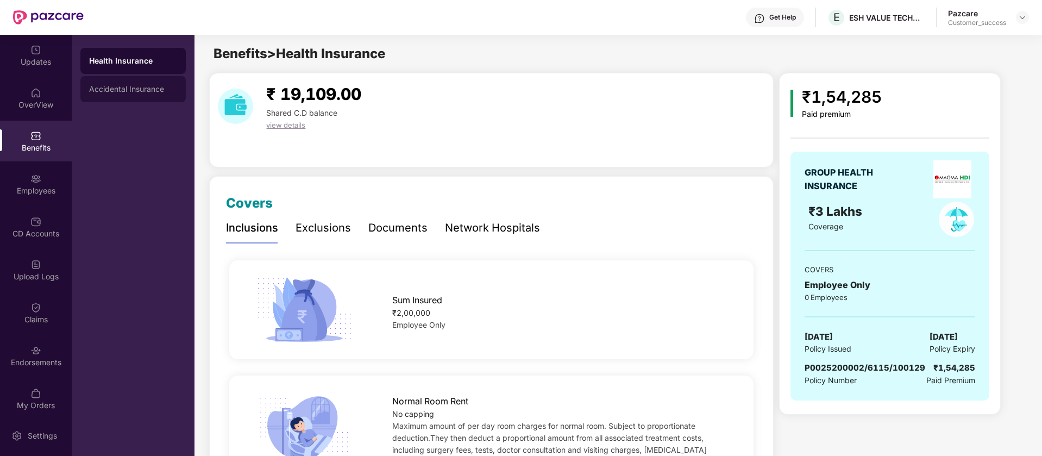
click at [126, 90] on div "Accidental Insurance" at bounding box center [133, 89] width 88 height 9
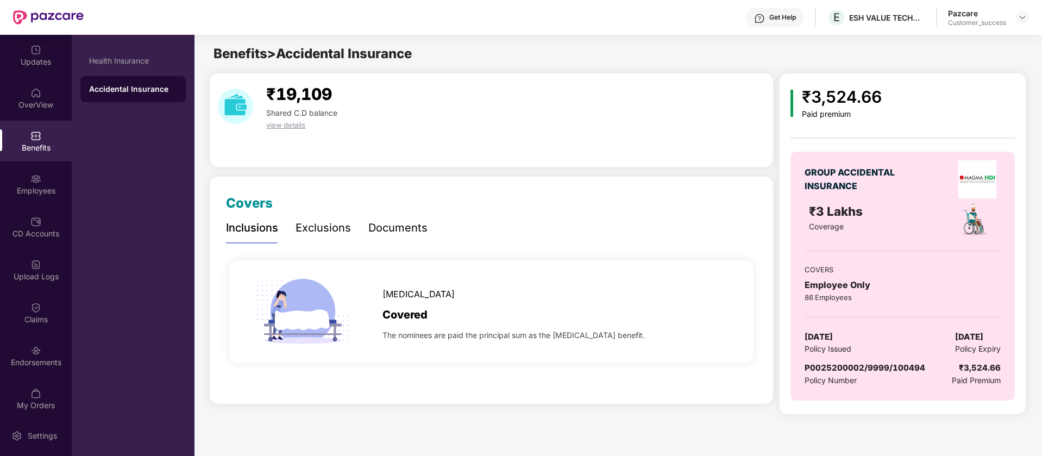
click at [370, 228] on div "Documents" at bounding box center [397, 227] width 59 height 17
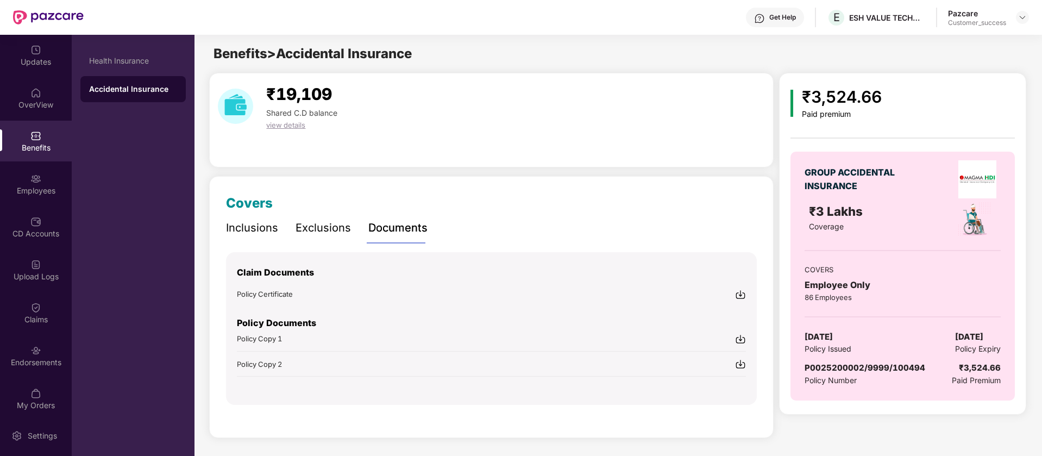
click at [739, 293] on img at bounding box center [740, 294] width 11 height 11
click at [743, 338] on img at bounding box center [740, 339] width 11 height 11
click at [740, 361] on img at bounding box center [740, 364] width 11 height 11
click at [1020, 16] on img at bounding box center [1022, 17] width 9 height 9
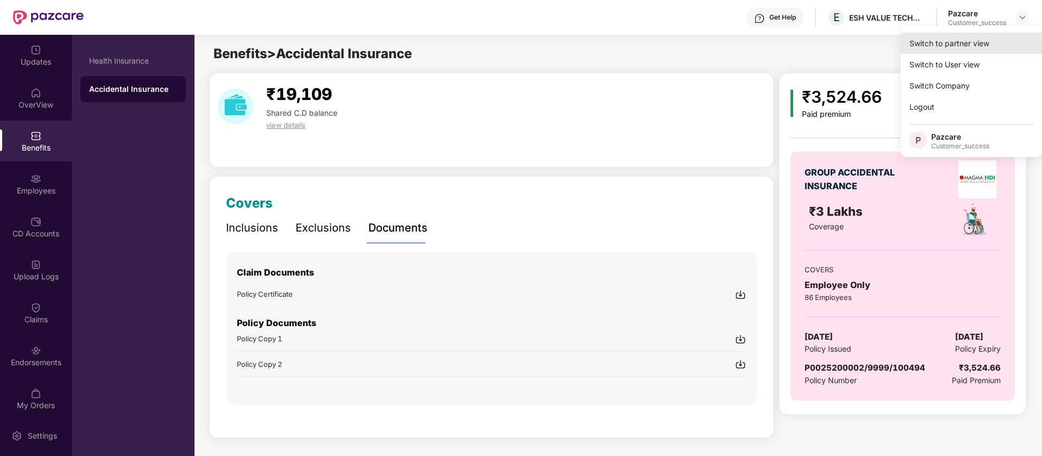
click at [1015, 40] on div "Switch to partner view" at bounding box center [971, 43] width 141 height 21
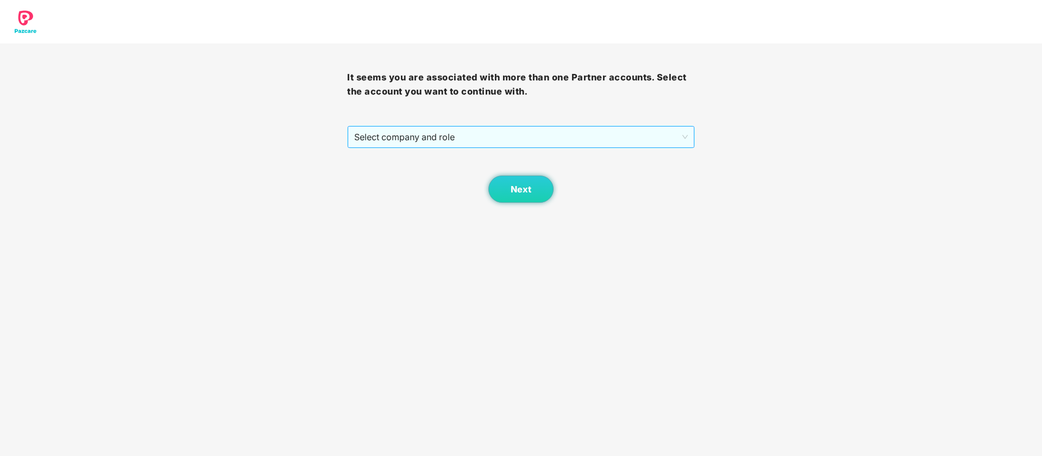
click at [613, 128] on span "Select company and role" at bounding box center [520, 137] width 333 height 21
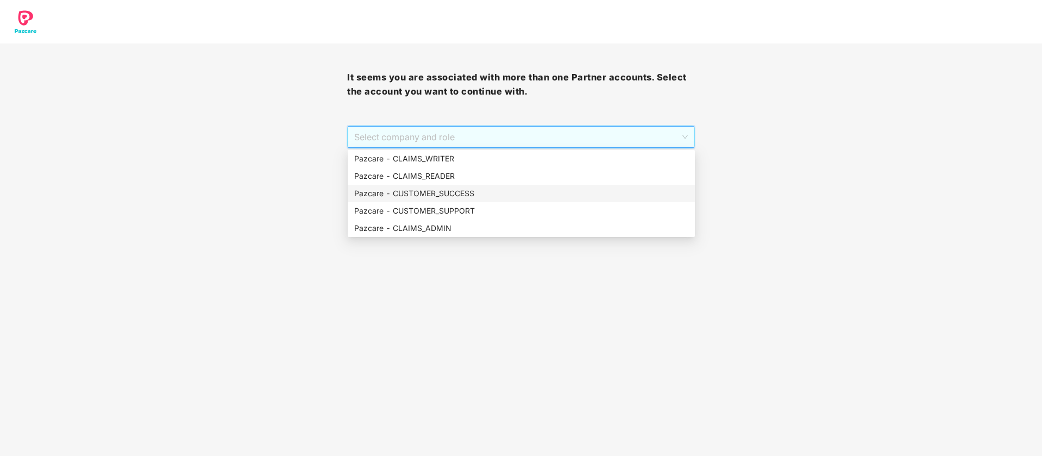
click at [612, 202] on div "Pazcare - CUSTOMER_SUPPORT" at bounding box center [521, 210] width 347 height 17
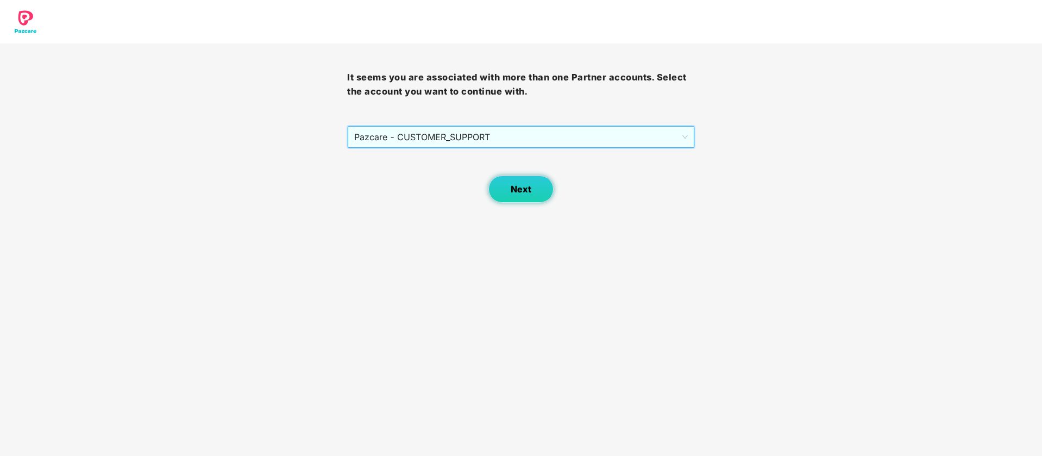
click at [535, 194] on button "Next" at bounding box center [520, 188] width 65 height 27
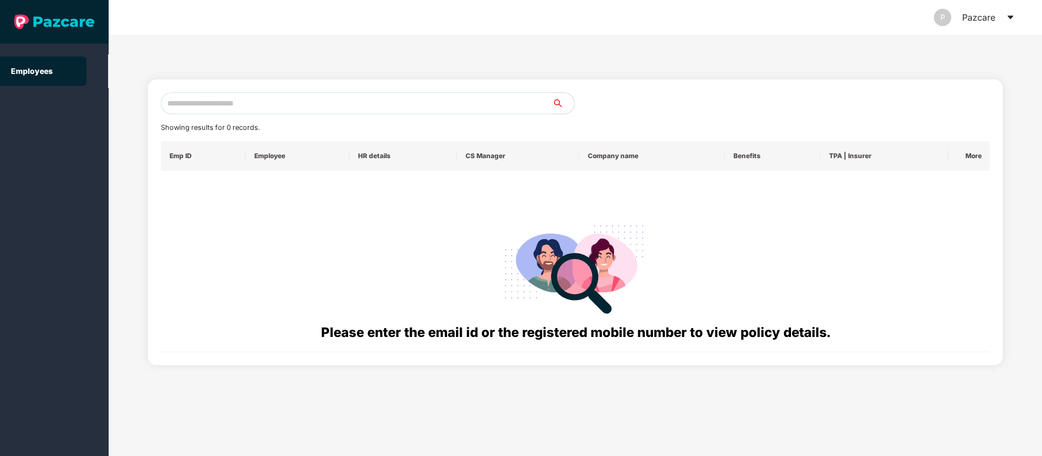
click at [311, 112] on input "text" at bounding box center [357, 103] width 392 height 22
type input "**********"
click at [311, 107] on input "**********" at bounding box center [357, 103] width 392 height 22
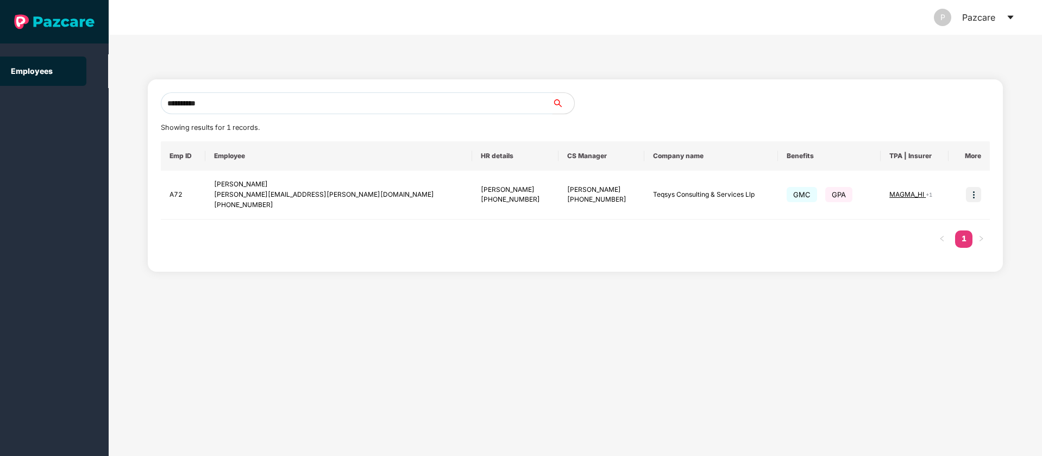
type input "**********"
